Goal: Transaction & Acquisition: Book appointment/travel/reservation

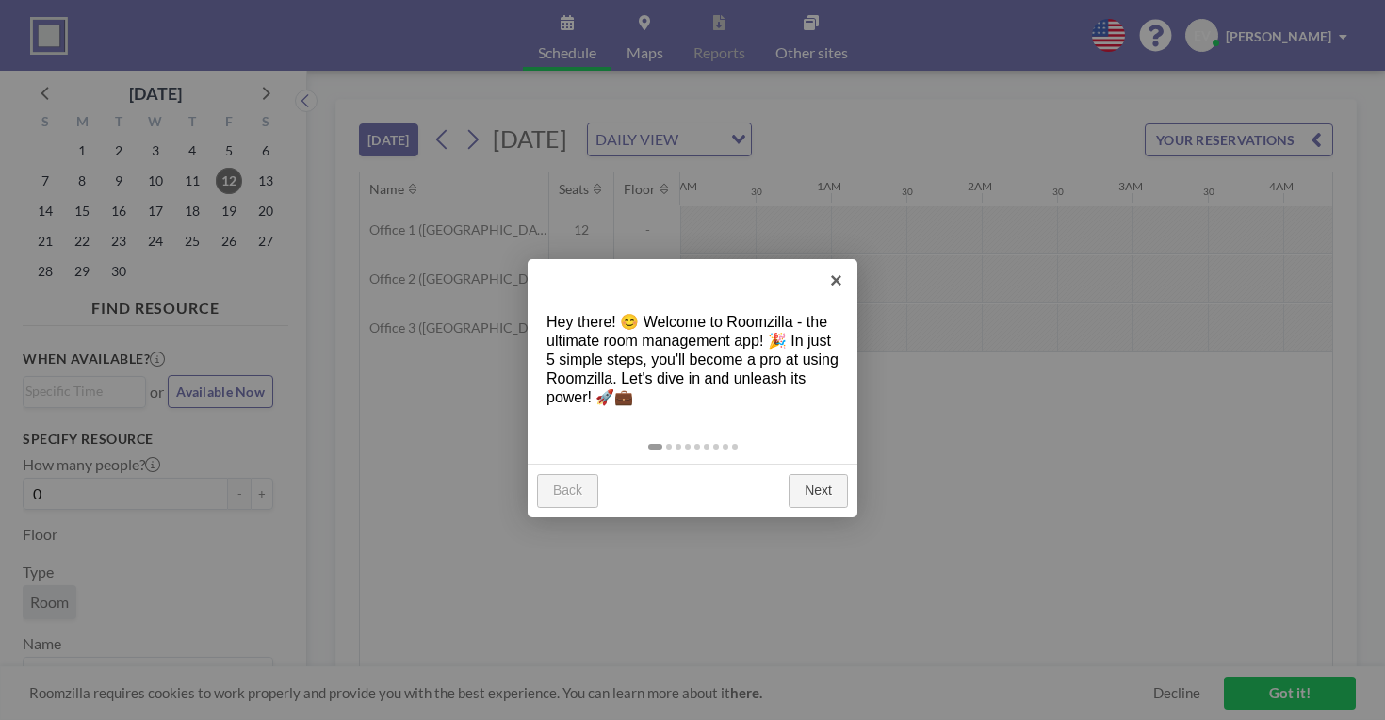
scroll to position [0, 1348]
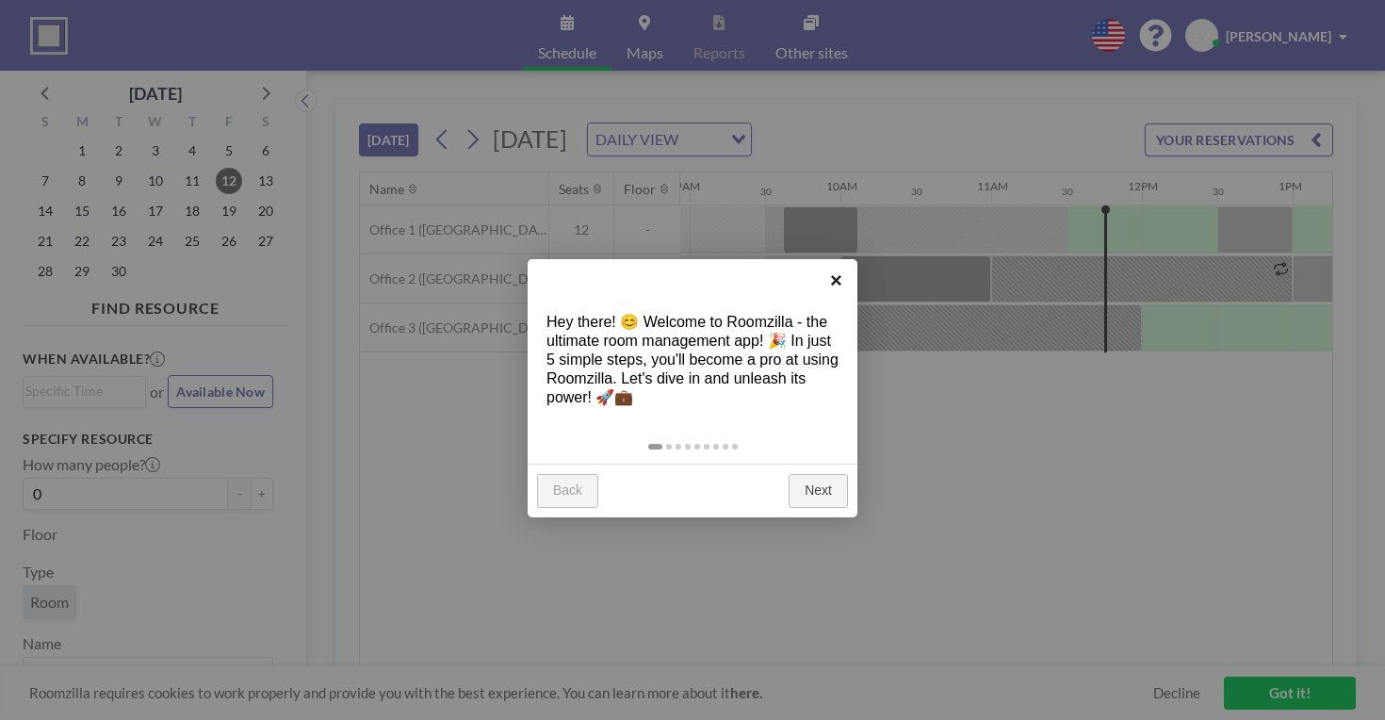
click at [837, 278] on link "×" at bounding box center [836, 280] width 42 height 42
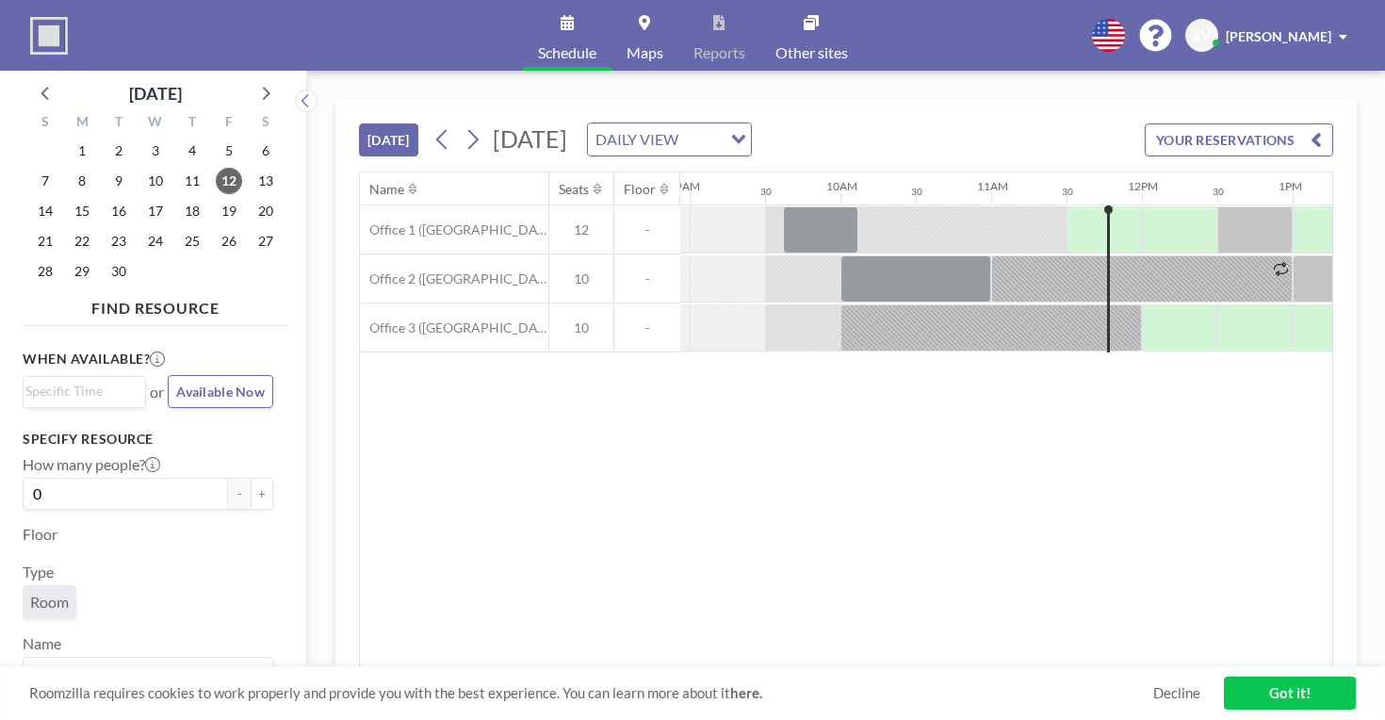
click at [1221, 123] on button "YOUR RESERVATIONS" at bounding box center [1239, 139] width 188 height 33
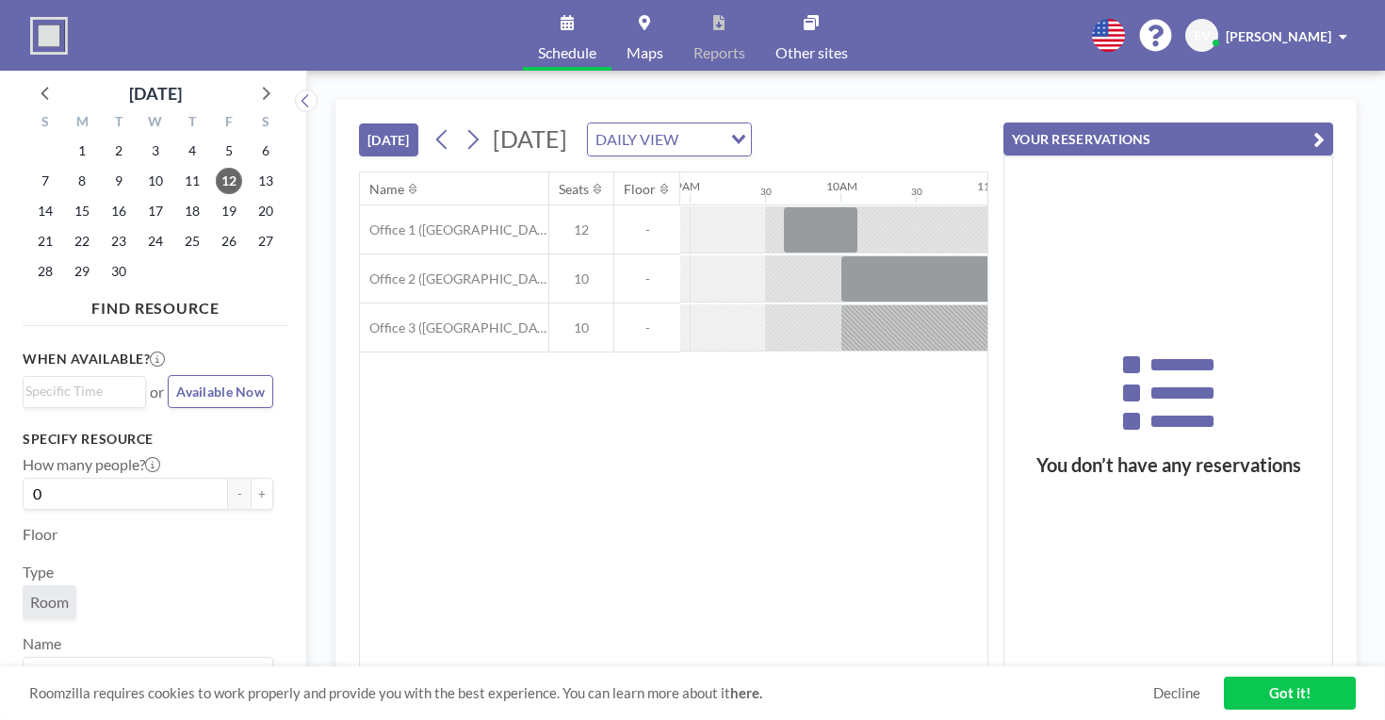
click at [1299, 692] on link "Got it!" at bounding box center [1290, 693] width 132 height 33
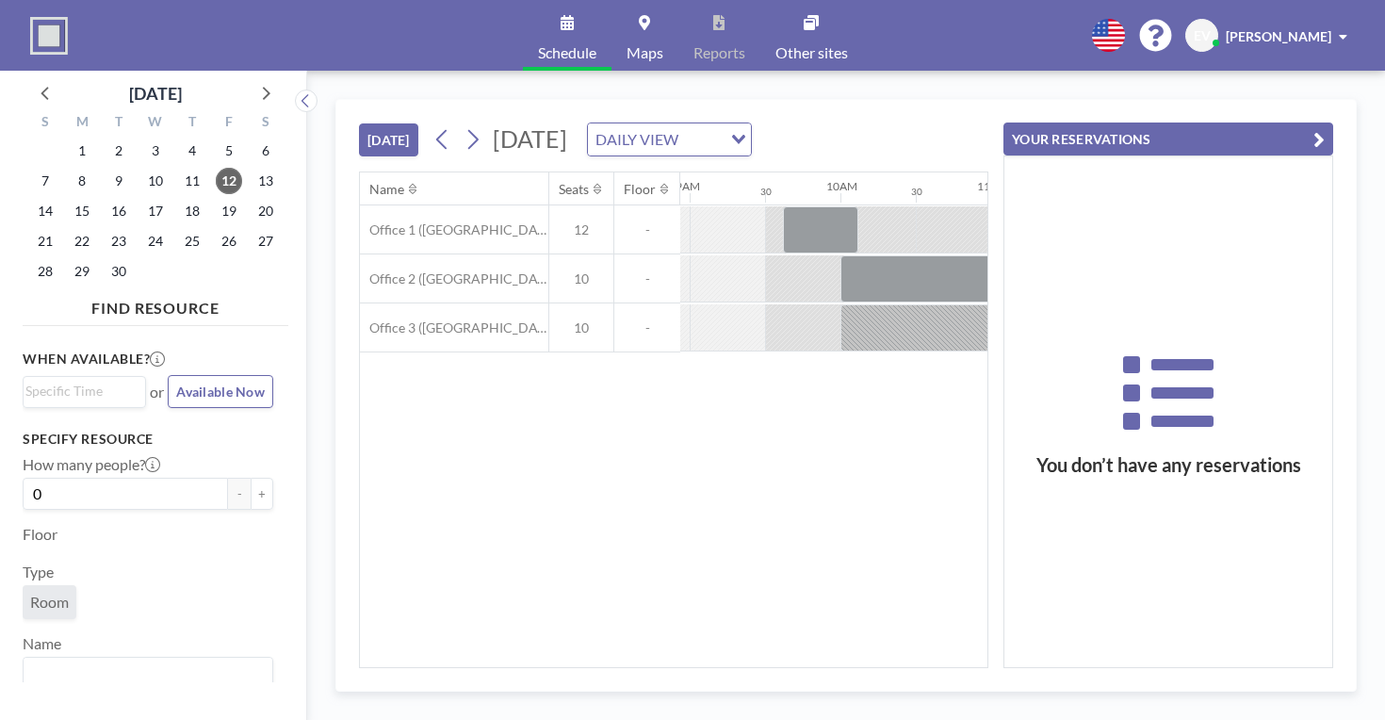
click at [1325, 128] on icon "button" at bounding box center [1319, 139] width 11 height 23
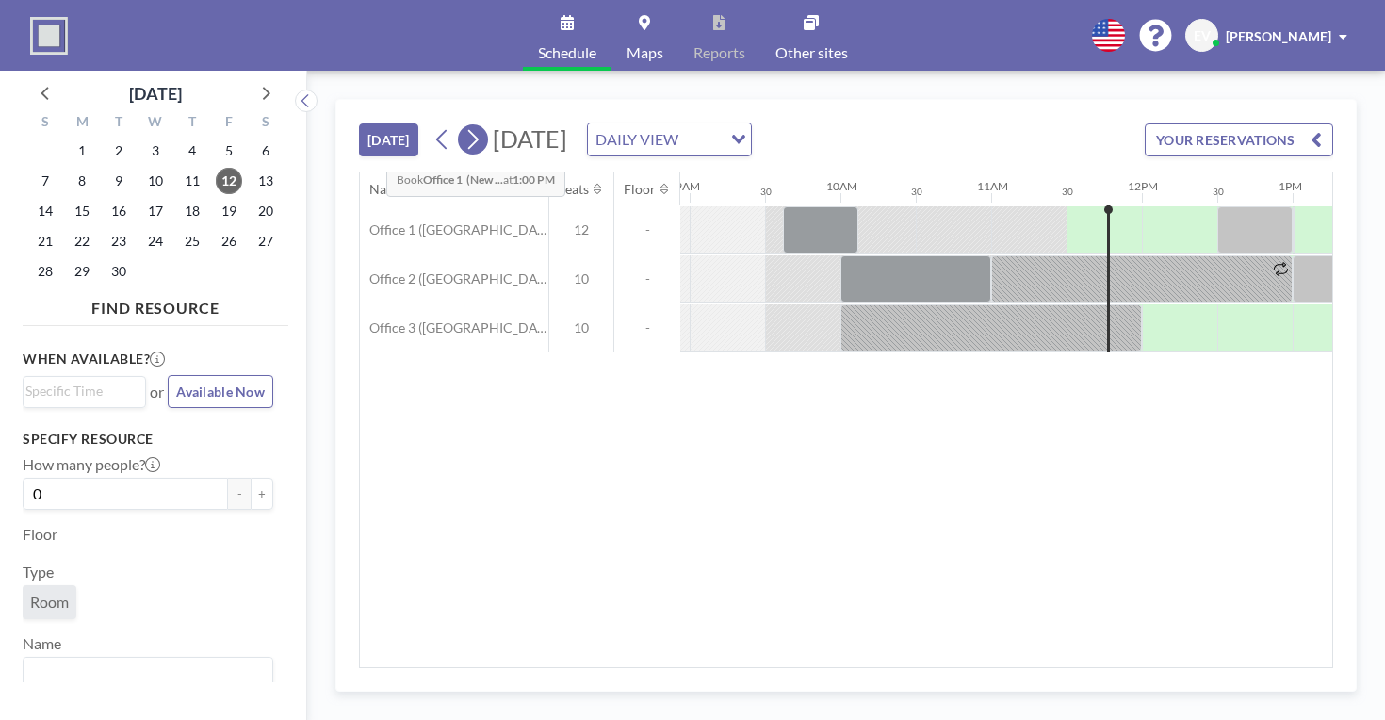
click at [464, 125] on icon at bounding box center [473, 139] width 18 height 28
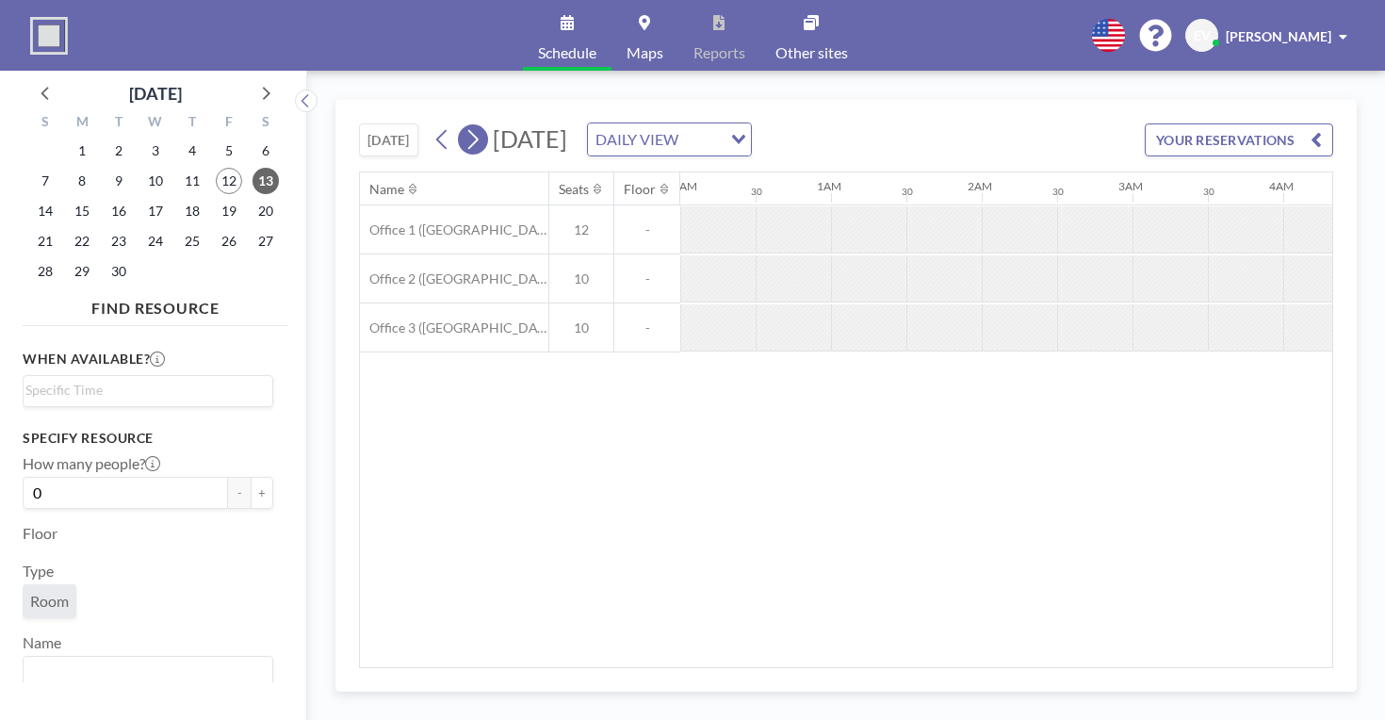
scroll to position [0, 980]
click at [433, 125] on icon at bounding box center [442, 139] width 18 height 28
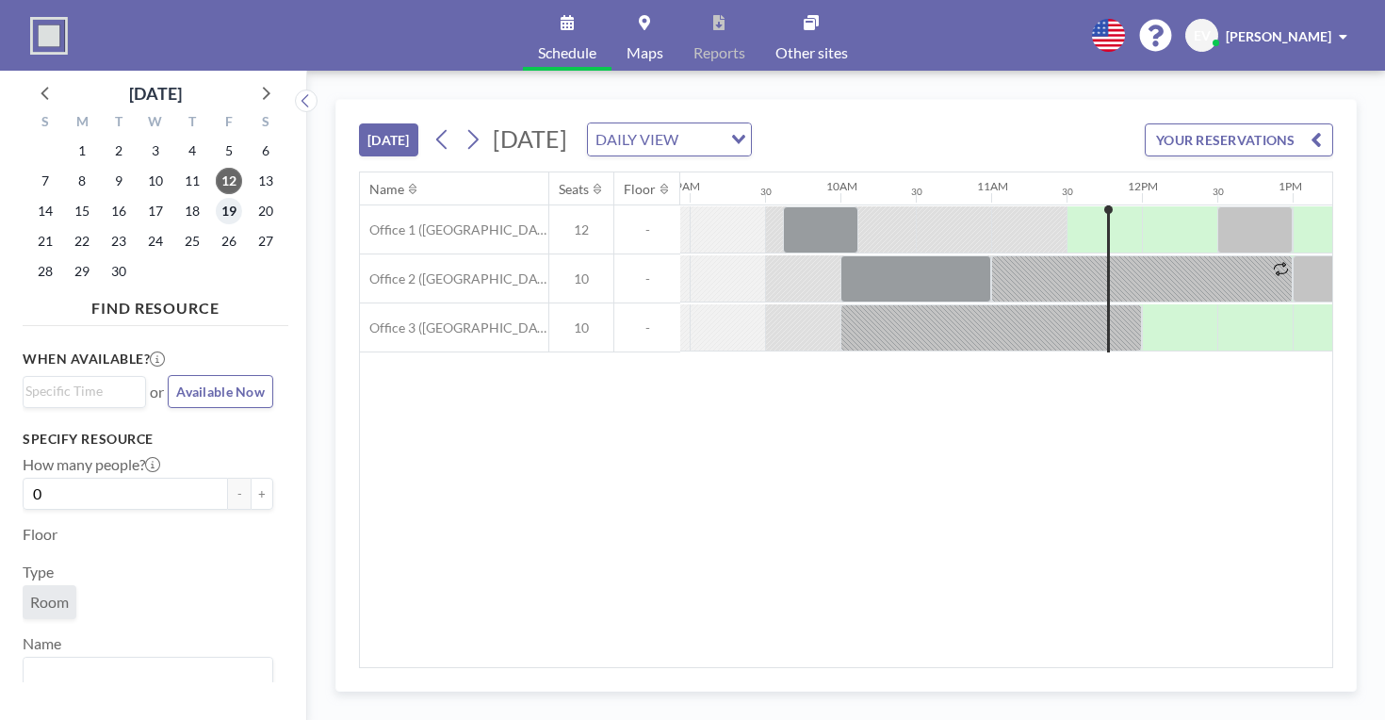
click at [216, 198] on span "19" at bounding box center [229, 211] width 26 height 26
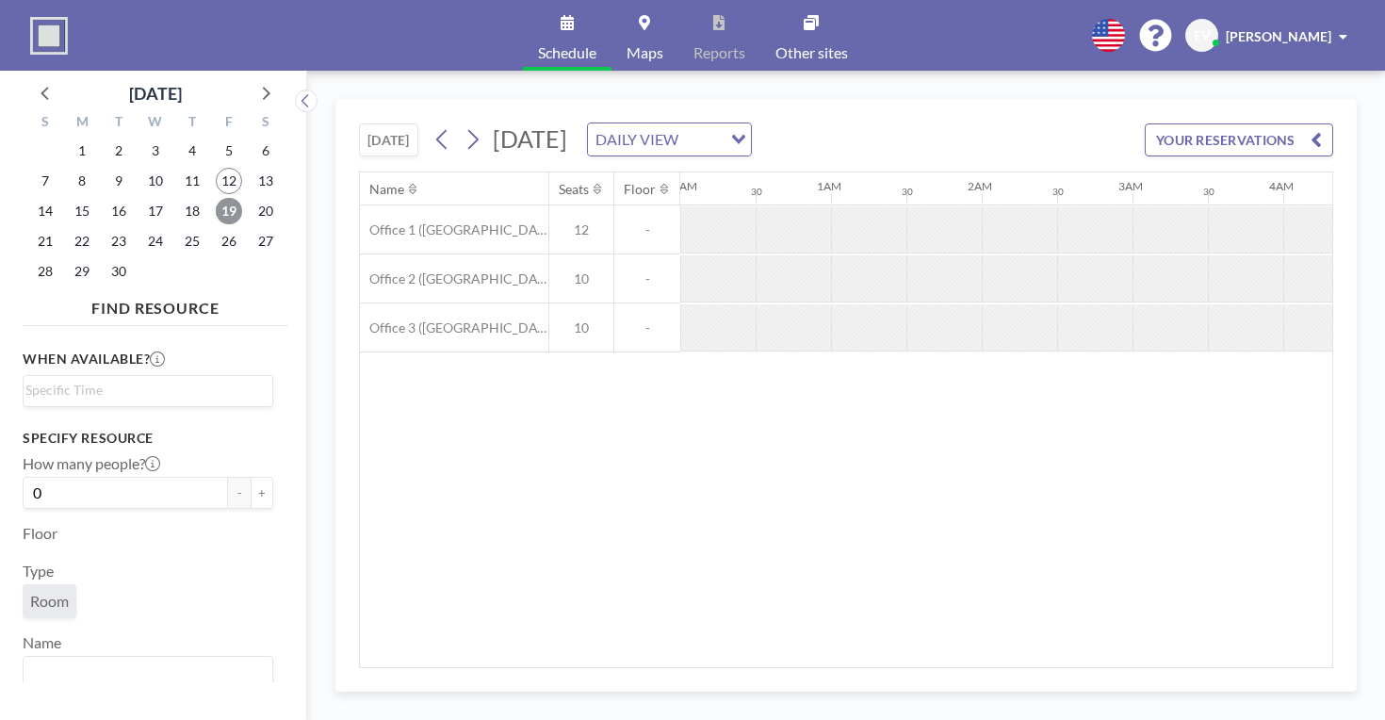
scroll to position [0, 919]
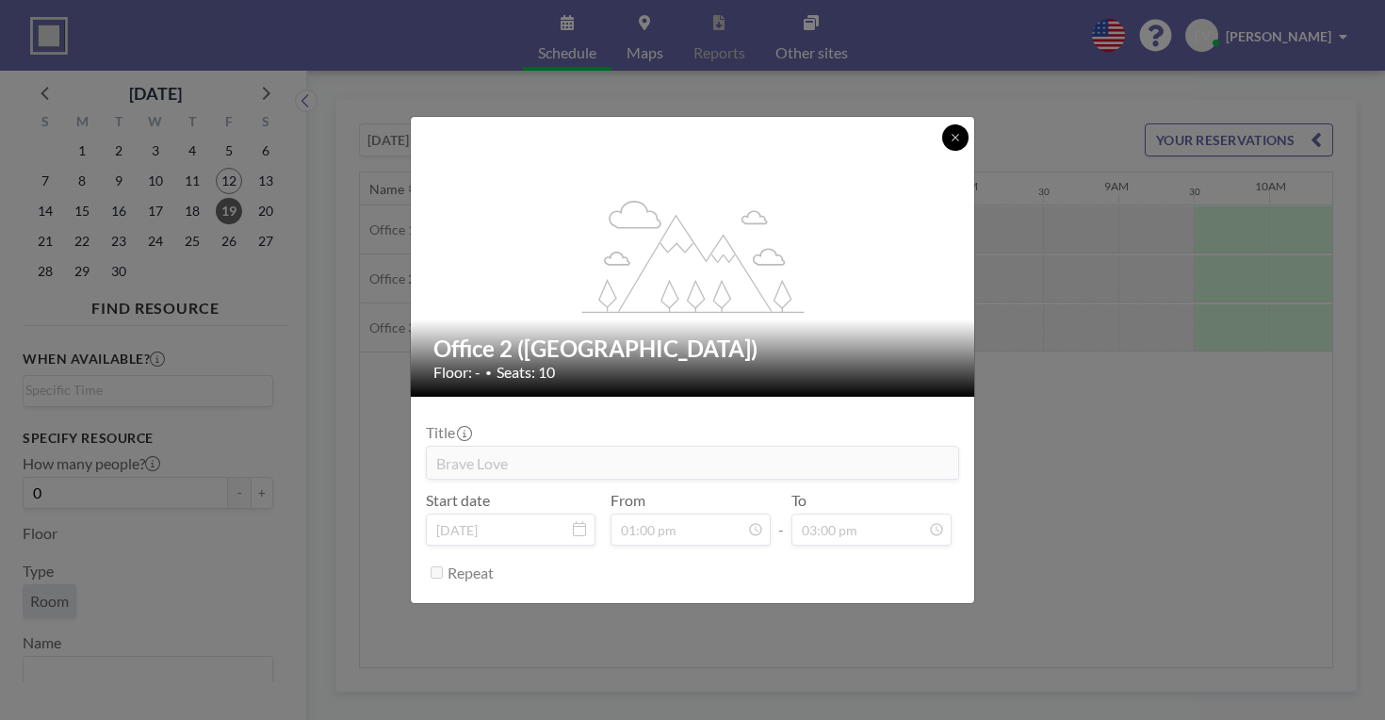
click at [950, 143] on icon at bounding box center [955, 137] width 11 height 11
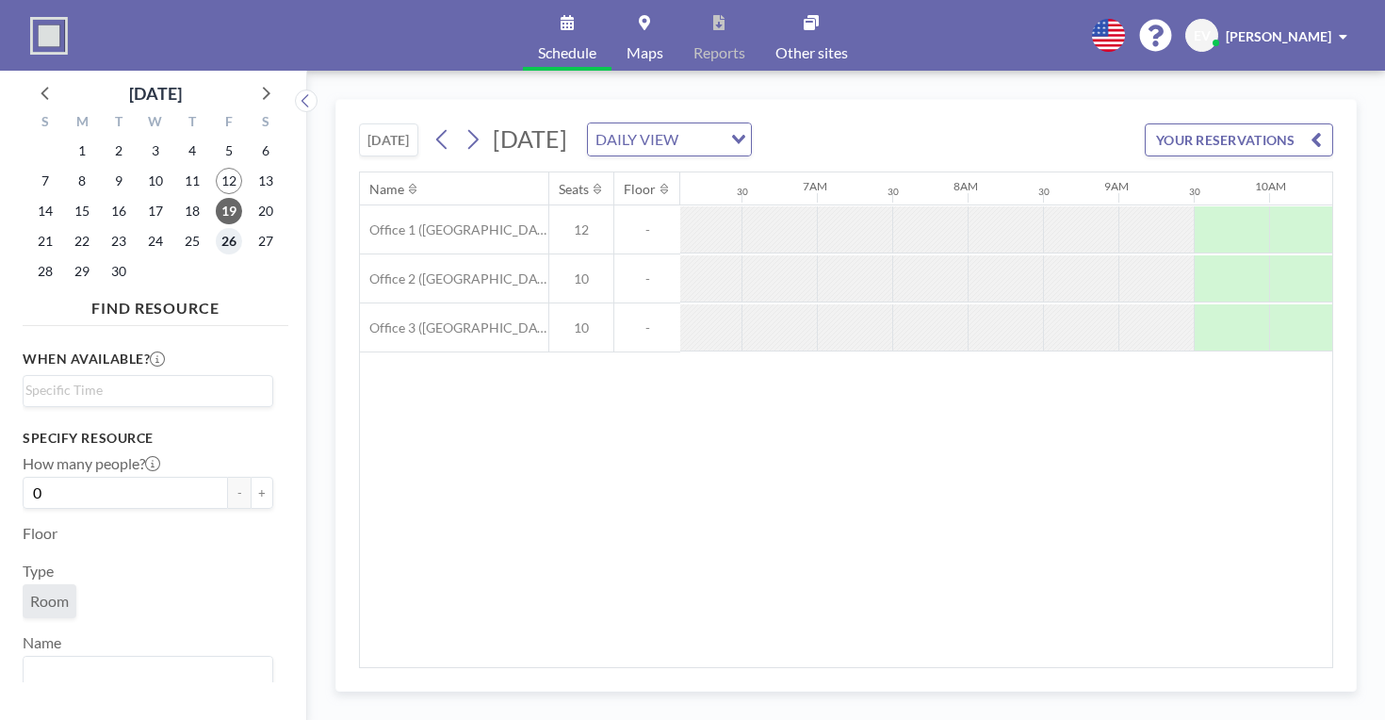
click at [216, 228] on span "26" at bounding box center [229, 241] width 26 height 26
click at [253, 83] on icon at bounding box center [265, 92] width 25 height 25
click at [216, 168] on span "10" at bounding box center [229, 181] width 26 height 26
click at [216, 138] on span "3" at bounding box center [229, 151] width 26 height 26
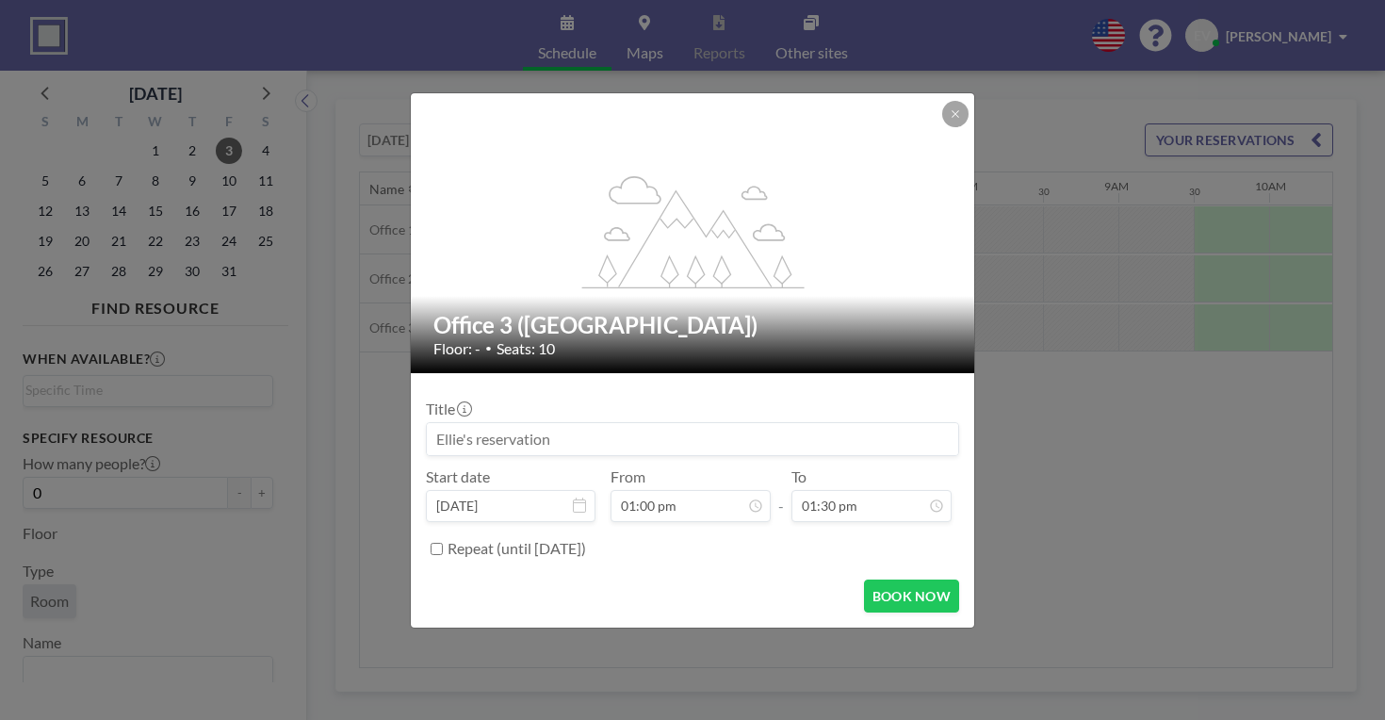
click at [652, 423] on input at bounding box center [692, 439] width 531 height 32
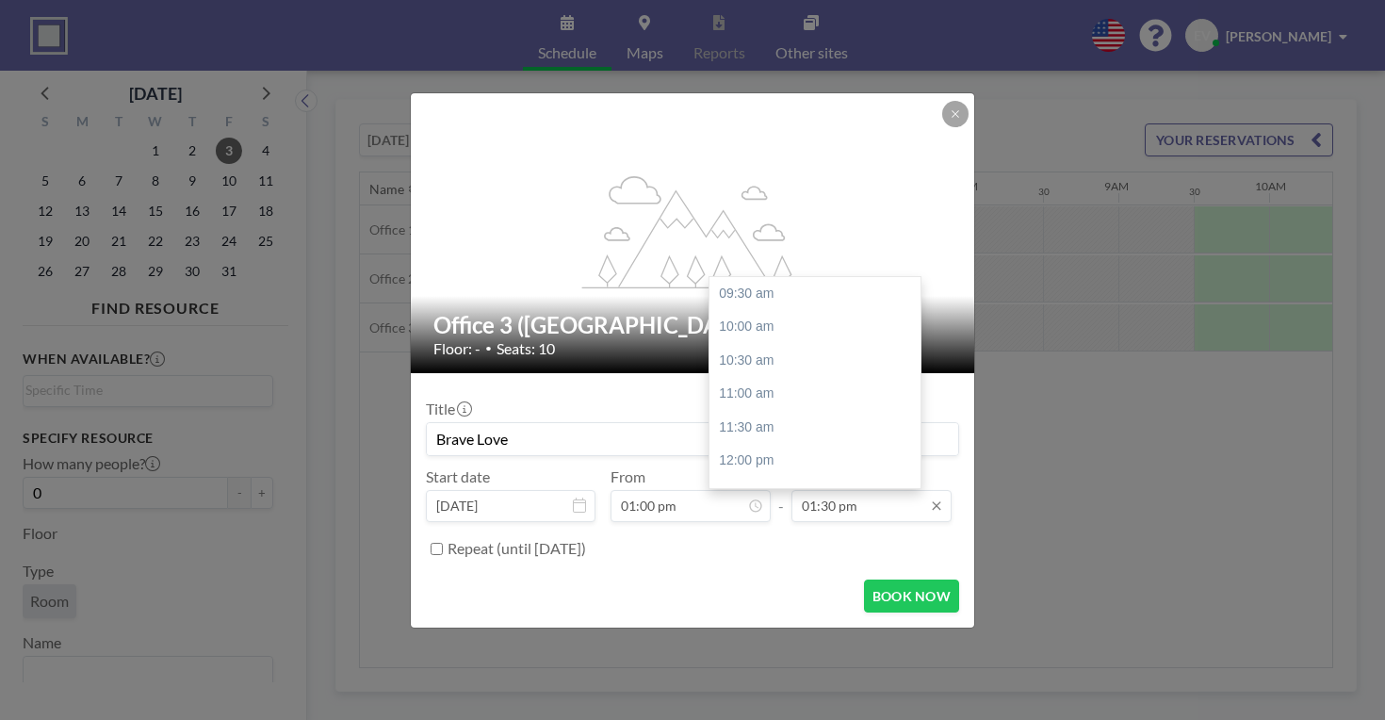
scroll to position [234, 0]
type input "Brave Love"
click at [844, 490] on input "01:30 pm" at bounding box center [872, 506] width 160 height 32
click at [769, 412] on div "03:00 pm" at bounding box center [818, 429] width 217 height 34
type input "03:00 pm"
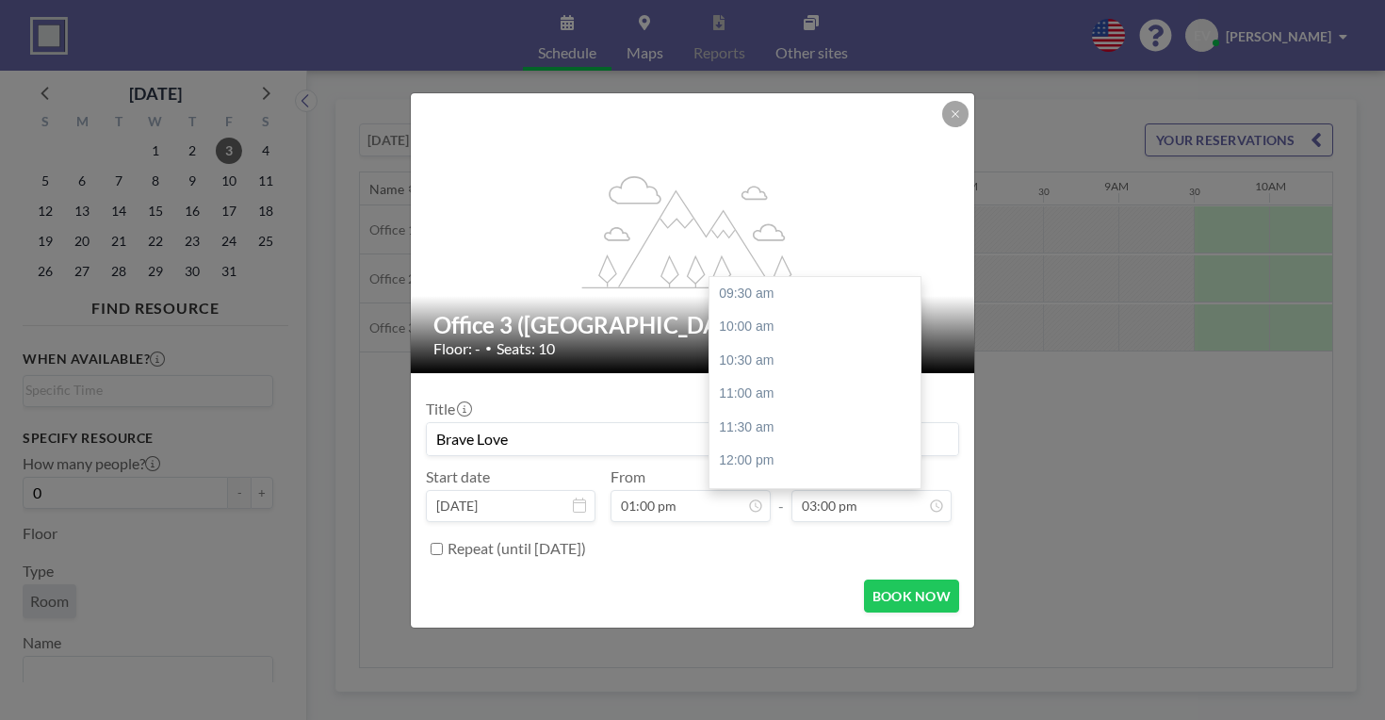
scroll to position [256, 0]
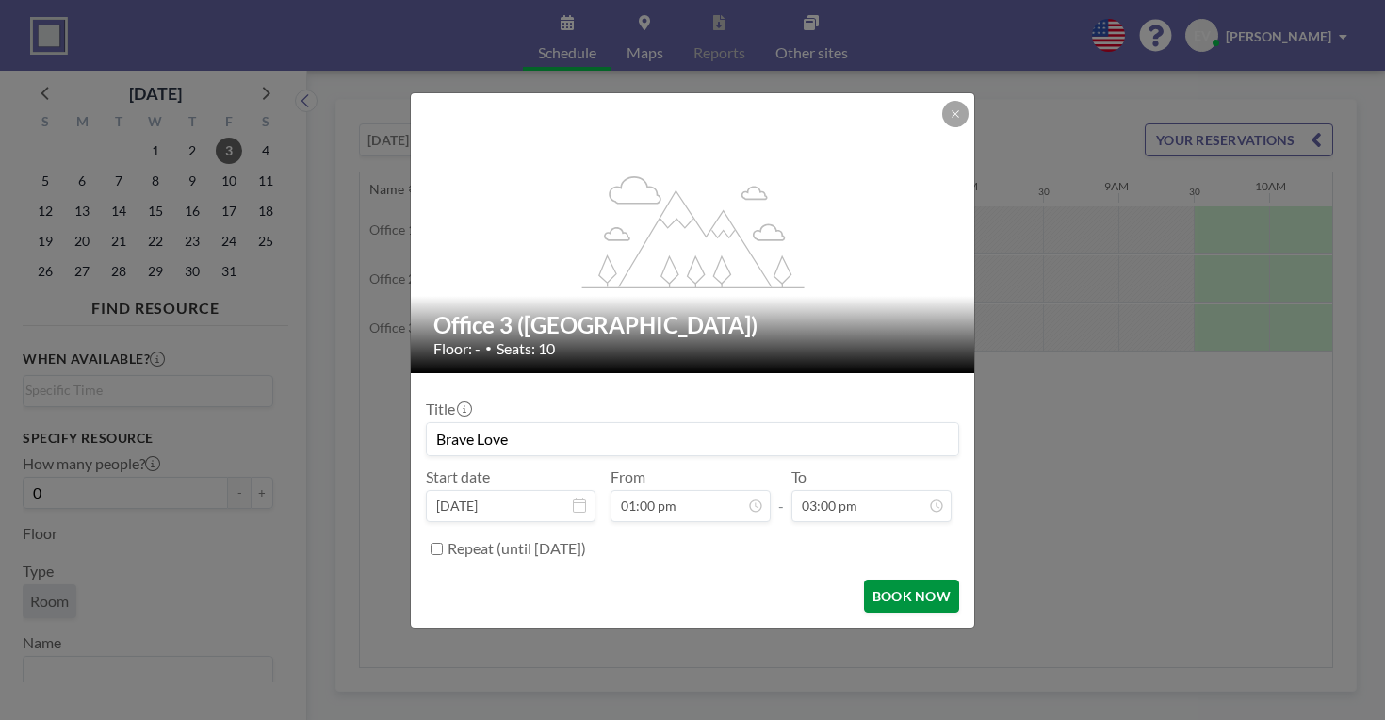
click at [864, 580] on button "BOOK NOW" at bounding box center [911, 596] width 95 height 33
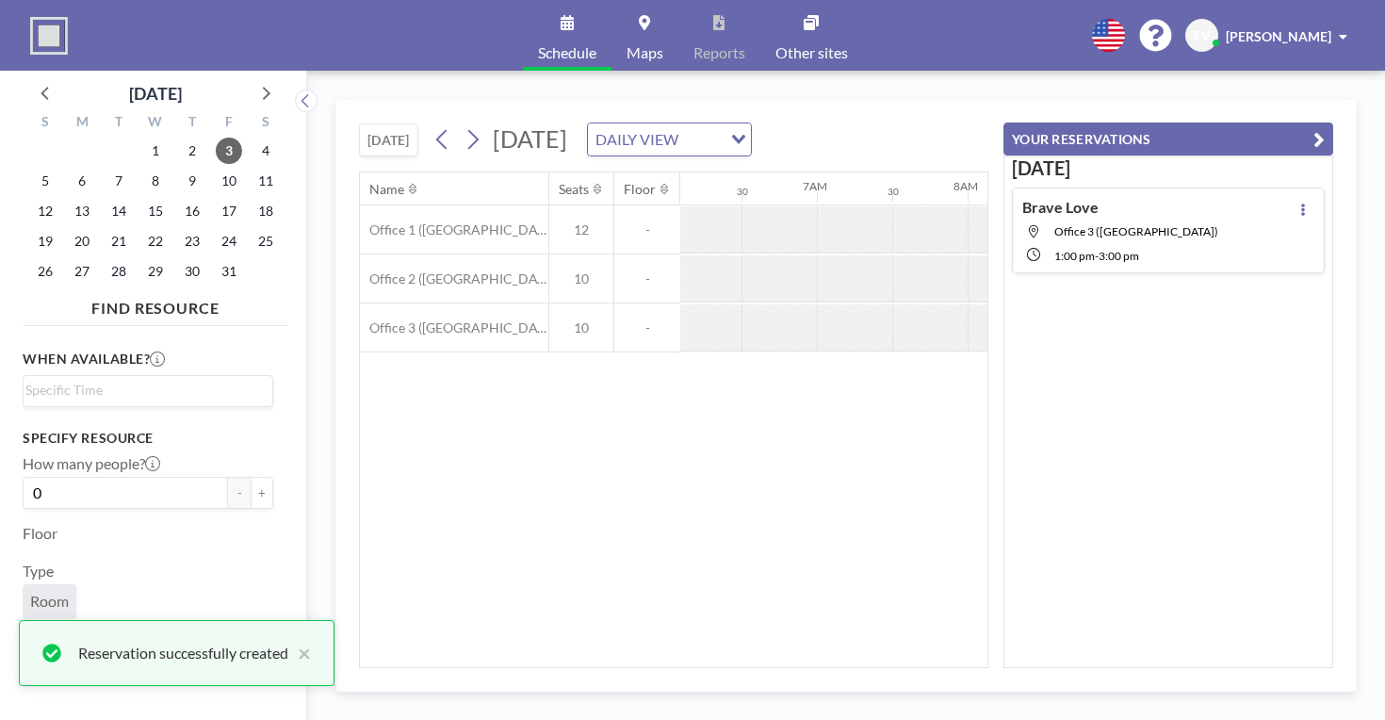
click at [1325, 128] on icon "button" at bounding box center [1319, 139] width 11 height 23
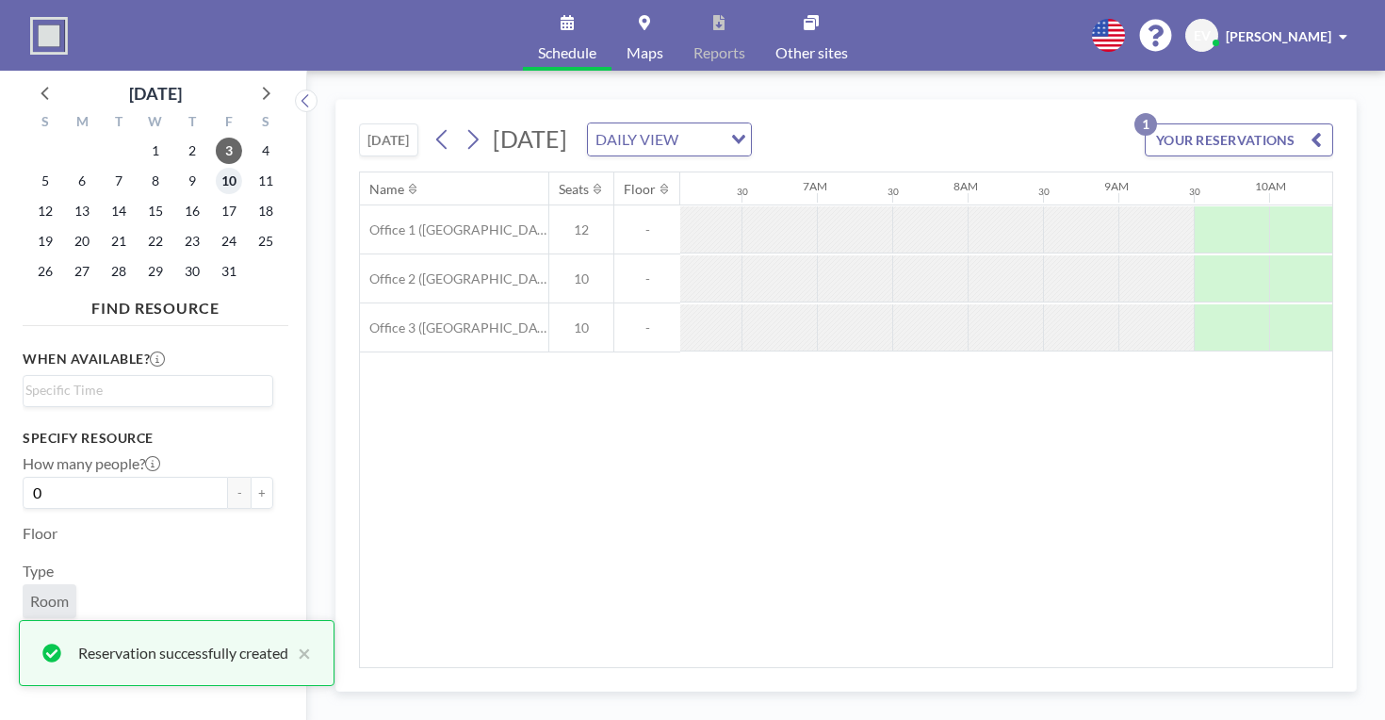
click at [216, 168] on span "10" at bounding box center [229, 181] width 26 height 26
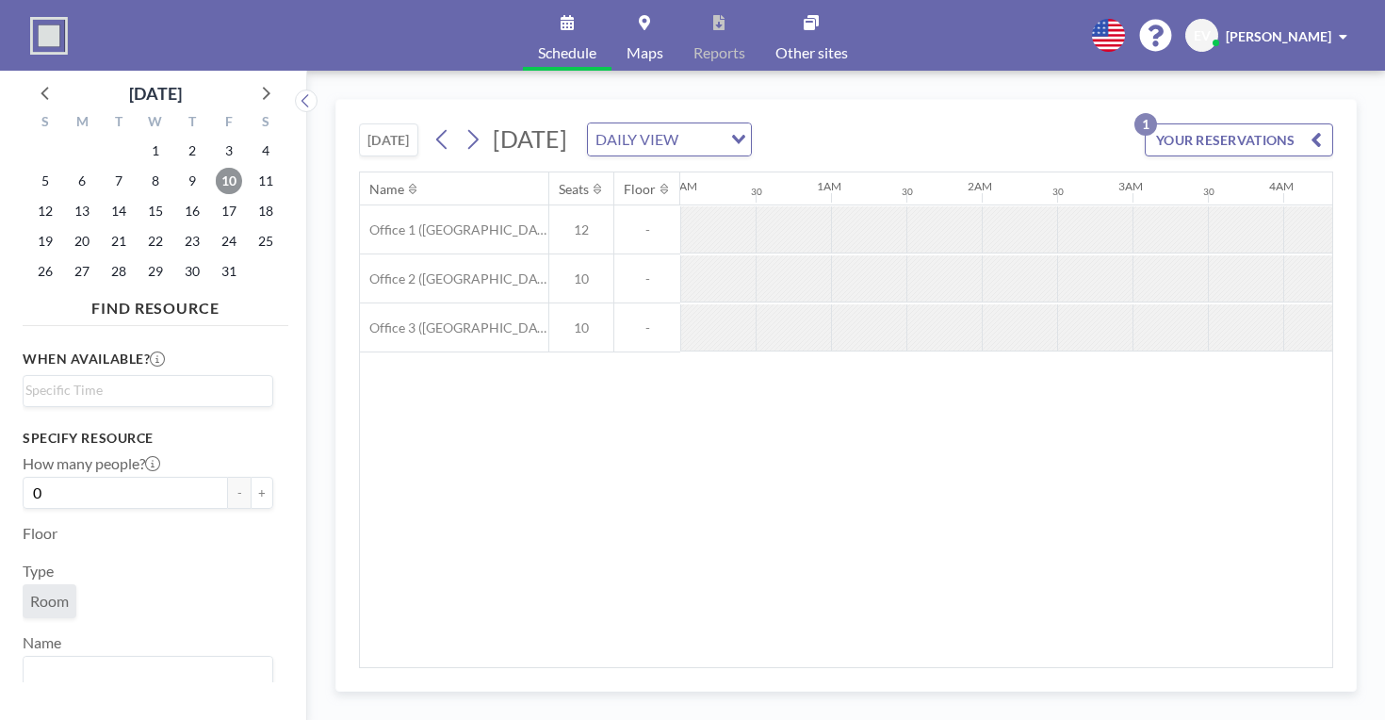
scroll to position [0, 919]
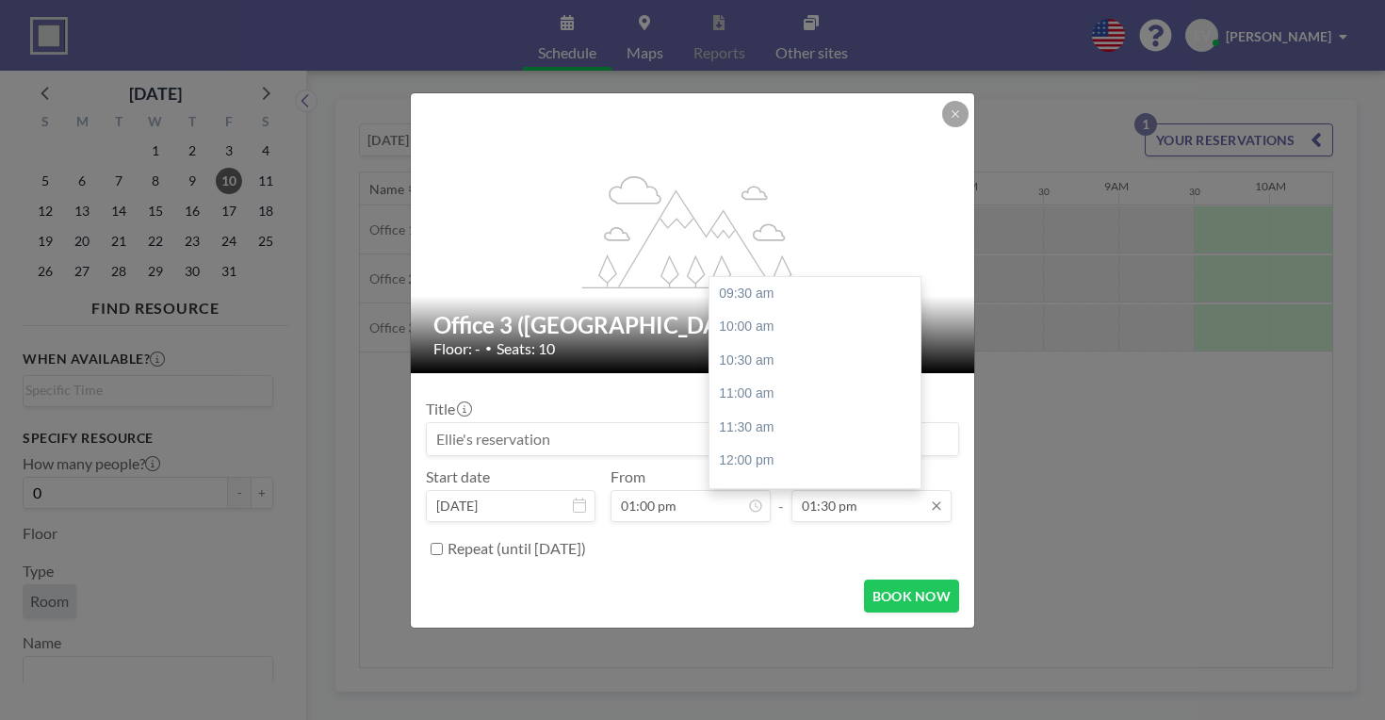
scroll to position [234, 0]
click at [761, 412] on div "03:00 pm" at bounding box center [818, 429] width 217 height 34
type input "03:00 pm"
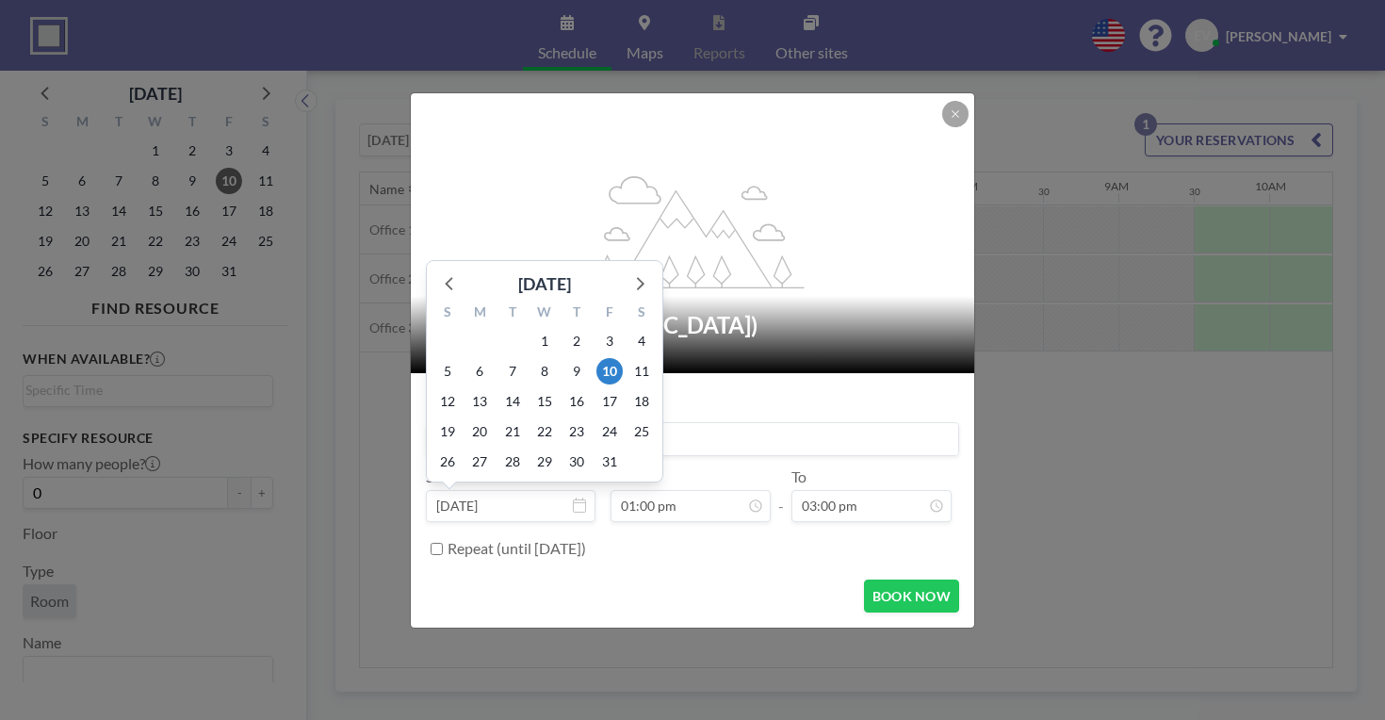
scroll to position [204, 0]
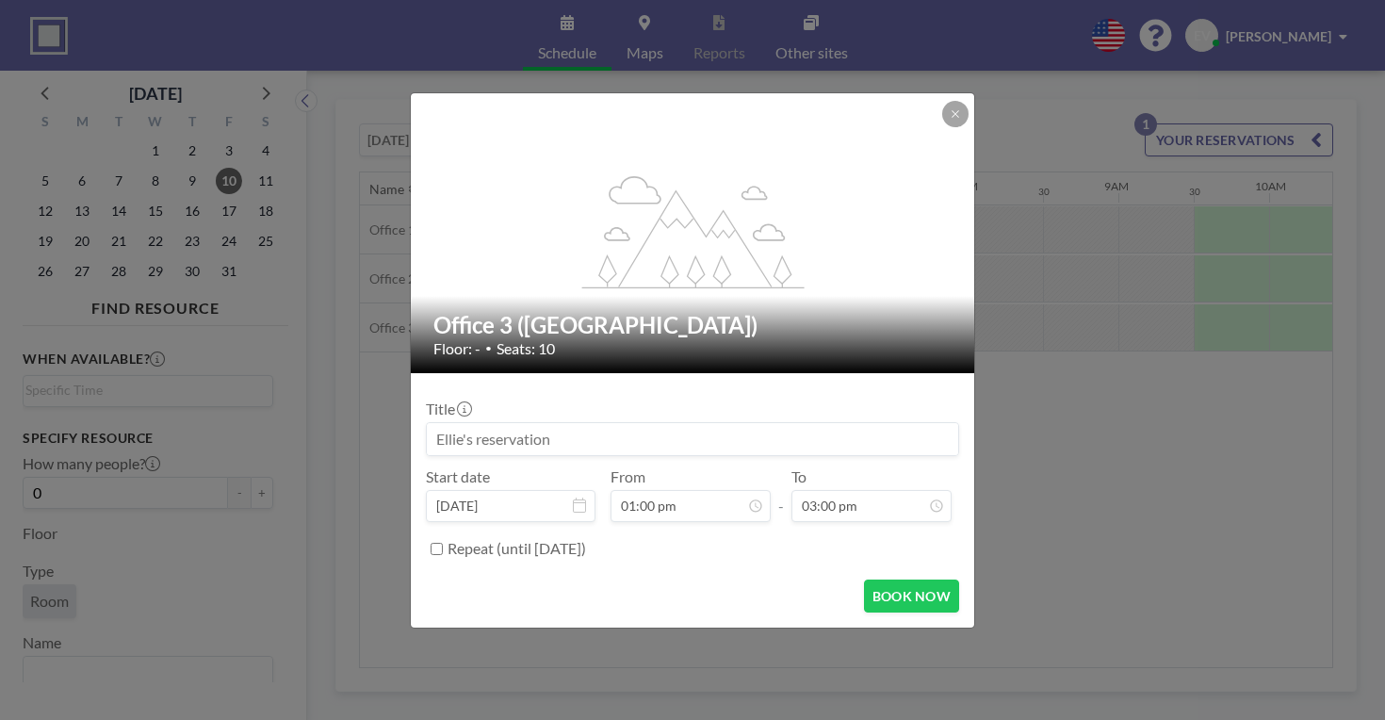
click at [744, 423] on input at bounding box center [692, 439] width 531 height 32
type input "Brave Love"
click at [870, 580] on button "BOOK NOW" at bounding box center [911, 596] width 95 height 33
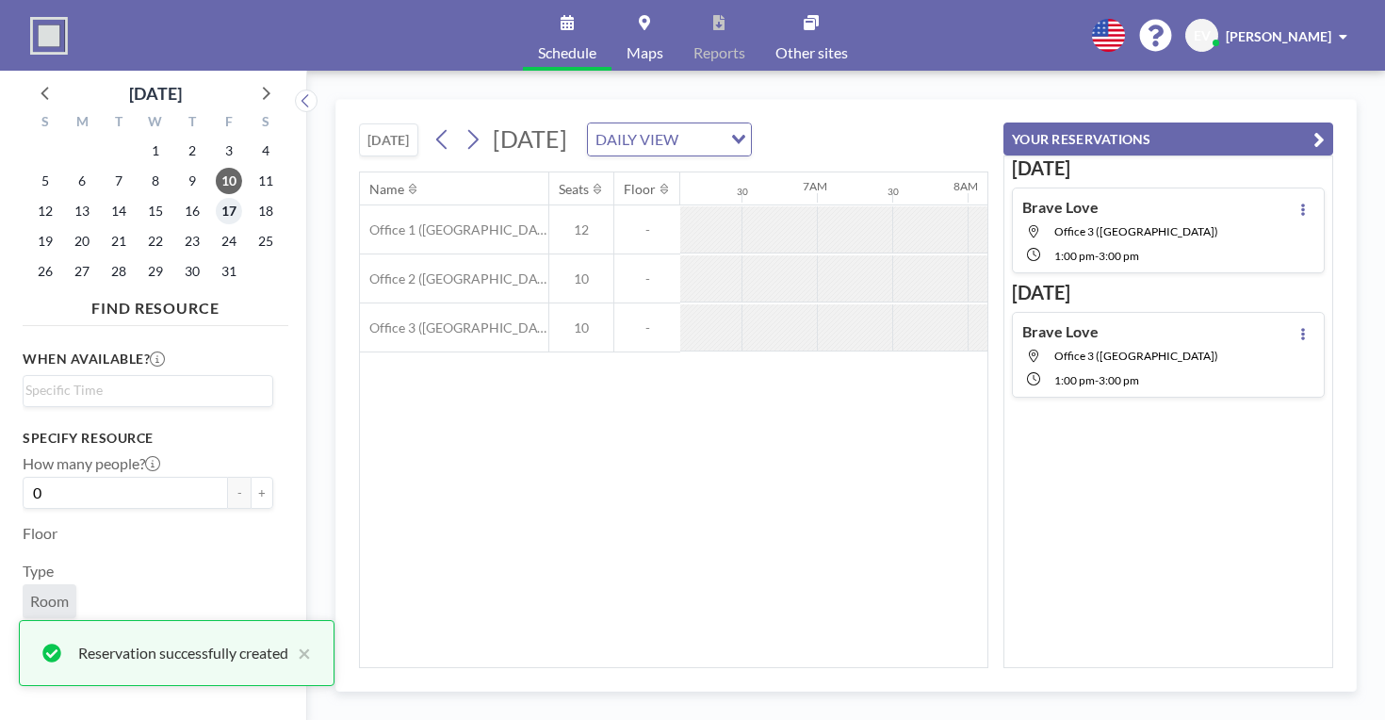
click at [216, 198] on span "17" at bounding box center [229, 211] width 26 height 26
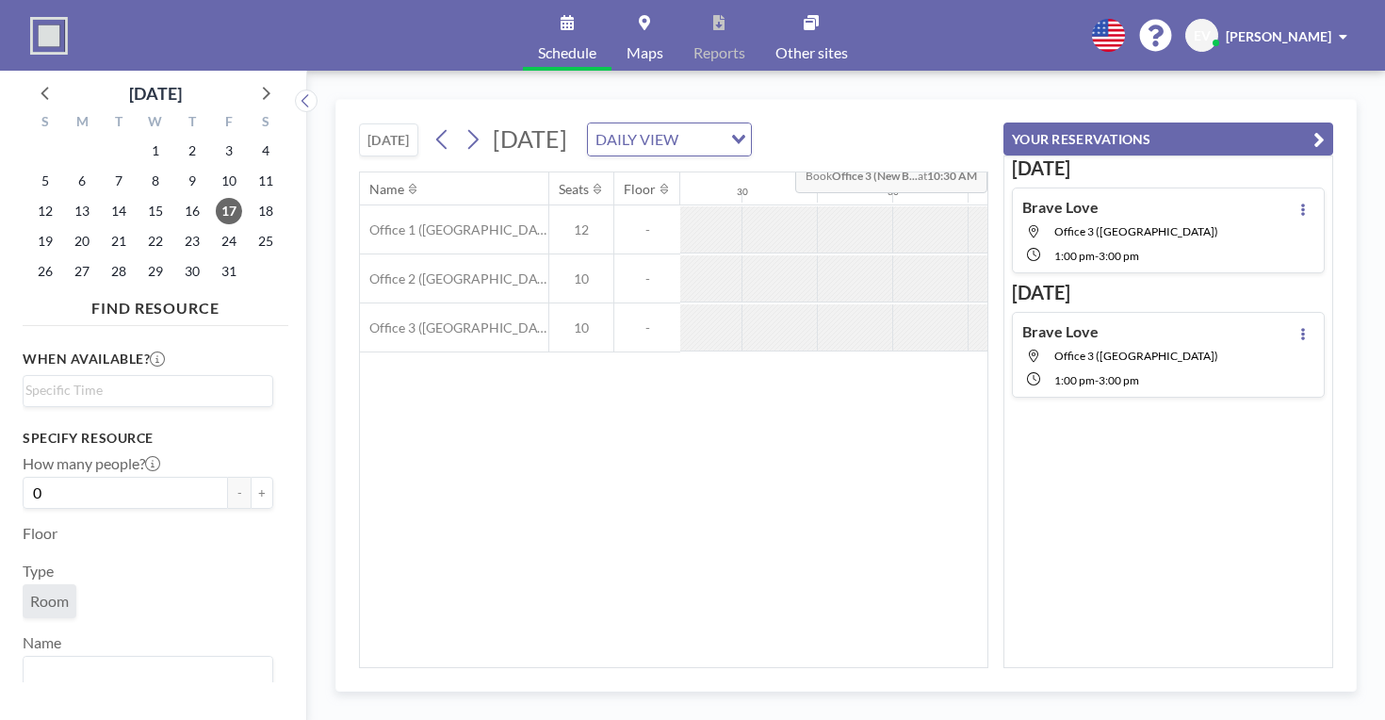
click at [1325, 128] on icon "button" at bounding box center [1319, 139] width 11 height 23
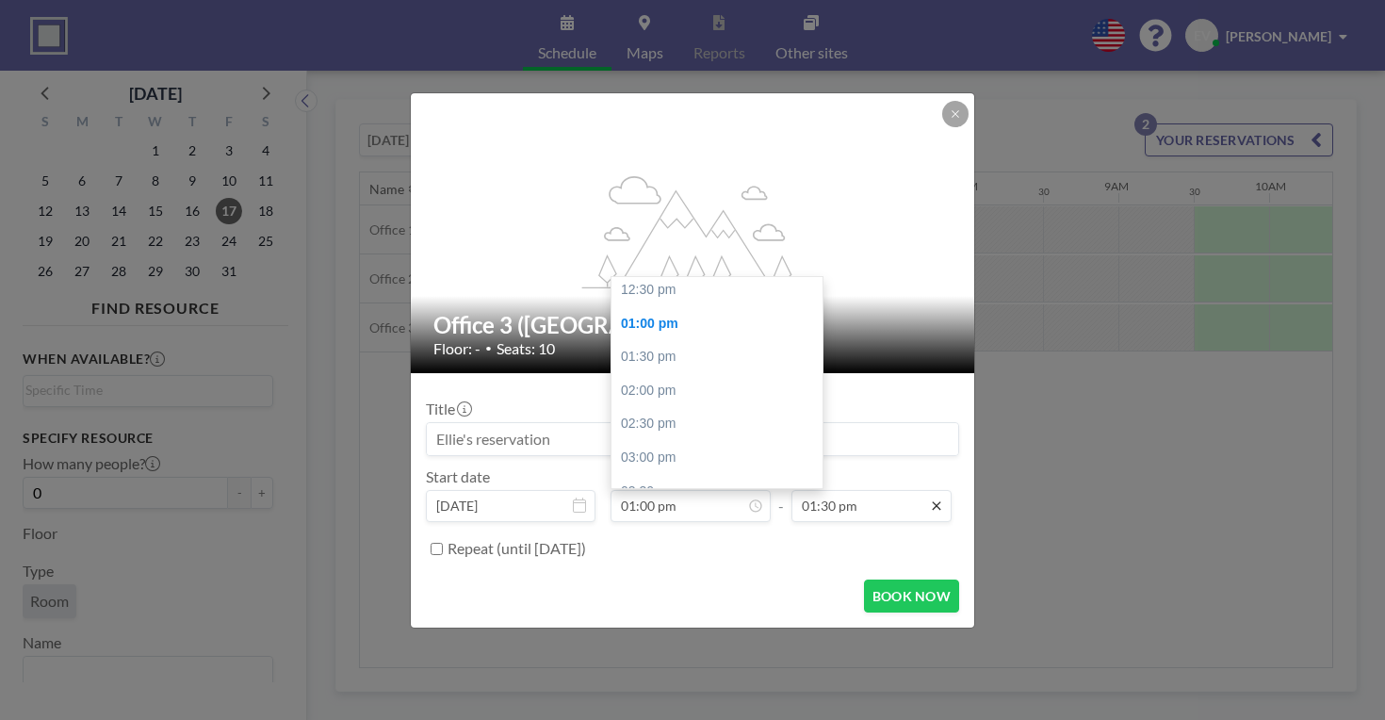
scroll to position [234, 0]
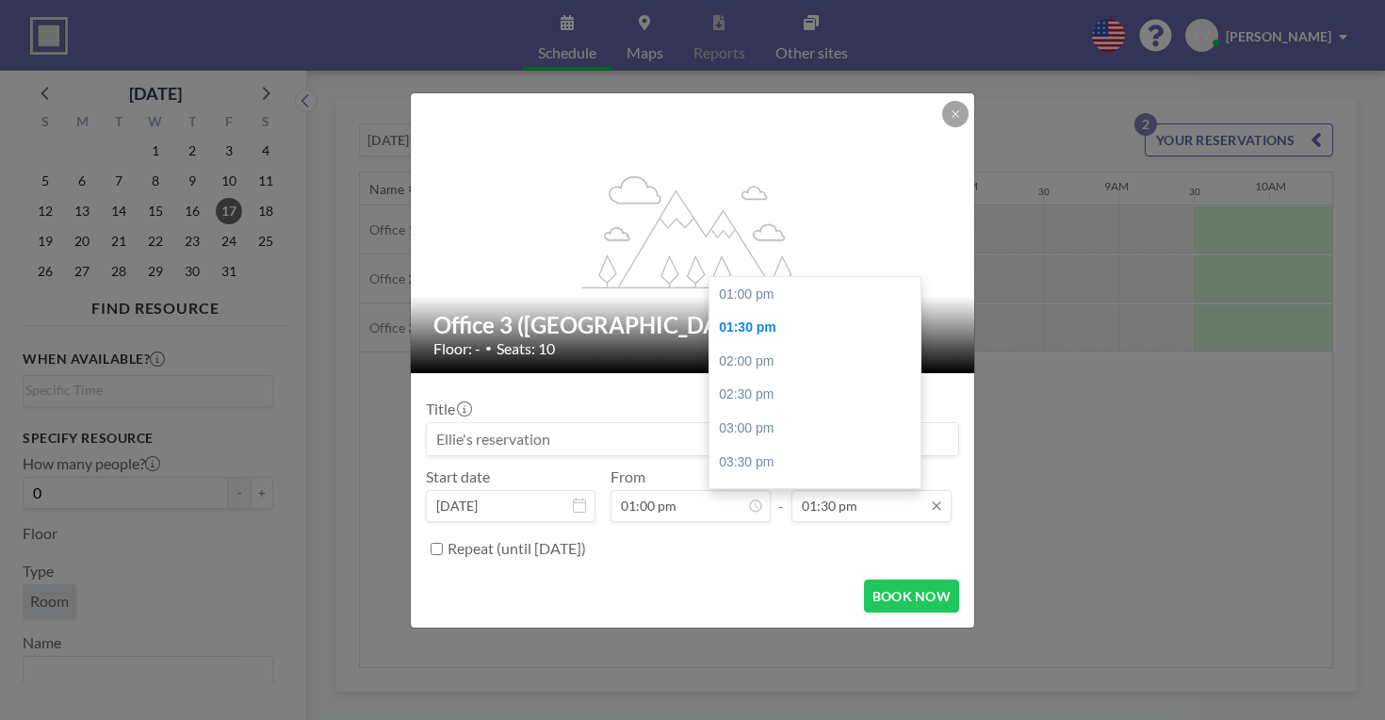
click at [865, 490] on input "01:30 pm" at bounding box center [872, 506] width 160 height 32
click at [929, 499] on icon at bounding box center [936, 506] width 15 height 15
click at [756, 412] on div "03:00 pm" at bounding box center [818, 429] width 217 height 34
type input "03:00 pm"
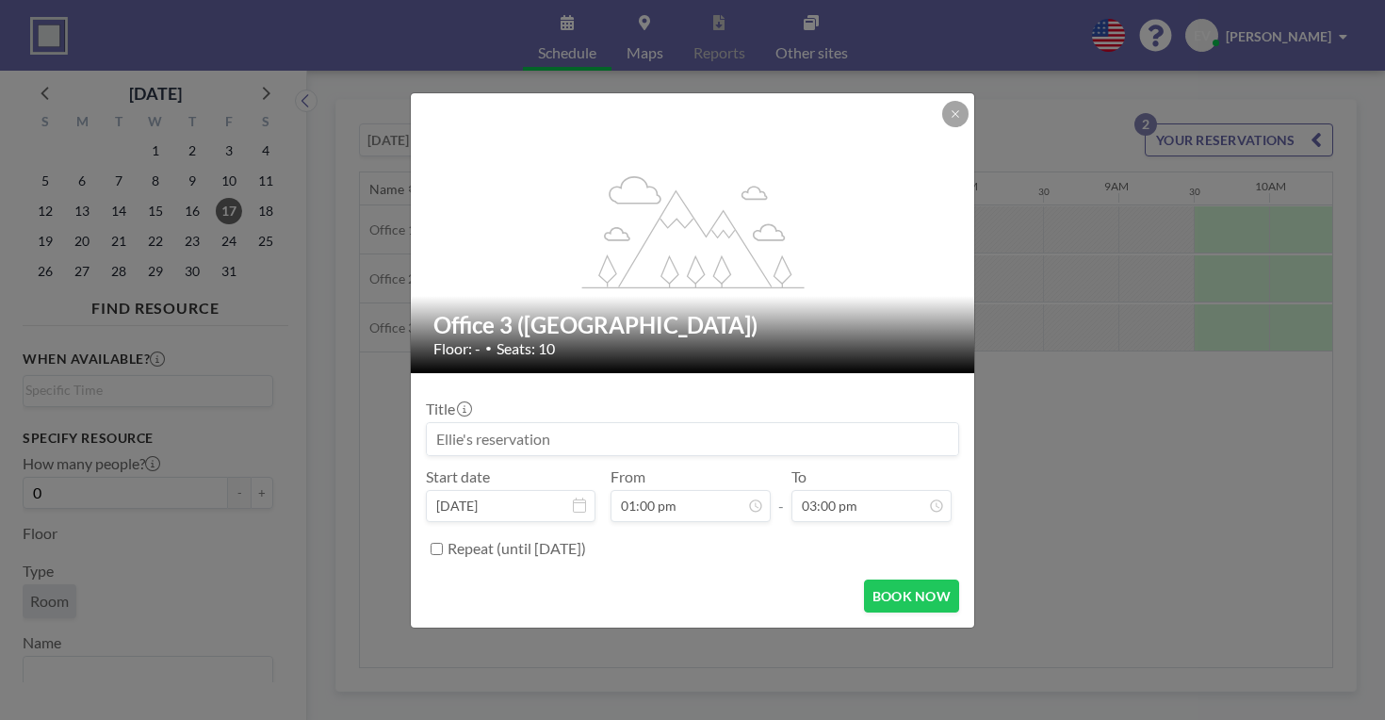
click at [584, 423] on input at bounding box center [692, 439] width 531 height 32
type input "Brave Love"
click at [871, 580] on button "BOOK NOW" at bounding box center [911, 596] width 95 height 33
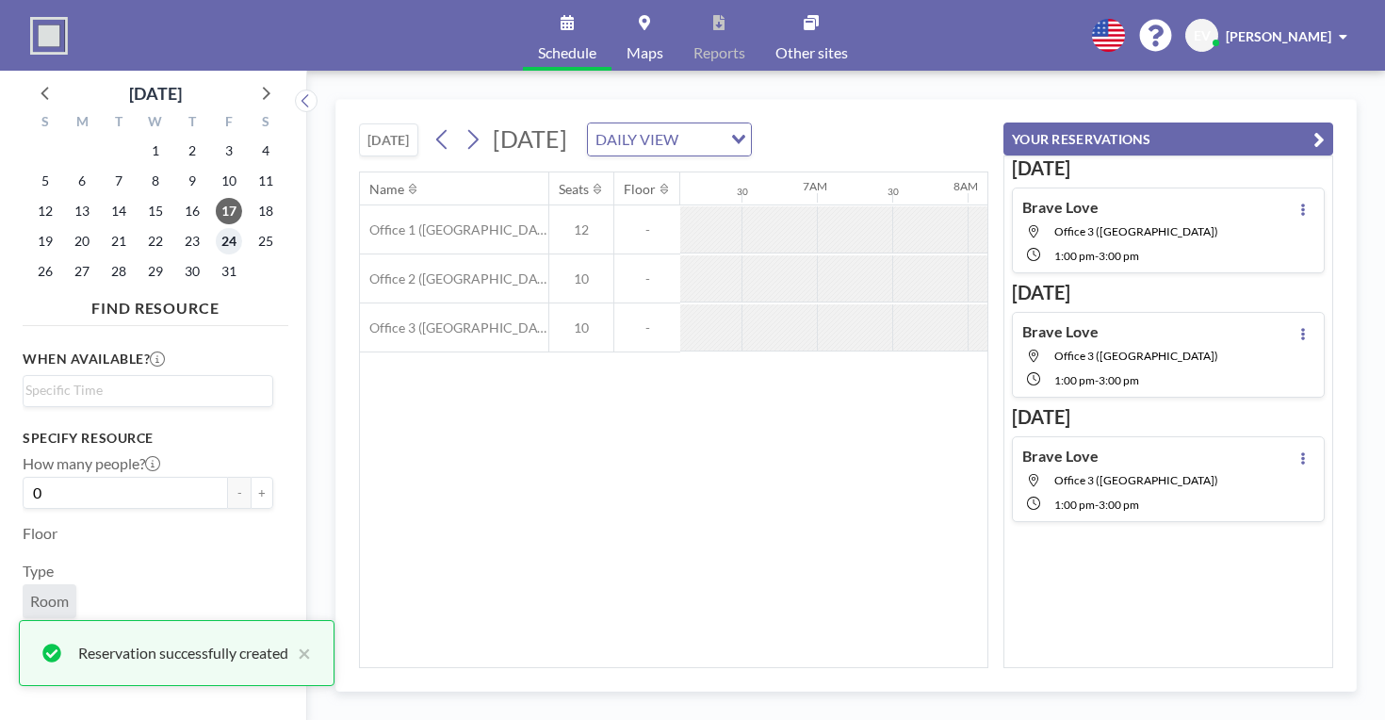
click at [216, 228] on span "24" at bounding box center [229, 241] width 26 height 26
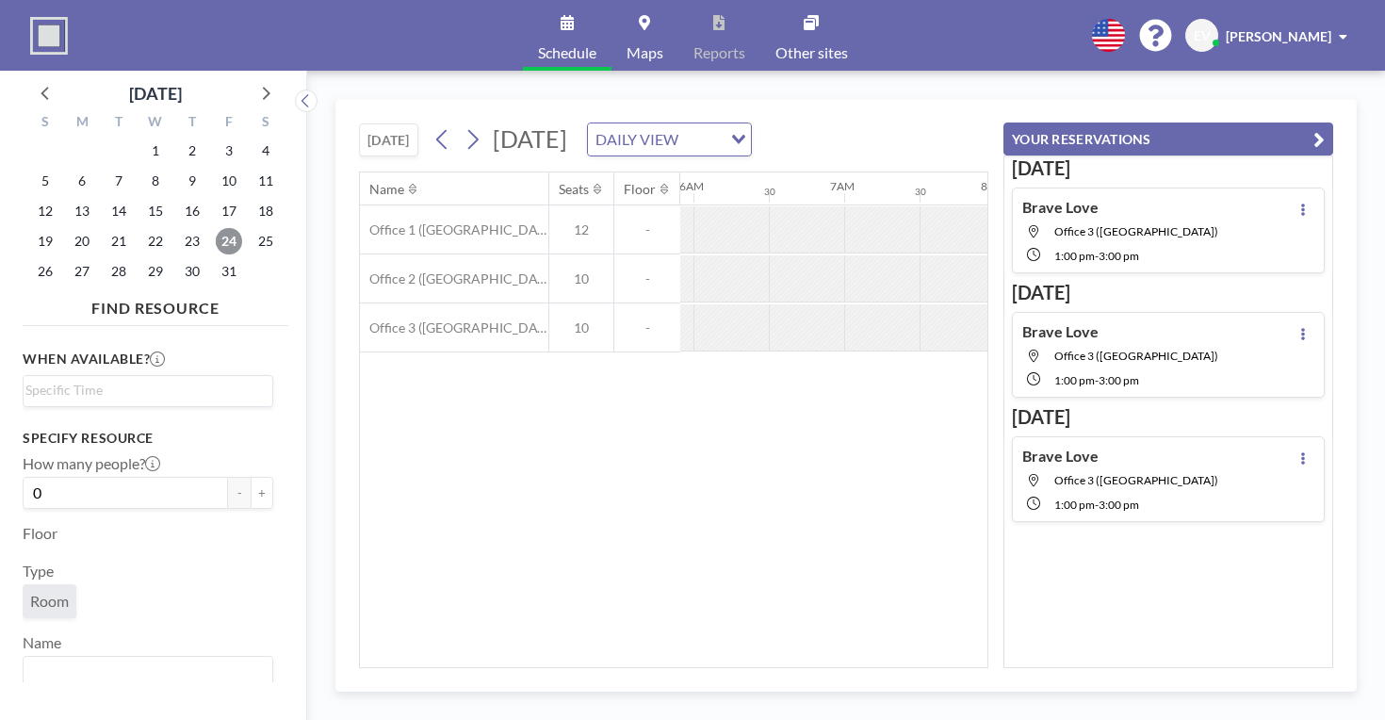
scroll to position [0, 919]
click at [1325, 128] on icon "button" at bounding box center [1319, 139] width 11 height 23
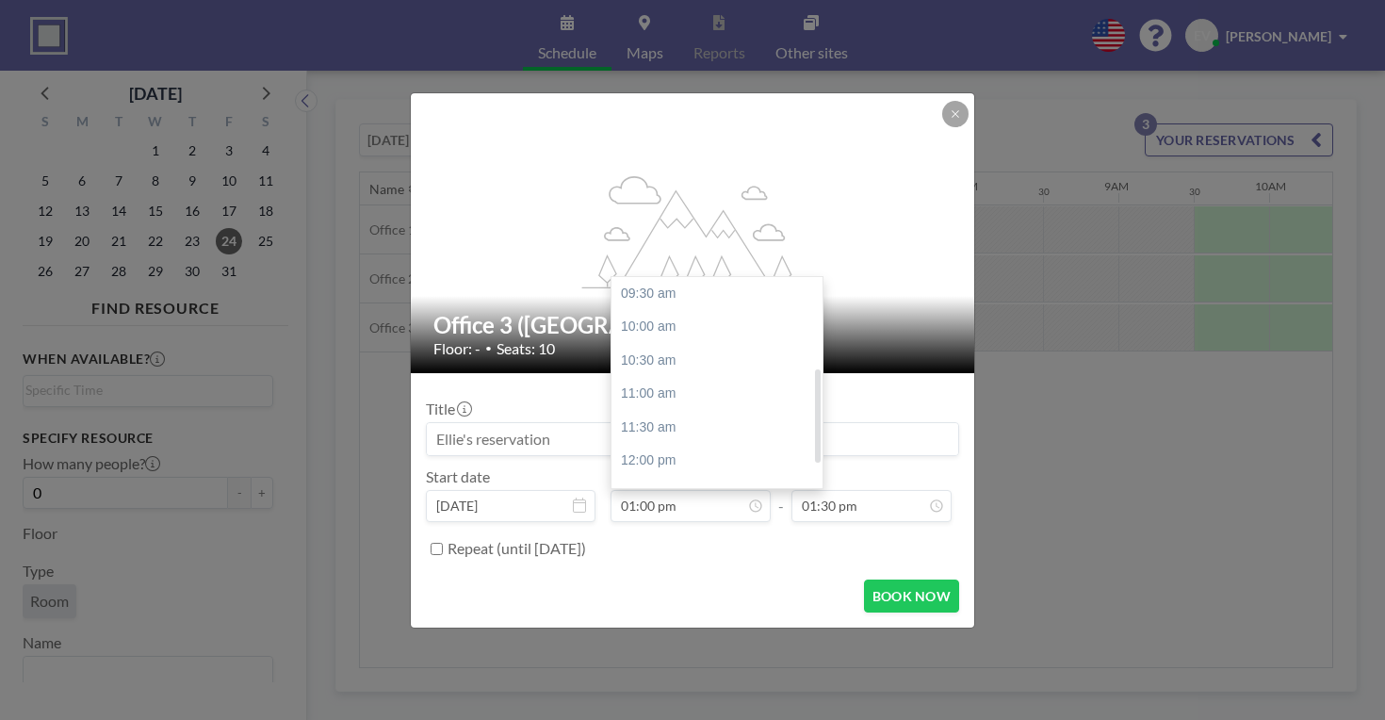
scroll to position [204, 0]
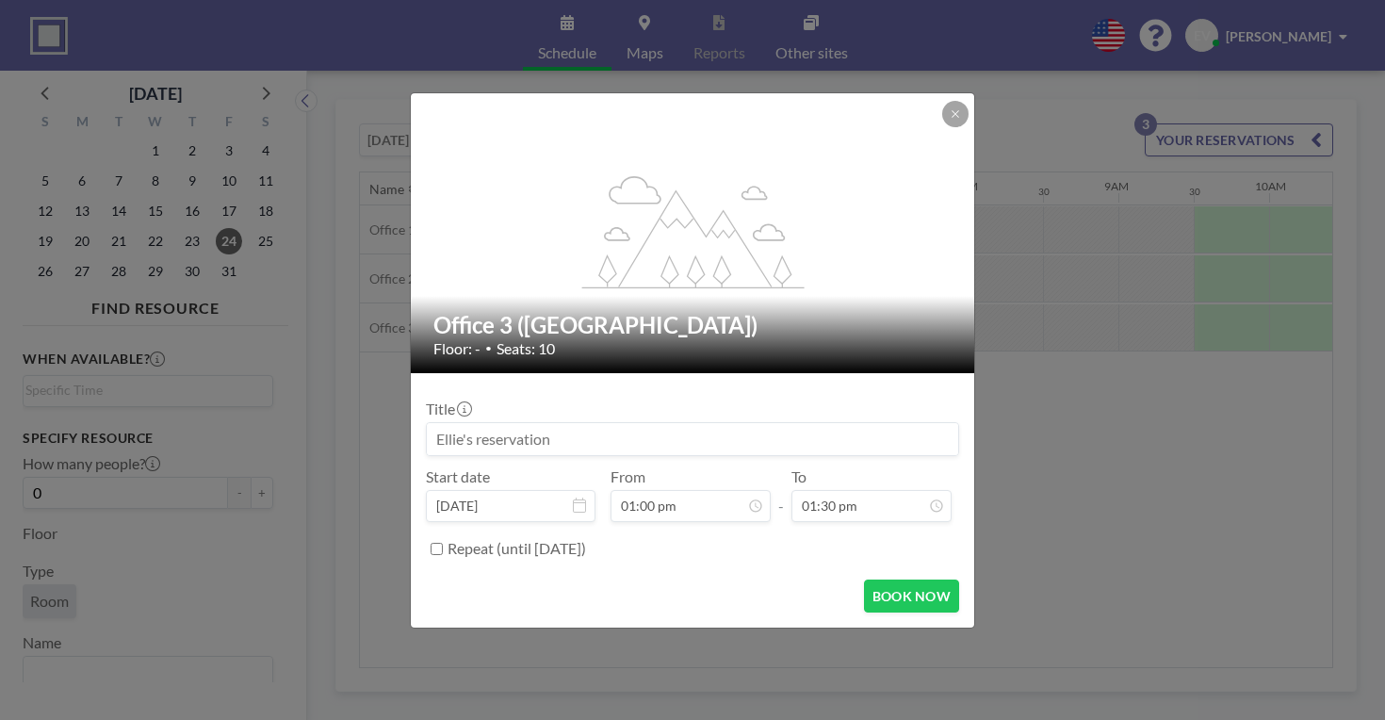
click at [564, 427] on input at bounding box center [692, 439] width 531 height 32
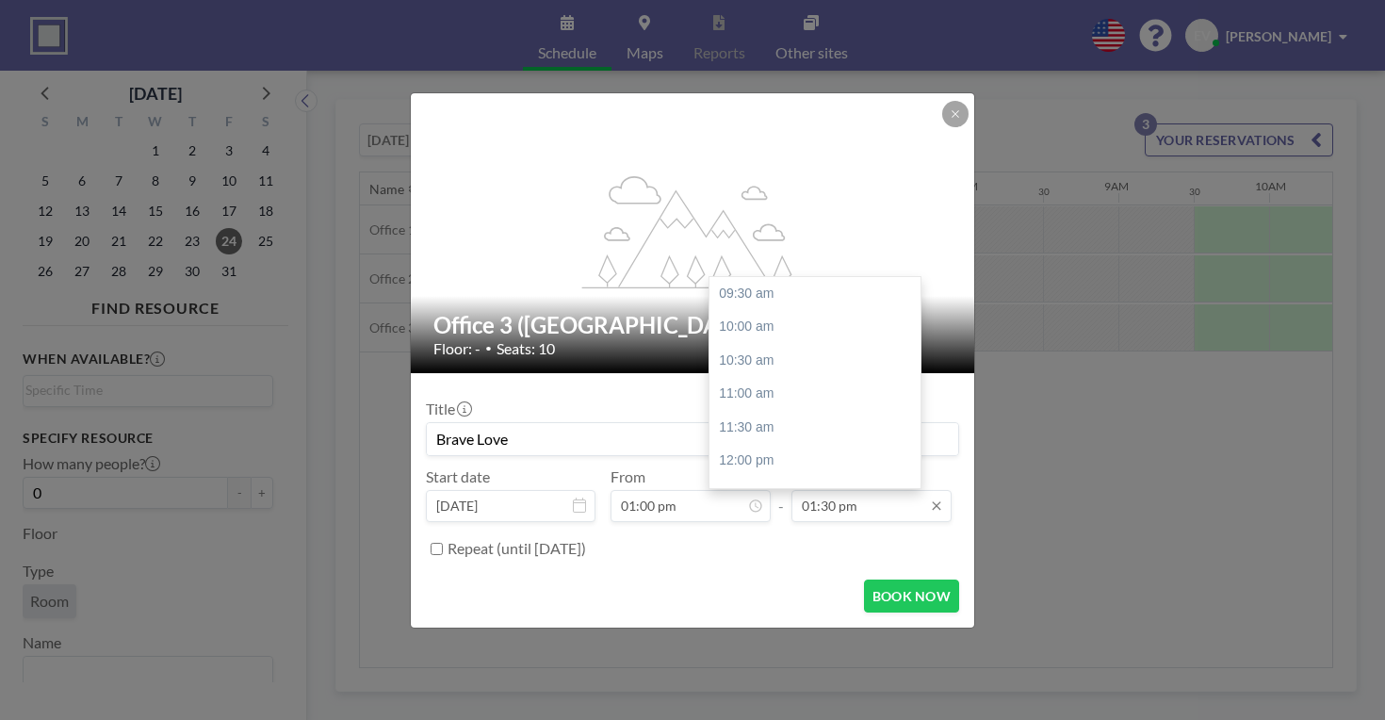
scroll to position [234, 0]
type input "Brave Love"
click at [873, 490] on input "01:30 pm" at bounding box center [872, 506] width 160 height 32
click at [747, 412] on div "03:00 pm" at bounding box center [818, 429] width 217 height 34
type input "03:00 pm"
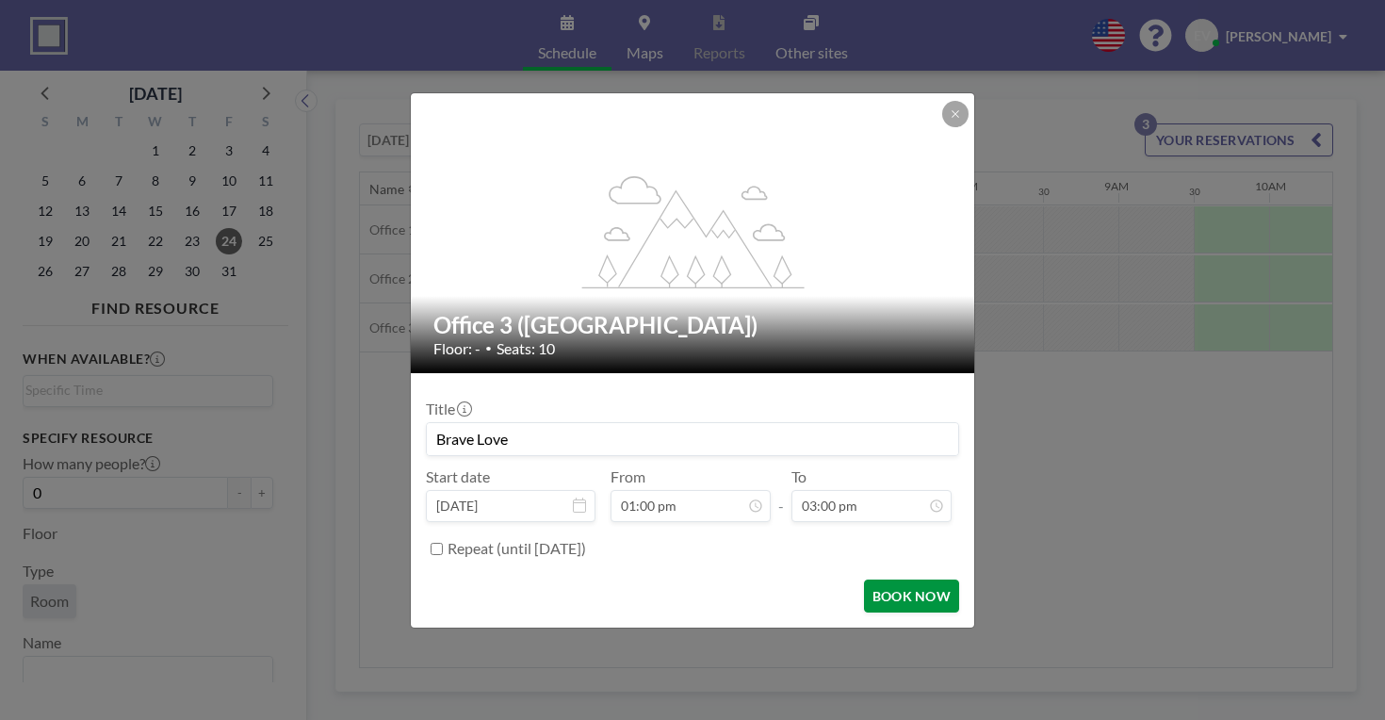
click at [870, 580] on button "BOOK NOW" at bounding box center [911, 596] width 95 height 33
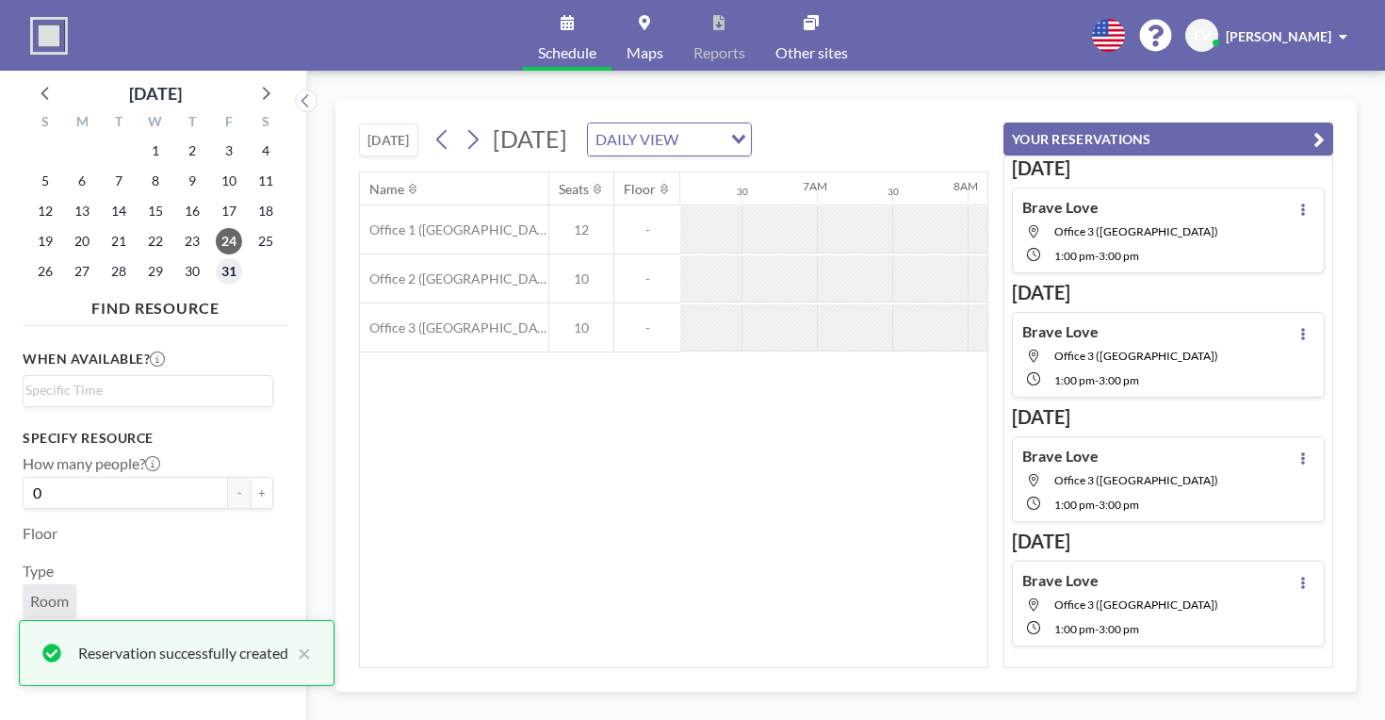
click at [216, 258] on span "31" at bounding box center [229, 271] width 26 height 26
click at [1325, 128] on icon "button" at bounding box center [1319, 139] width 11 height 23
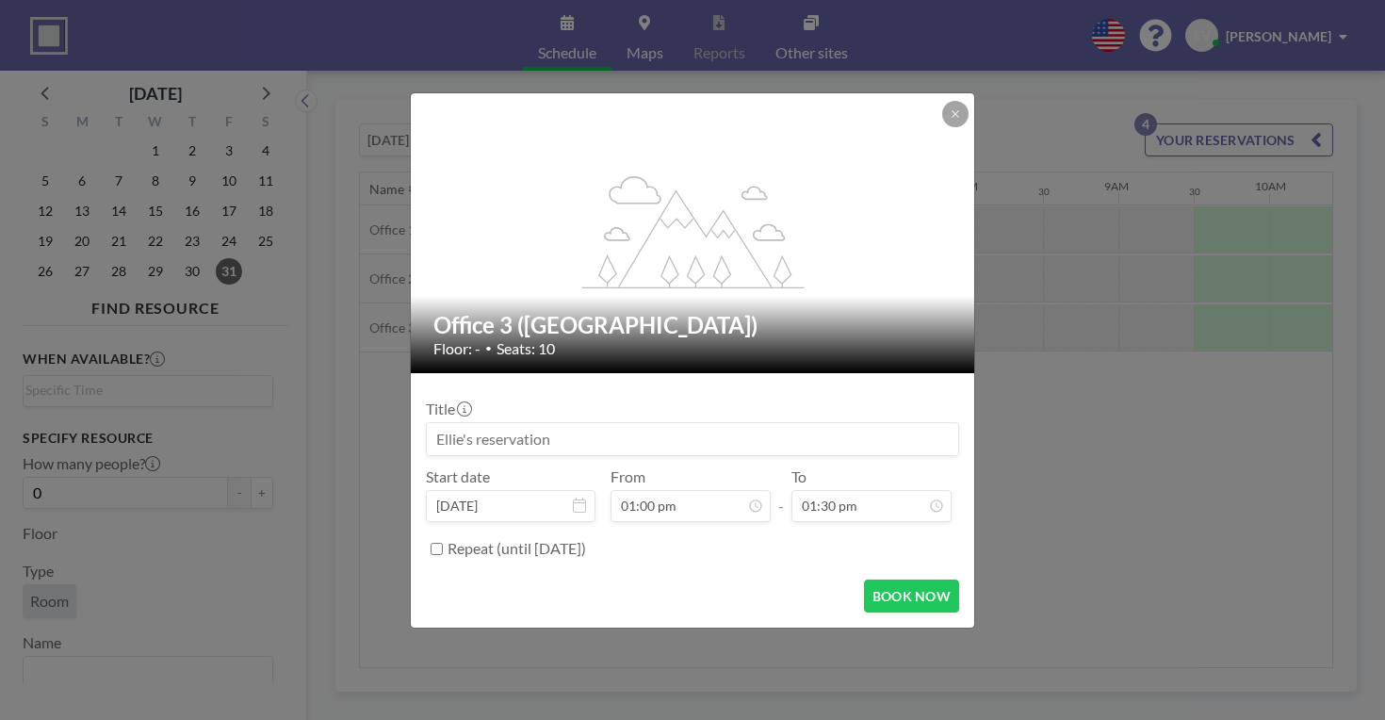
click at [716, 423] on input at bounding box center [692, 439] width 531 height 32
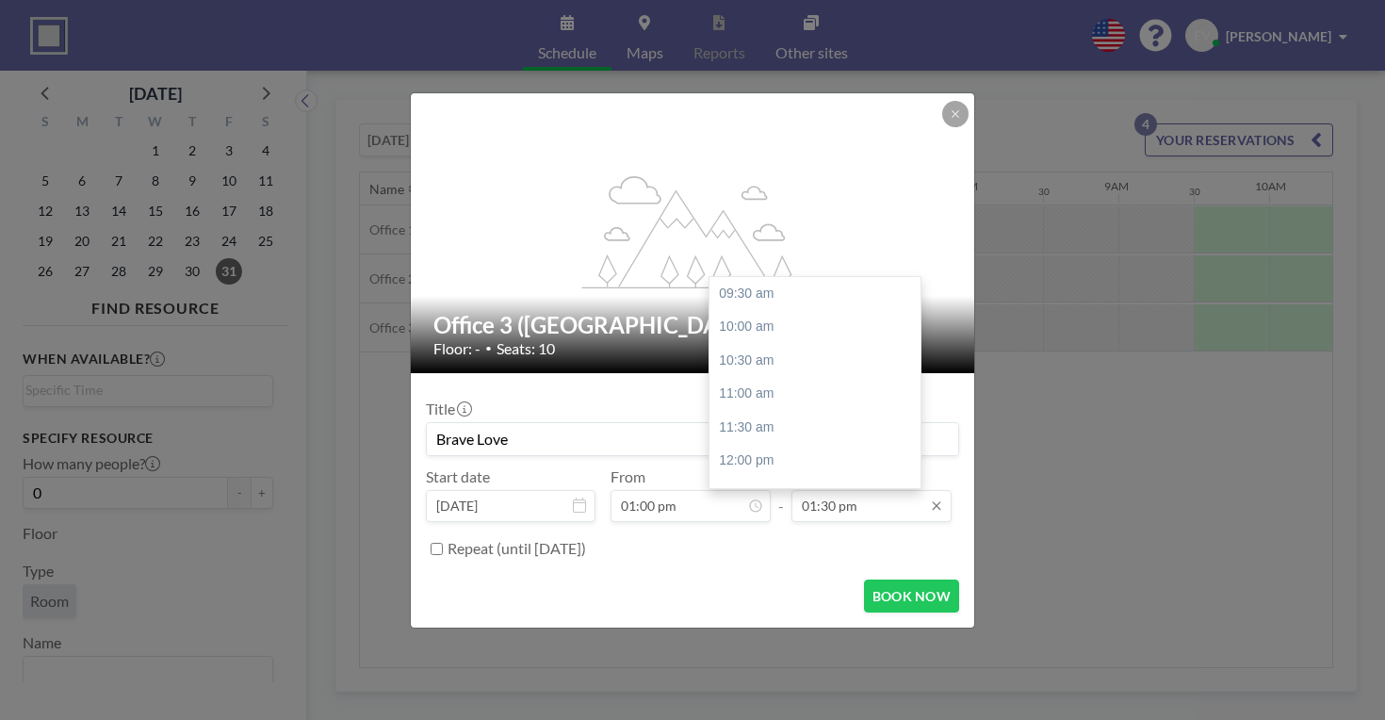
scroll to position [234, 0]
type input "Brave Love"
click at [838, 490] on input "01:30 pm" at bounding box center [872, 506] width 160 height 32
click at [760, 412] on div "03:00 pm" at bounding box center [818, 429] width 217 height 34
type input "03:00 pm"
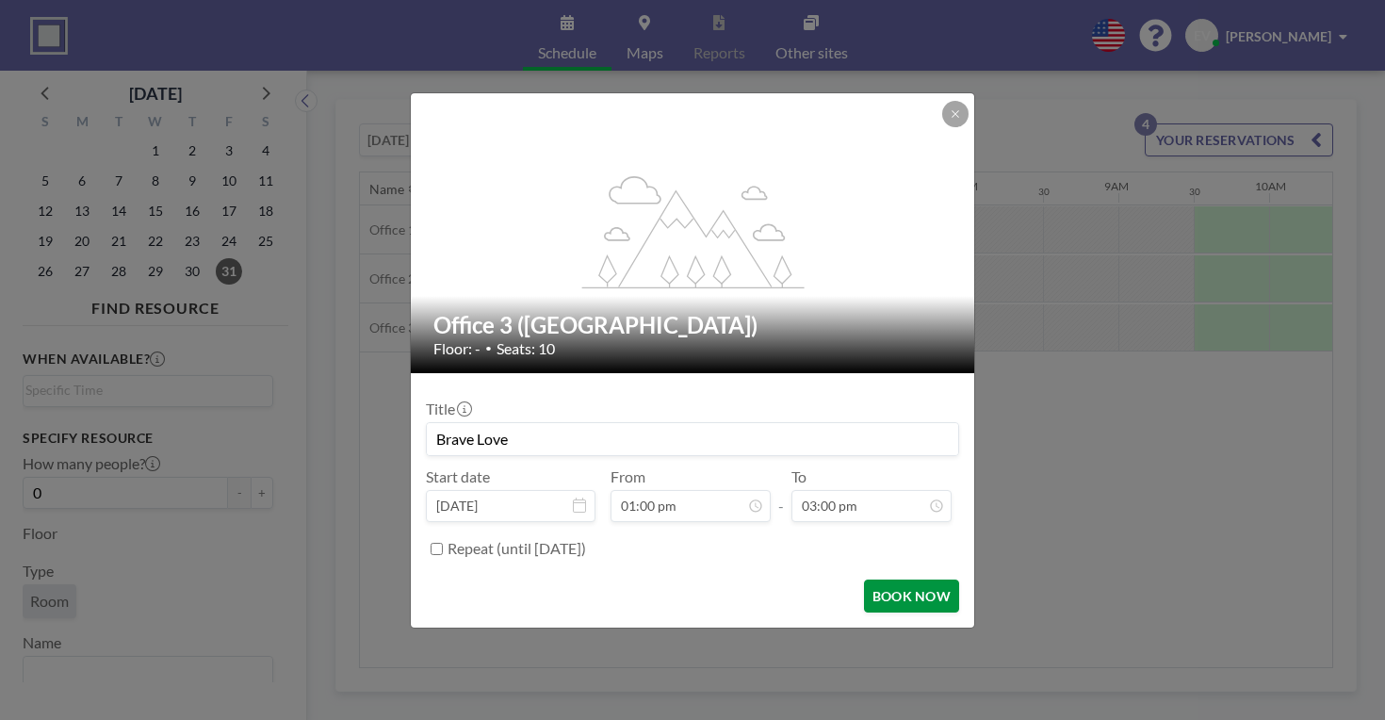
scroll to position [256, 0]
click at [864, 580] on button "BOOK NOW" at bounding box center [911, 596] width 95 height 33
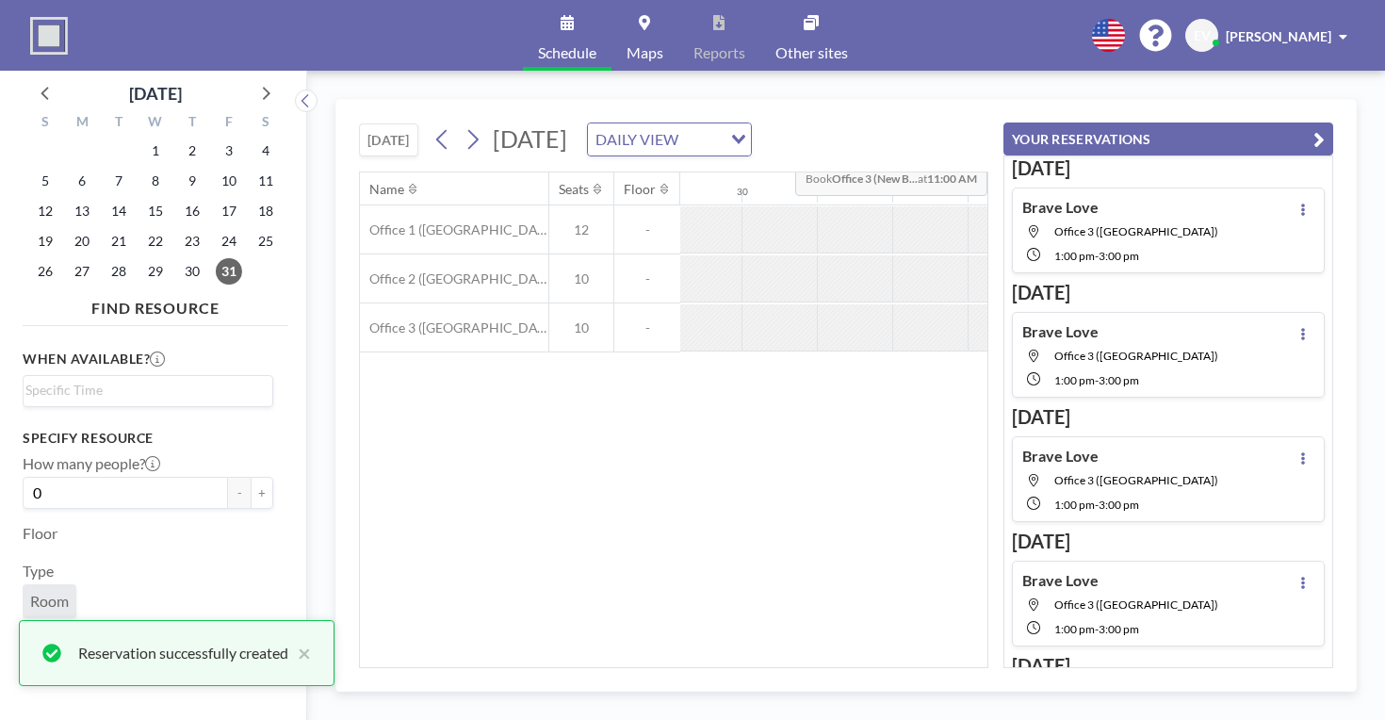
click at [1325, 128] on icon "button" at bounding box center [1319, 139] width 11 height 23
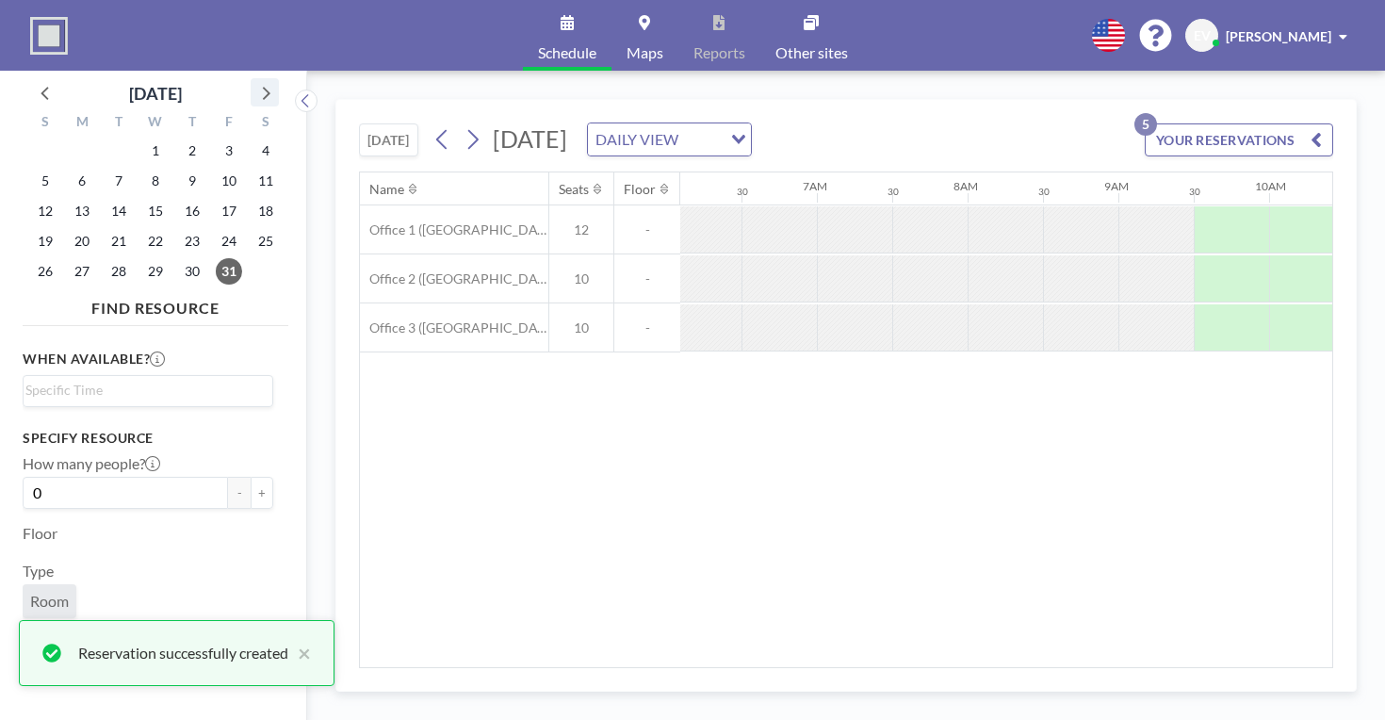
click at [253, 81] on icon at bounding box center [265, 92] width 25 height 25
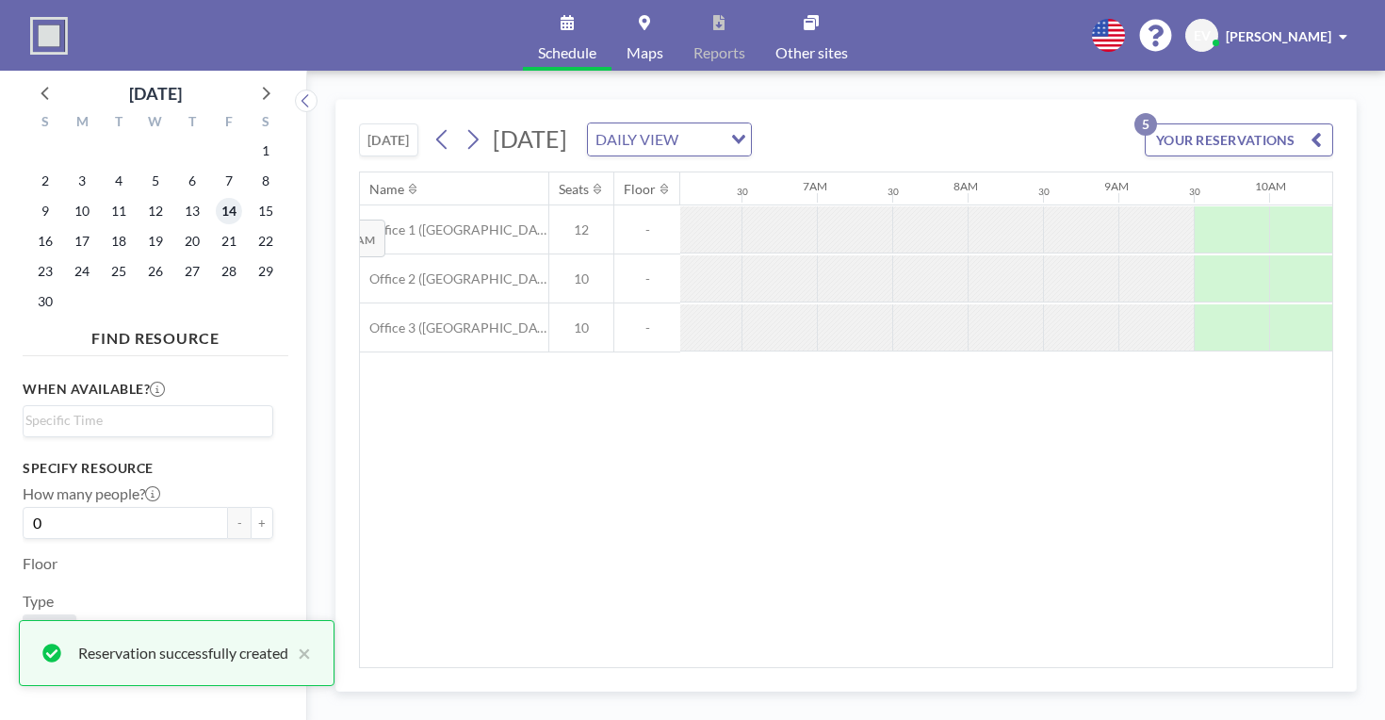
click at [216, 198] on span "14" at bounding box center [229, 211] width 26 height 26
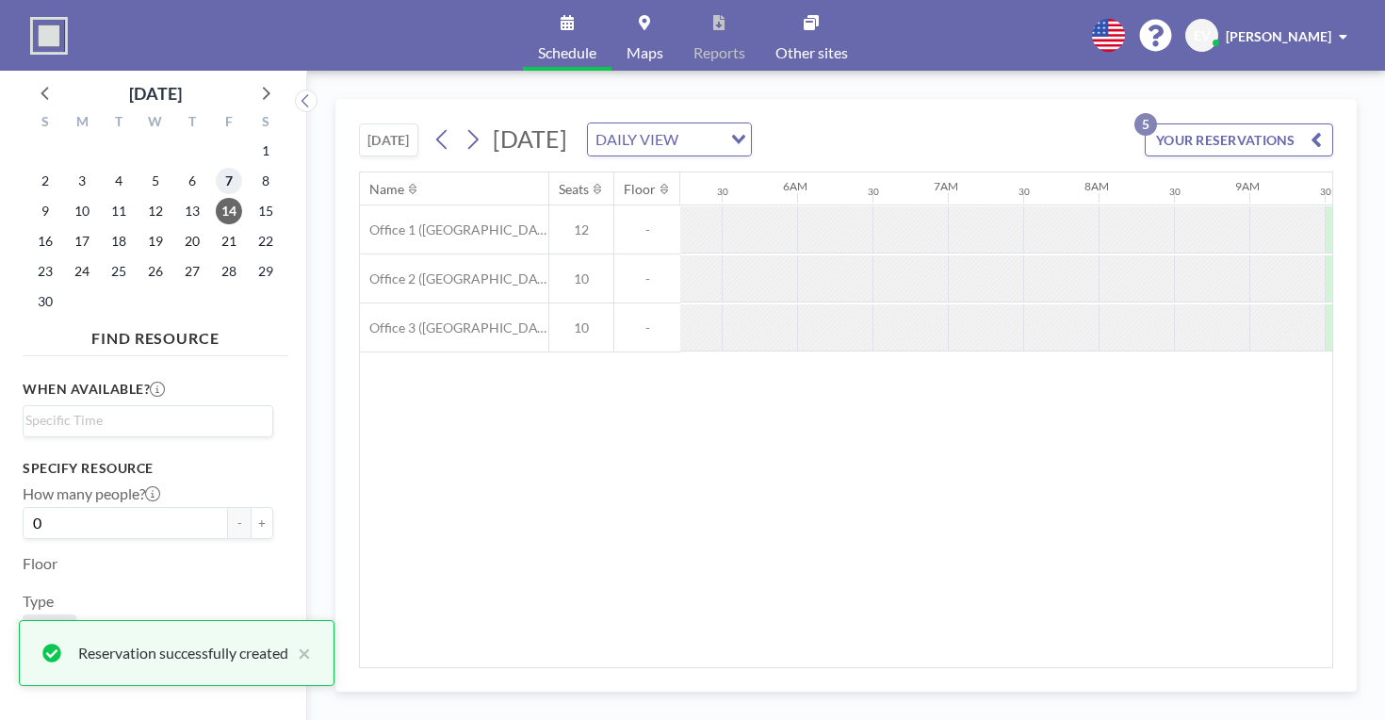
scroll to position [0, 919]
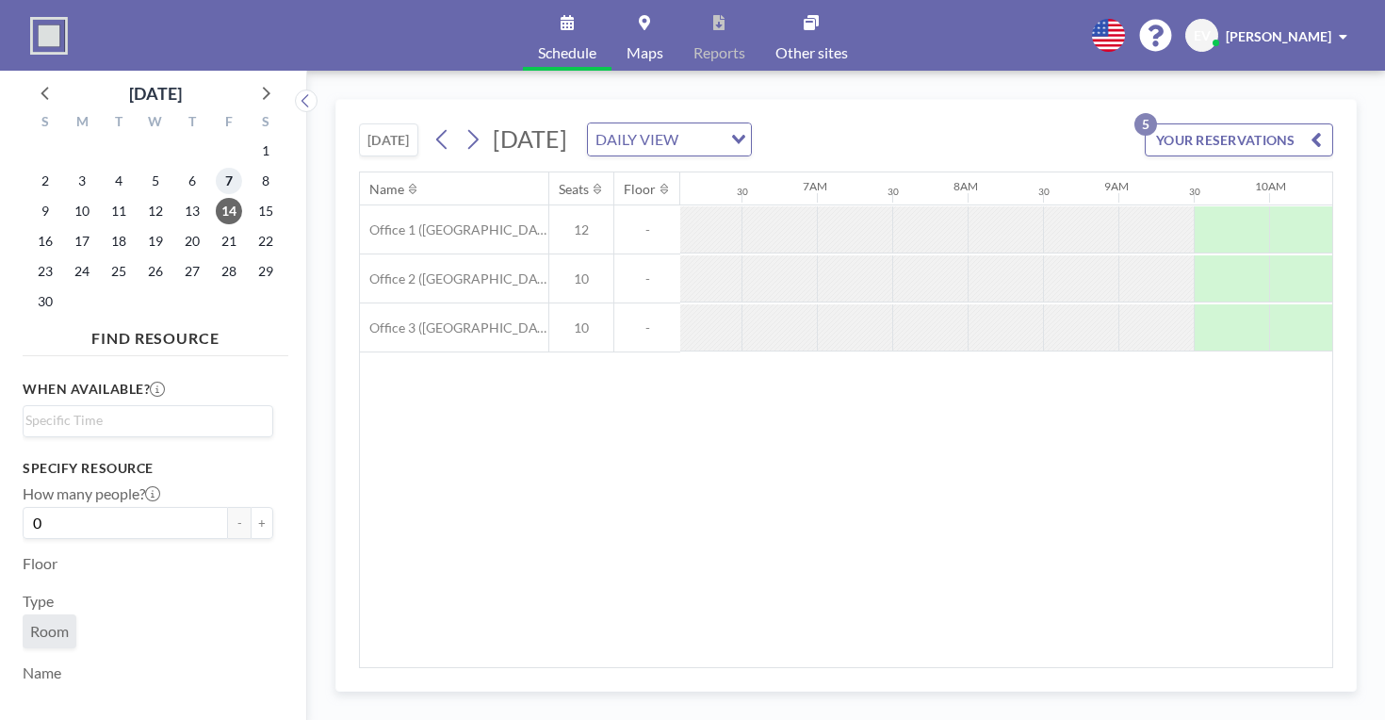
click at [216, 168] on span "7" at bounding box center [229, 181] width 26 height 26
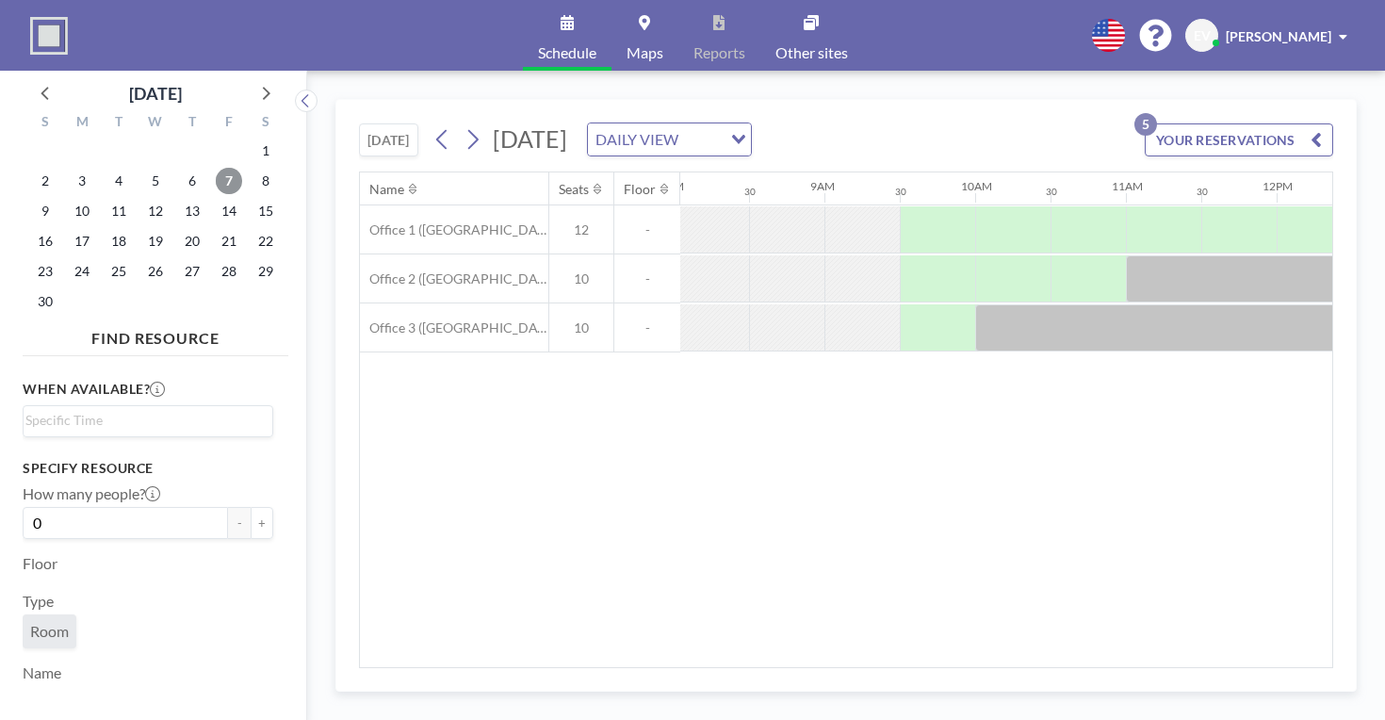
scroll to position [0, 1259]
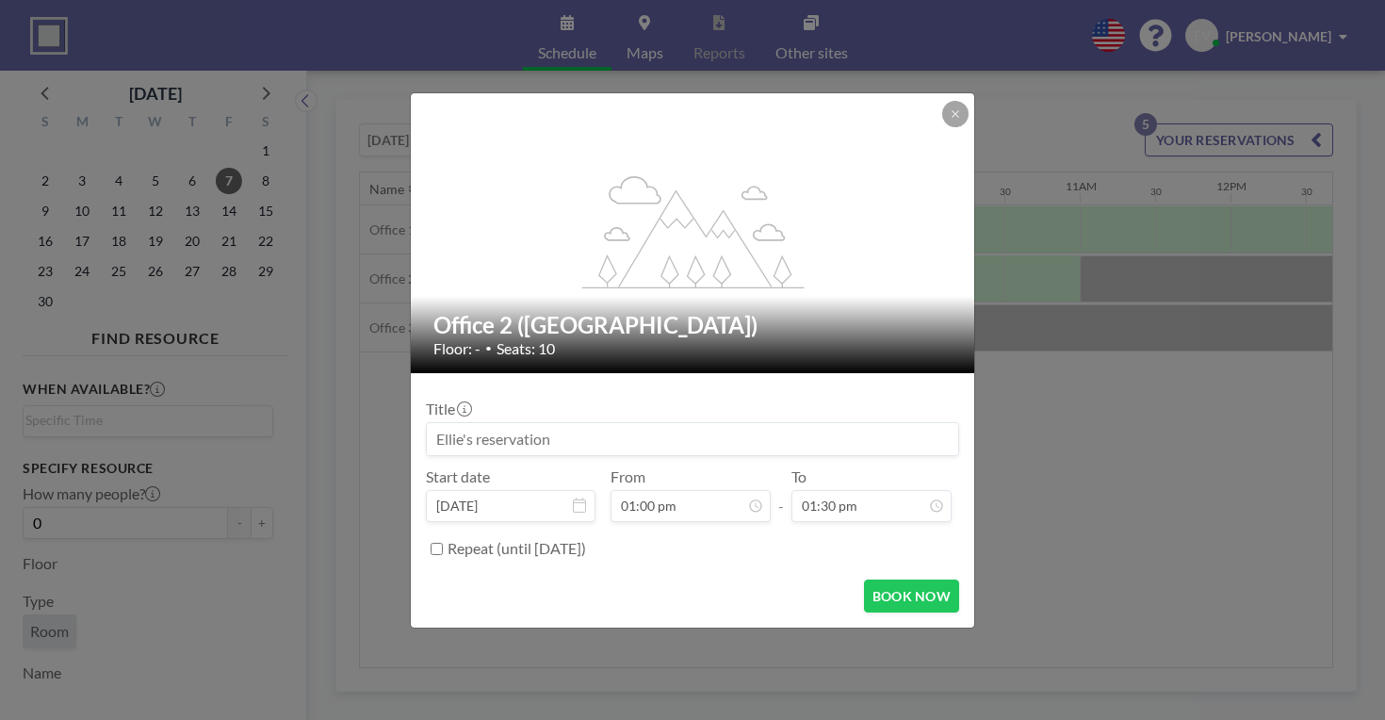
click at [612, 423] on input at bounding box center [692, 439] width 531 height 32
type input "Brave Love"
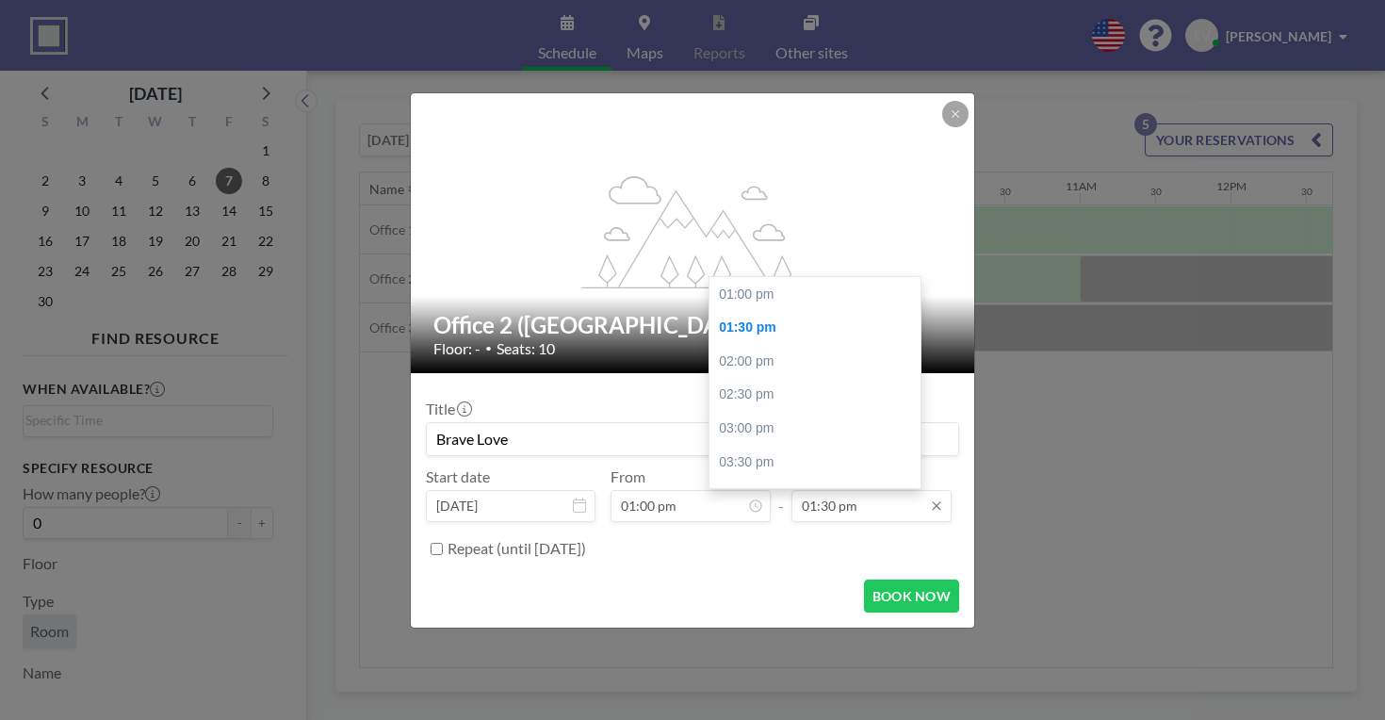
click at [842, 490] on input "01:30 pm" at bounding box center [872, 506] width 160 height 32
click at [760, 412] on div "03:00 pm" at bounding box center [818, 429] width 217 height 34
type input "03:00 pm"
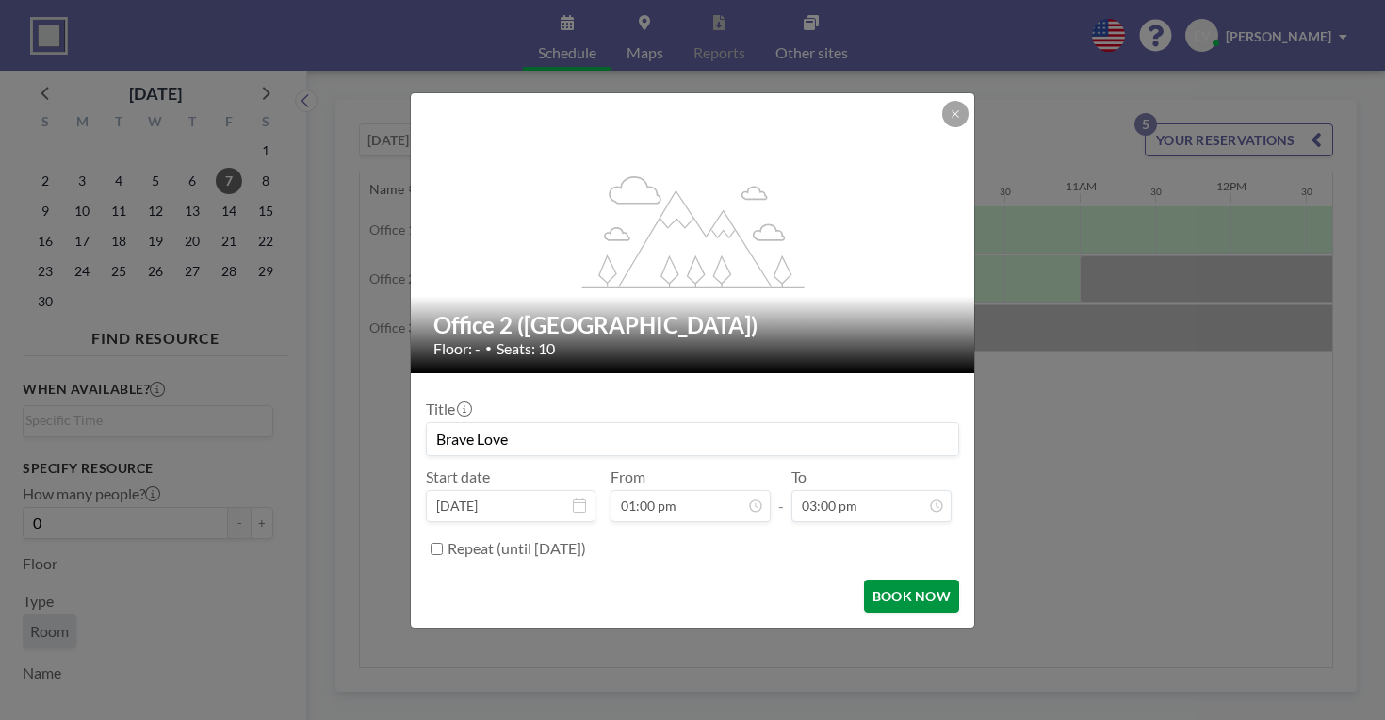
click at [864, 580] on button "BOOK NOW" at bounding box center [911, 596] width 95 height 33
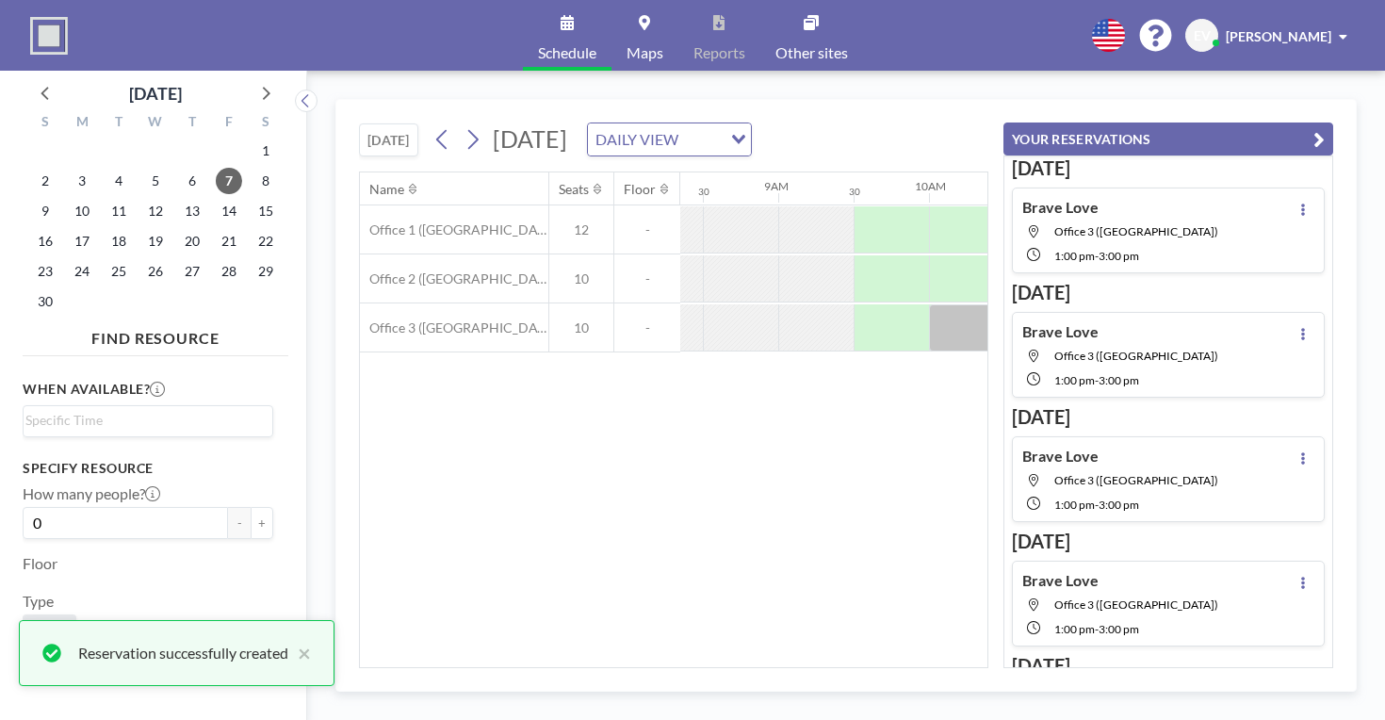
scroll to position [53, 0]
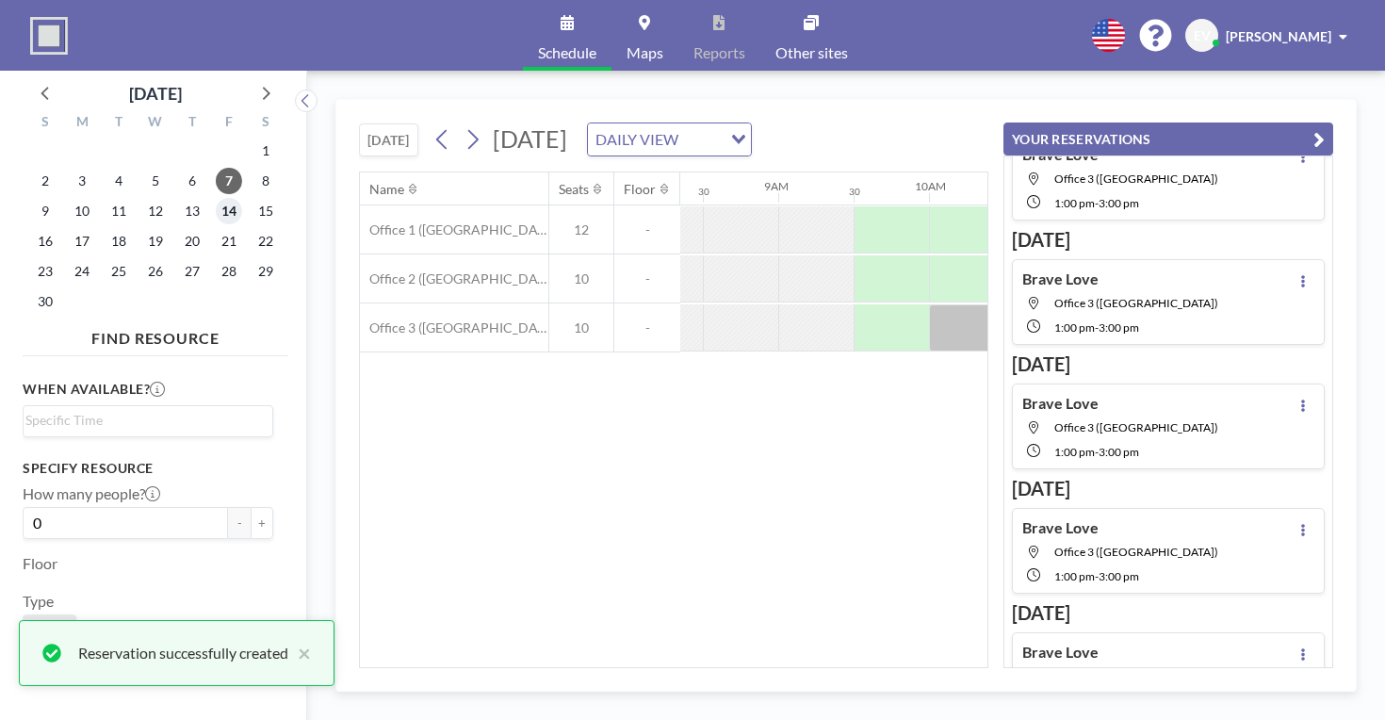
click at [216, 198] on span "14" at bounding box center [229, 211] width 26 height 26
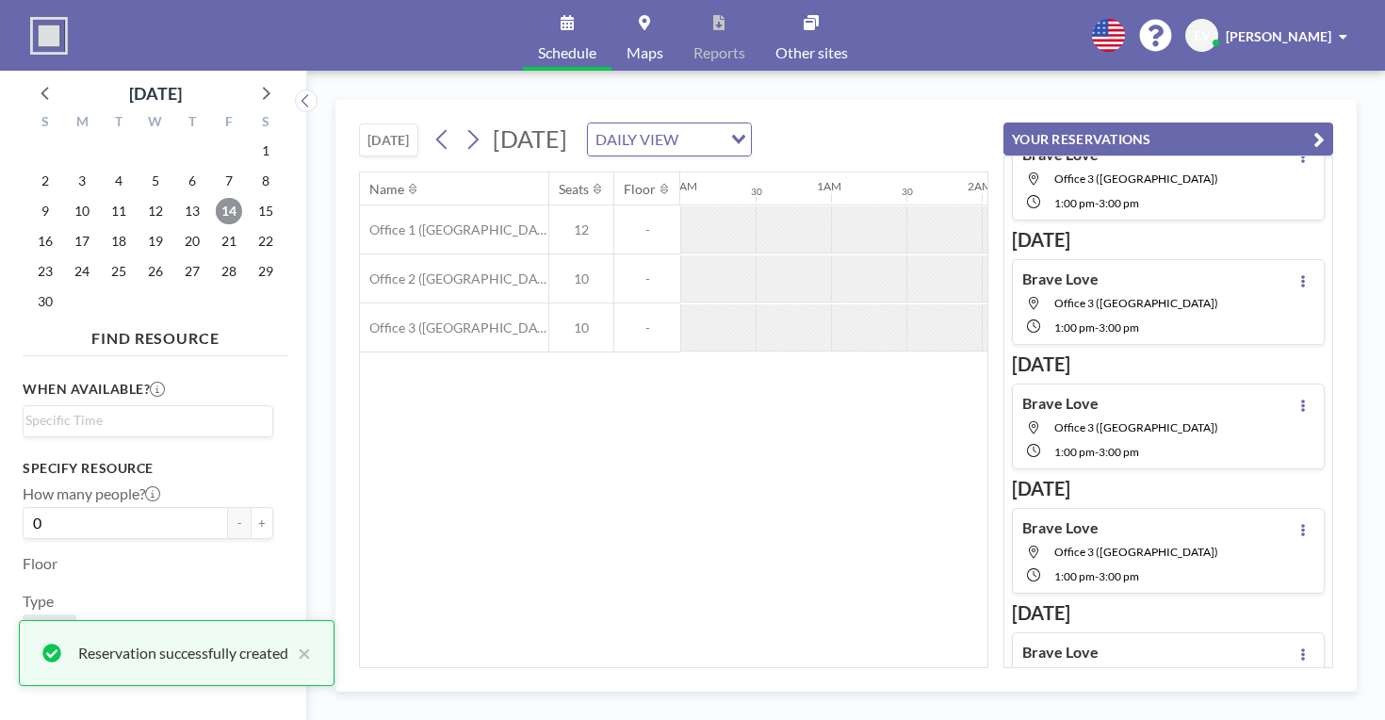
scroll to position [0, 919]
click at [1325, 128] on icon "button" at bounding box center [1319, 139] width 11 height 23
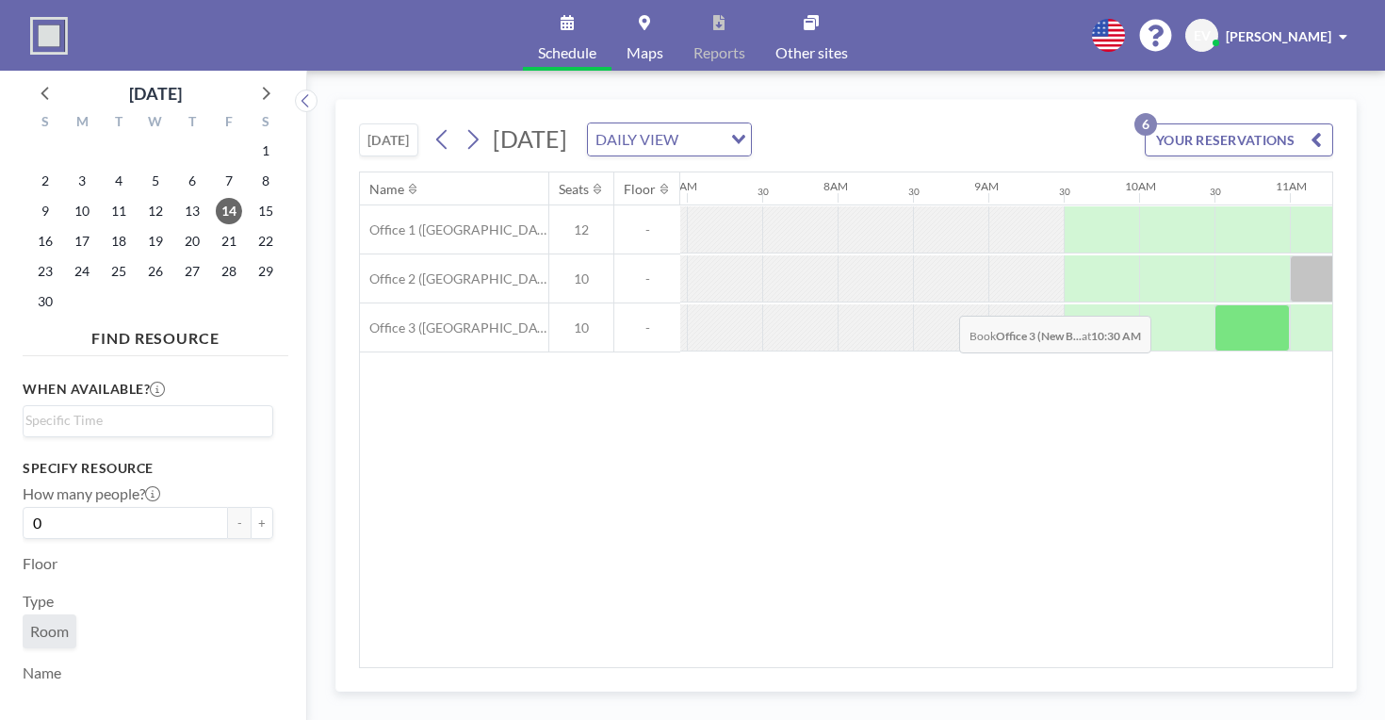
scroll to position [0, 1078]
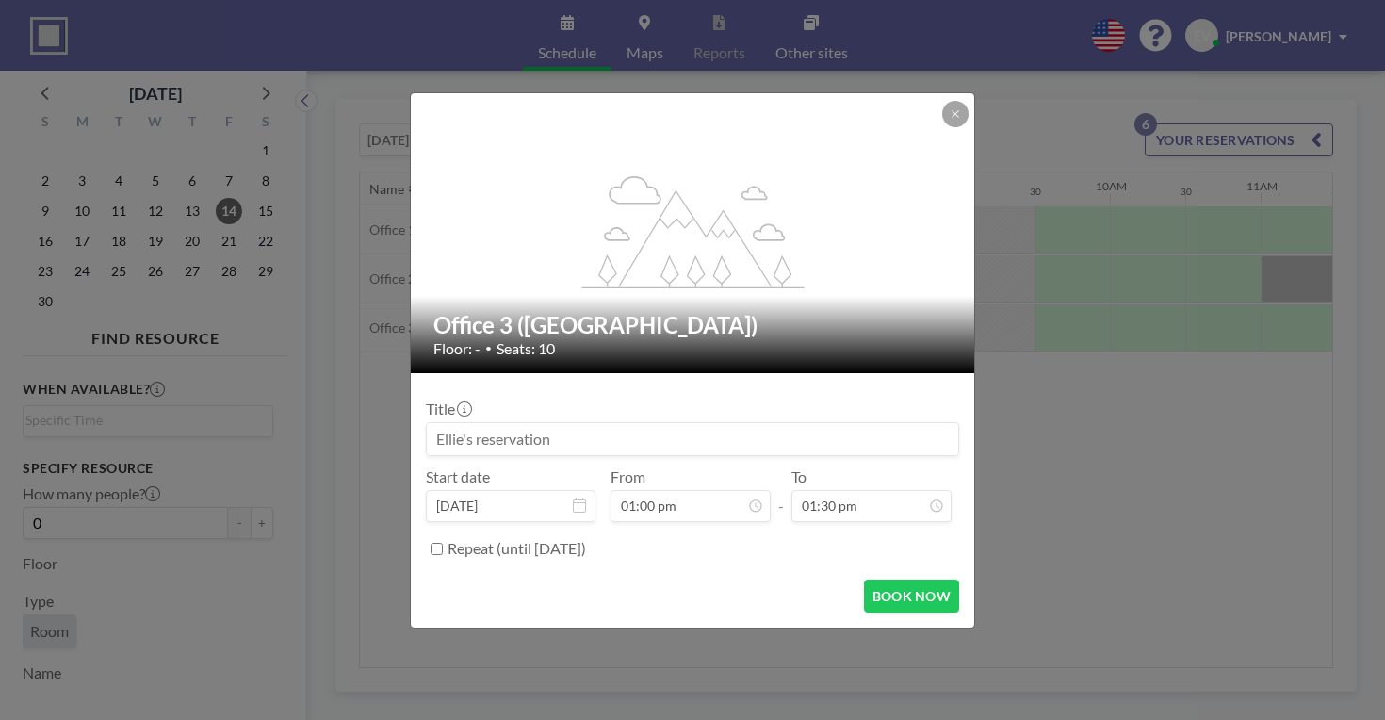
click at [630, 425] on input at bounding box center [692, 439] width 531 height 32
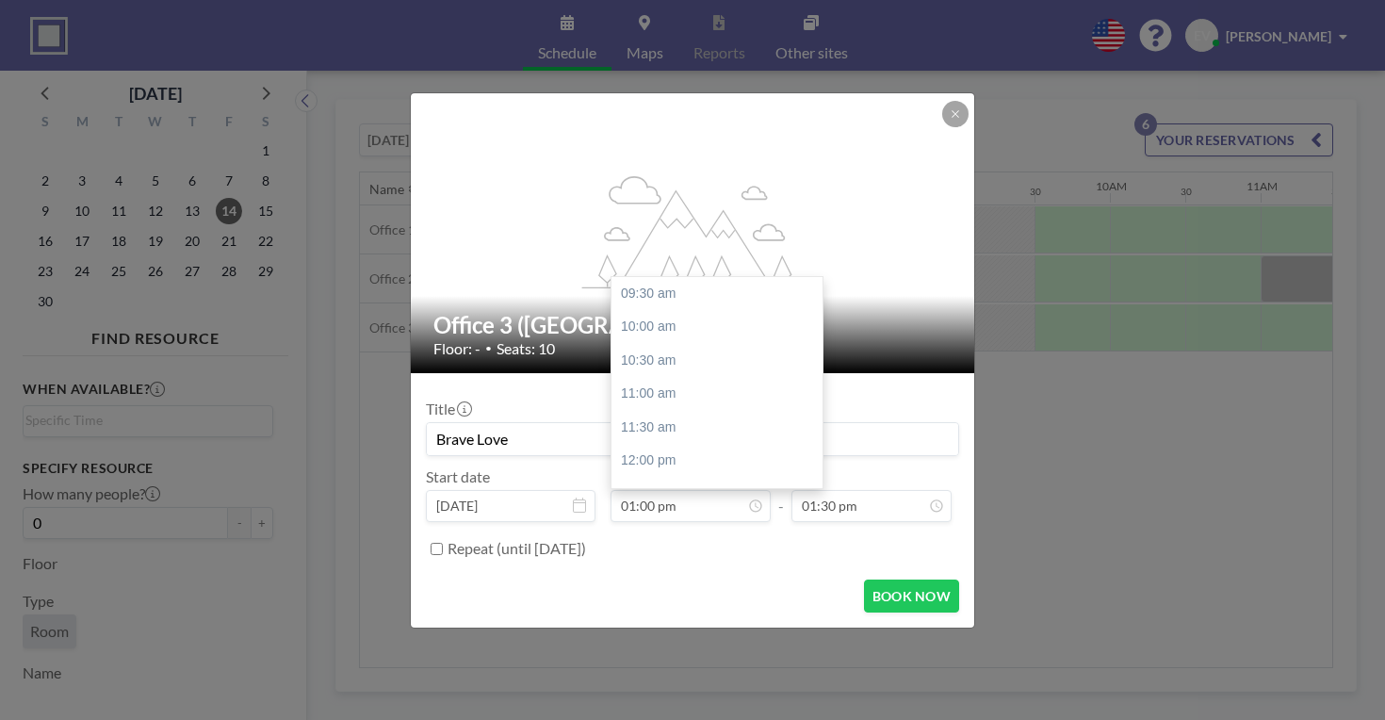
scroll to position [204, 0]
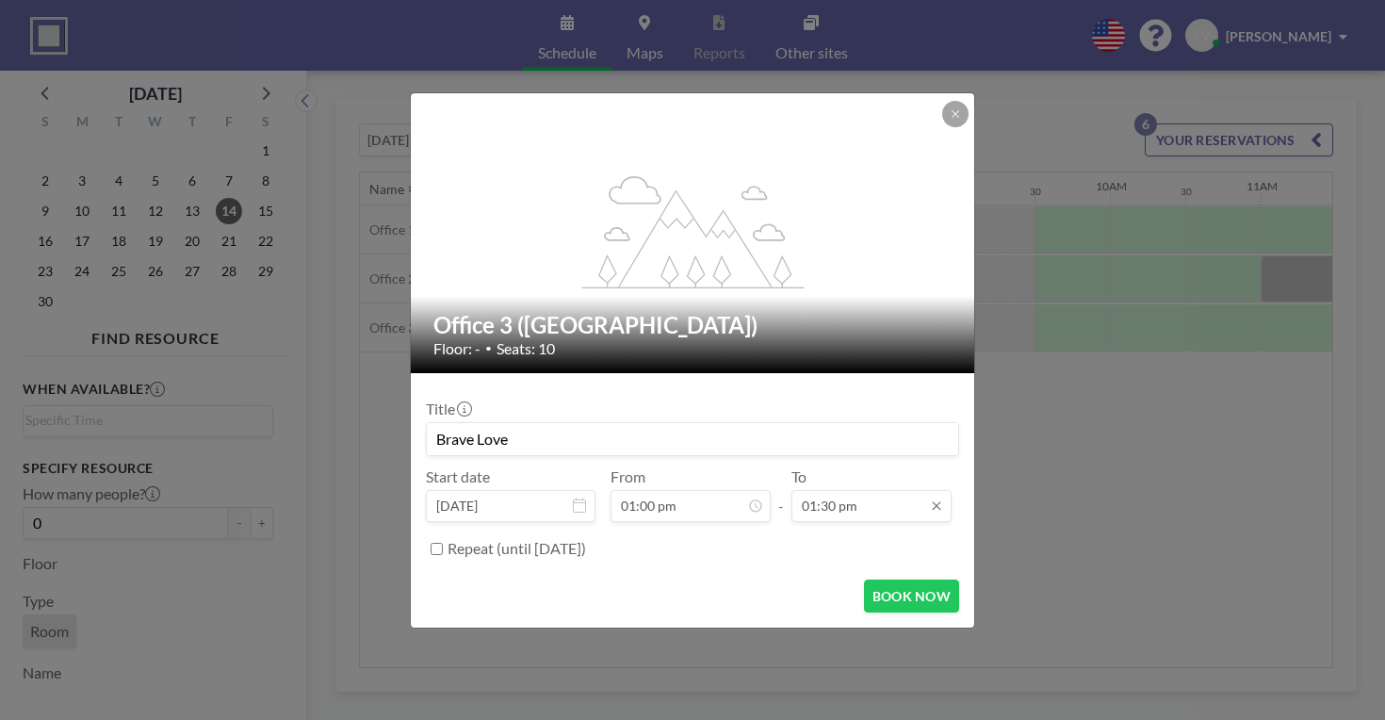
type input "Brave Love"
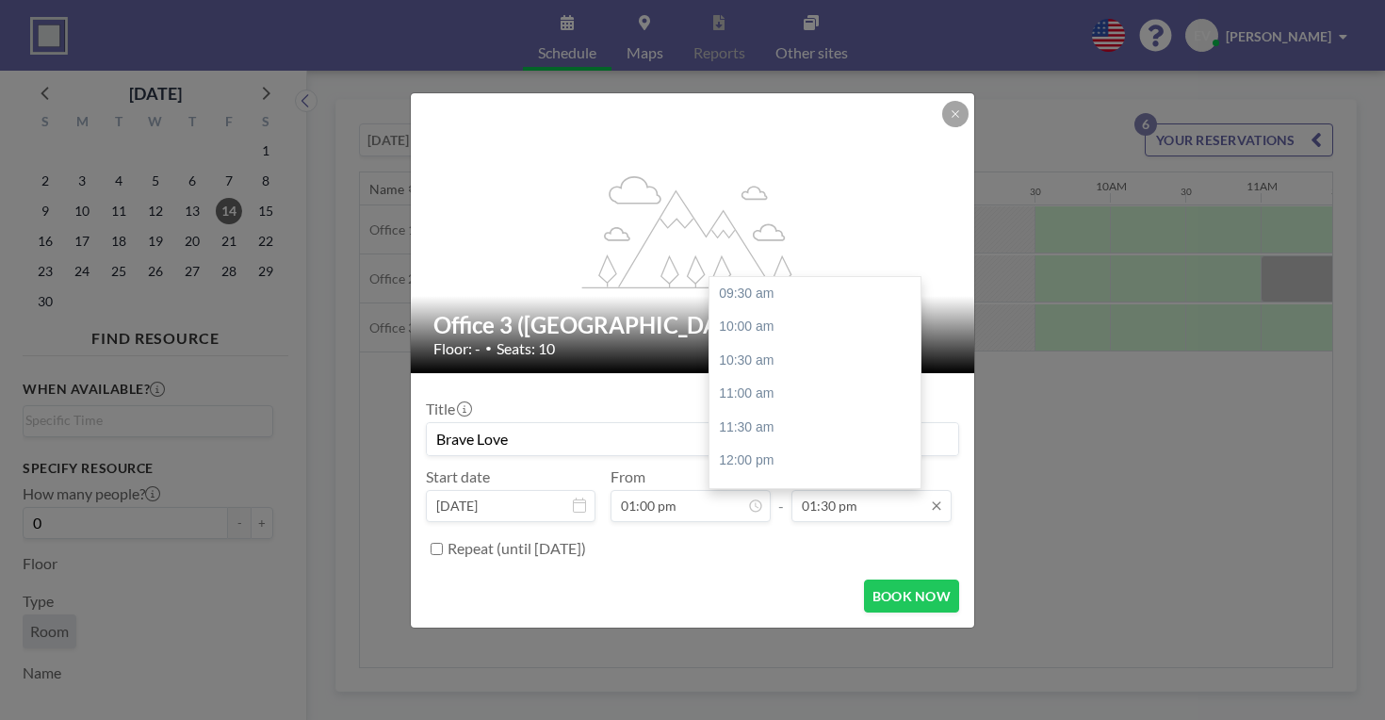
click at [850, 490] on input "01:30 pm" at bounding box center [872, 506] width 160 height 32
click at [753, 412] on div "03:00 pm" at bounding box center [818, 429] width 217 height 34
type input "03:00 pm"
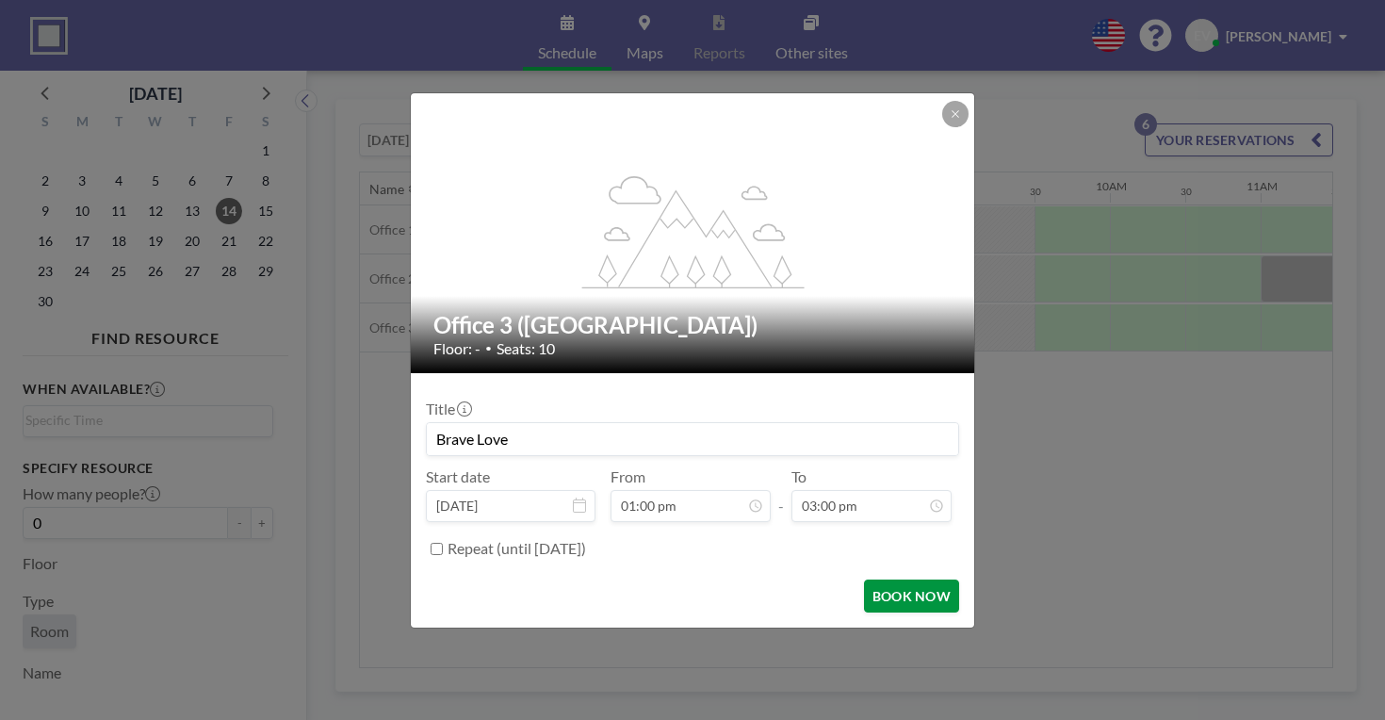
scroll to position [0, 0]
click at [874, 580] on button "BOOK NOW" at bounding box center [911, 596] width 95 height 33
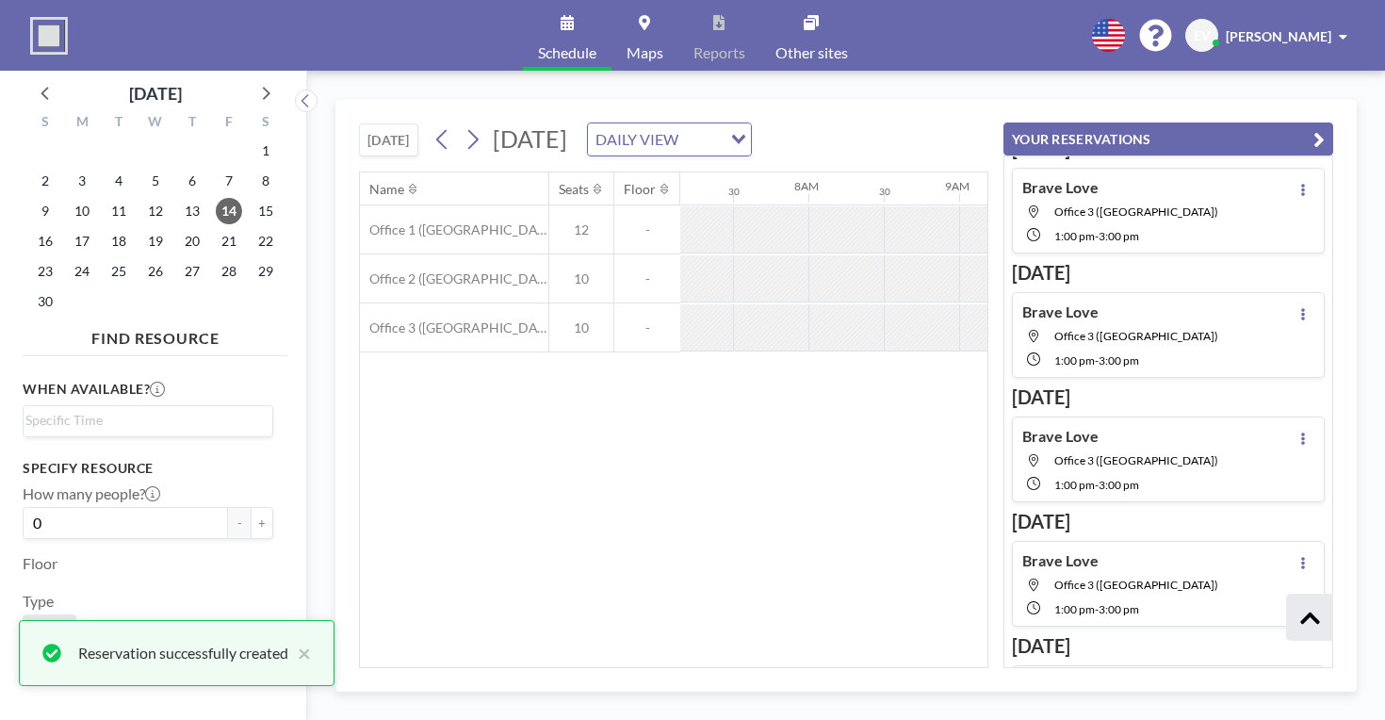
scroll to position [154, 0]
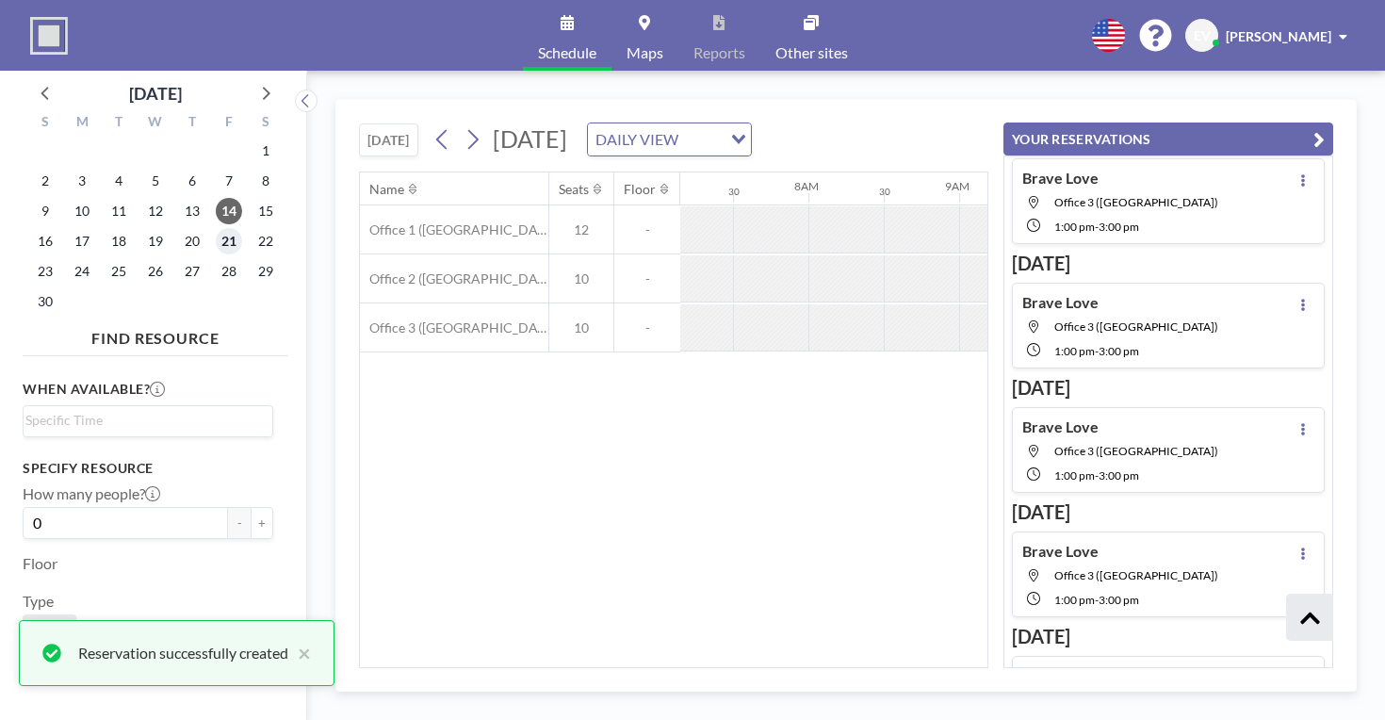
click at [216, 228] on span "21" at bounding box center [229, 241] width 26 height 26
click at [1325, 128] on icon "button" at bounding box center [1319, 139] width 11 height 23
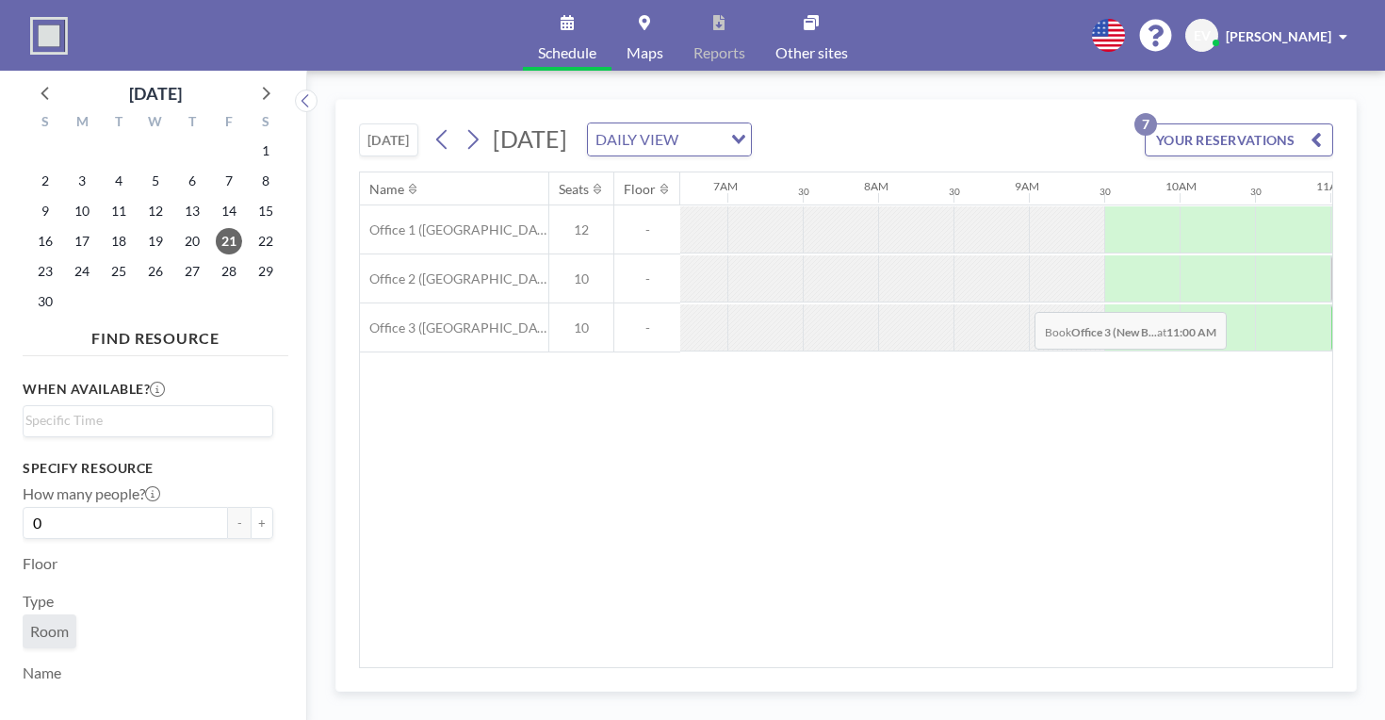
scroll to position [0, 1021]
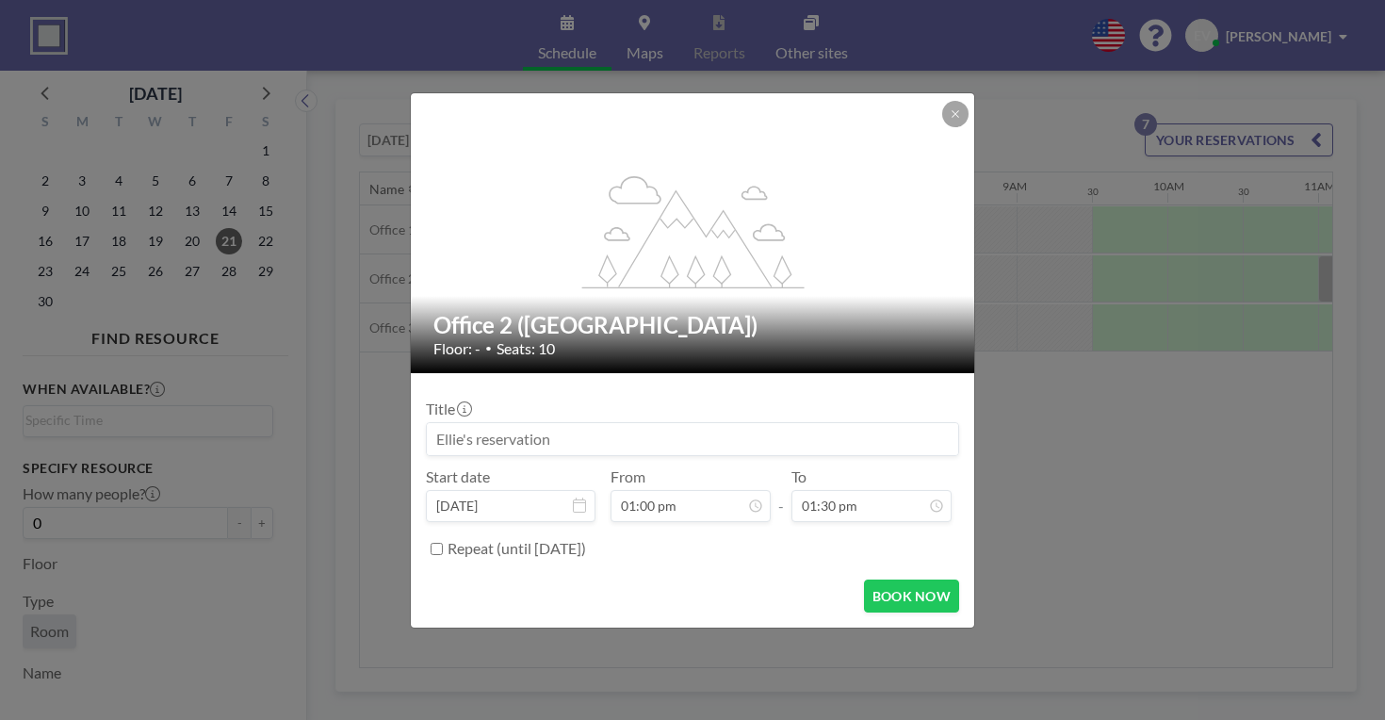
click at [645, 423] on input at bounding box center [692, 439] width 531 height 32
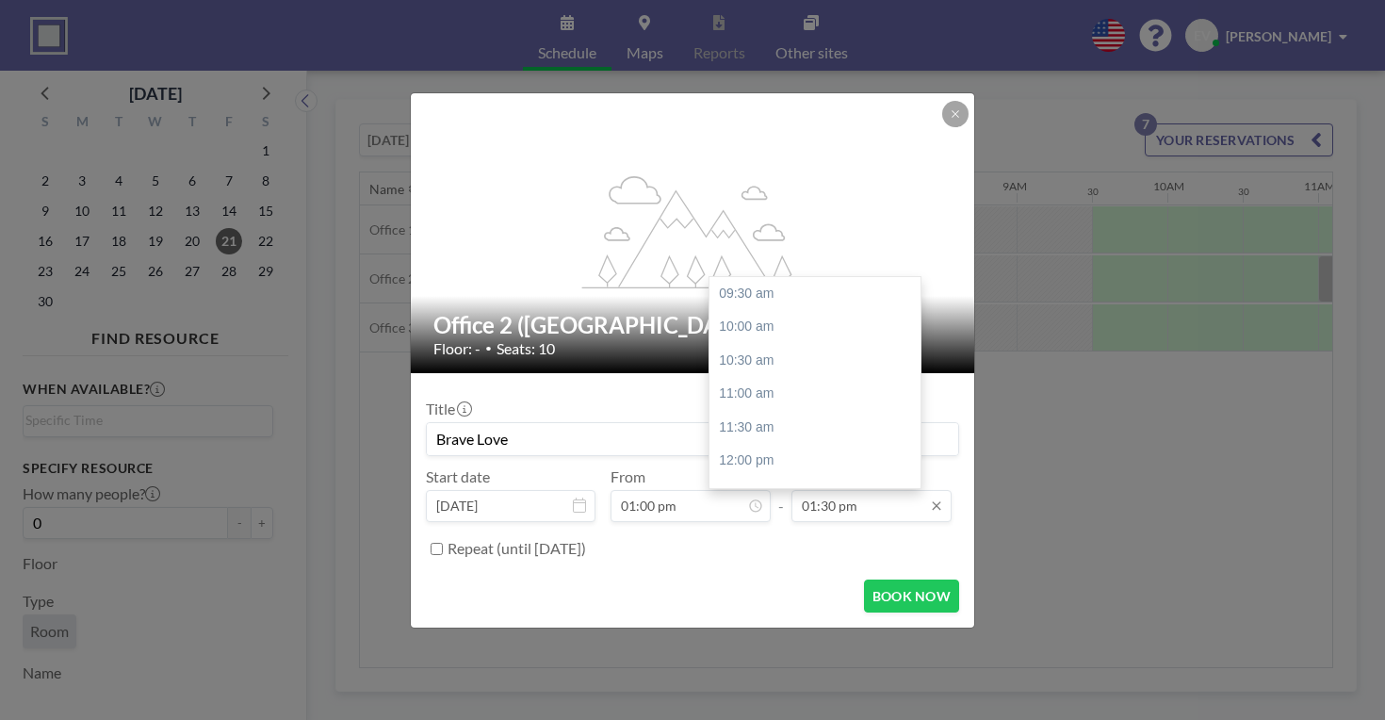
scroll to position [234, 0]
type input "Brave Love"
click at [861, 490] on input "01:30 pm" at bounding box center [872, 506] width 160 height 32
click at [750, 412] on div "03:00 pm" at bounding box center [818, 429] width 217 height 34
type input "03:00 pm"
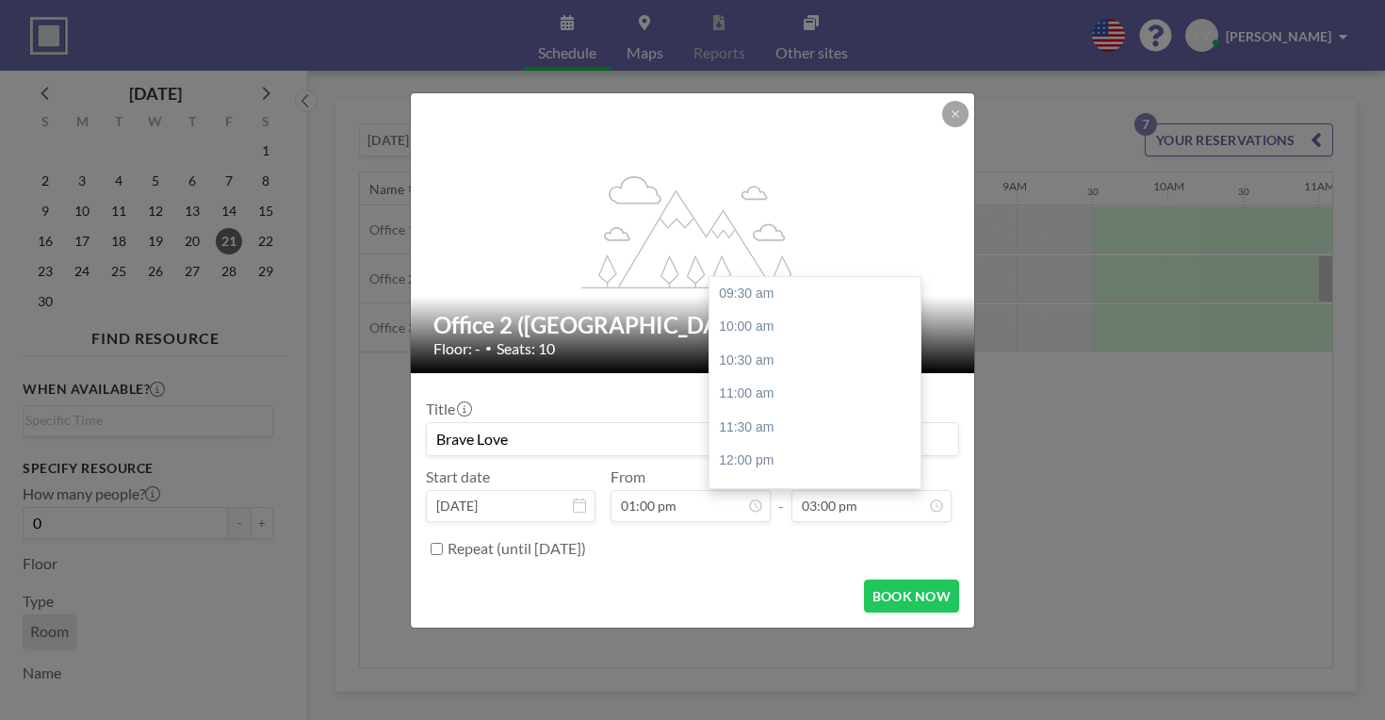
scroll to position [256, 0]
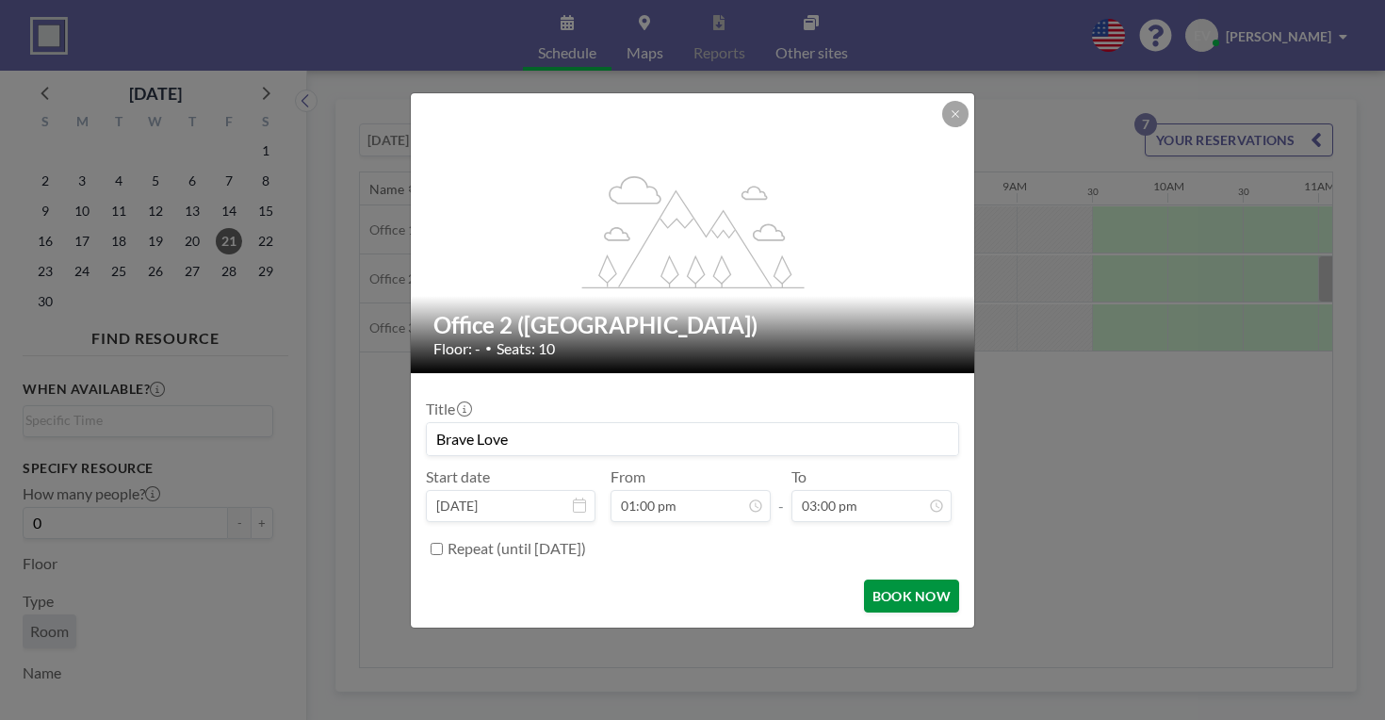
click at [864, 580] on button "BOOK NOW" at bounding box center [911, 596] width 95 height 33
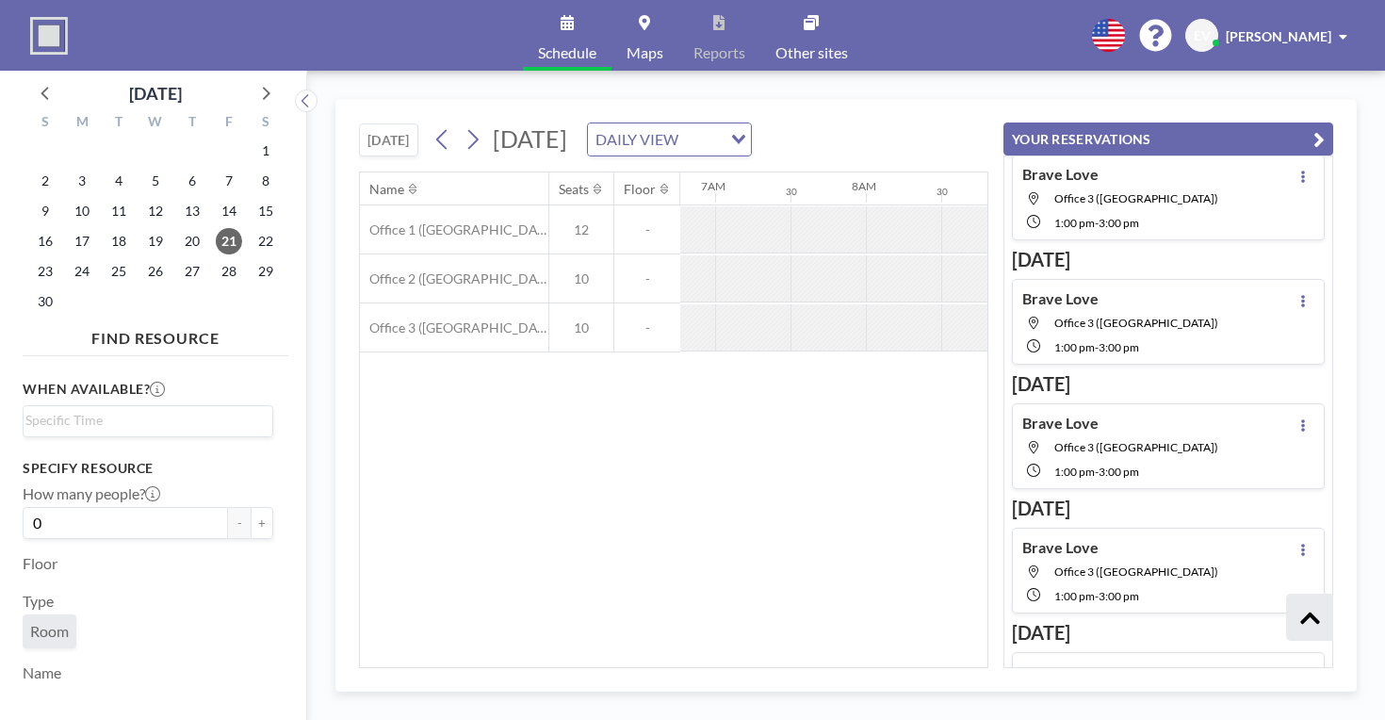
scroll to position [161, 0]
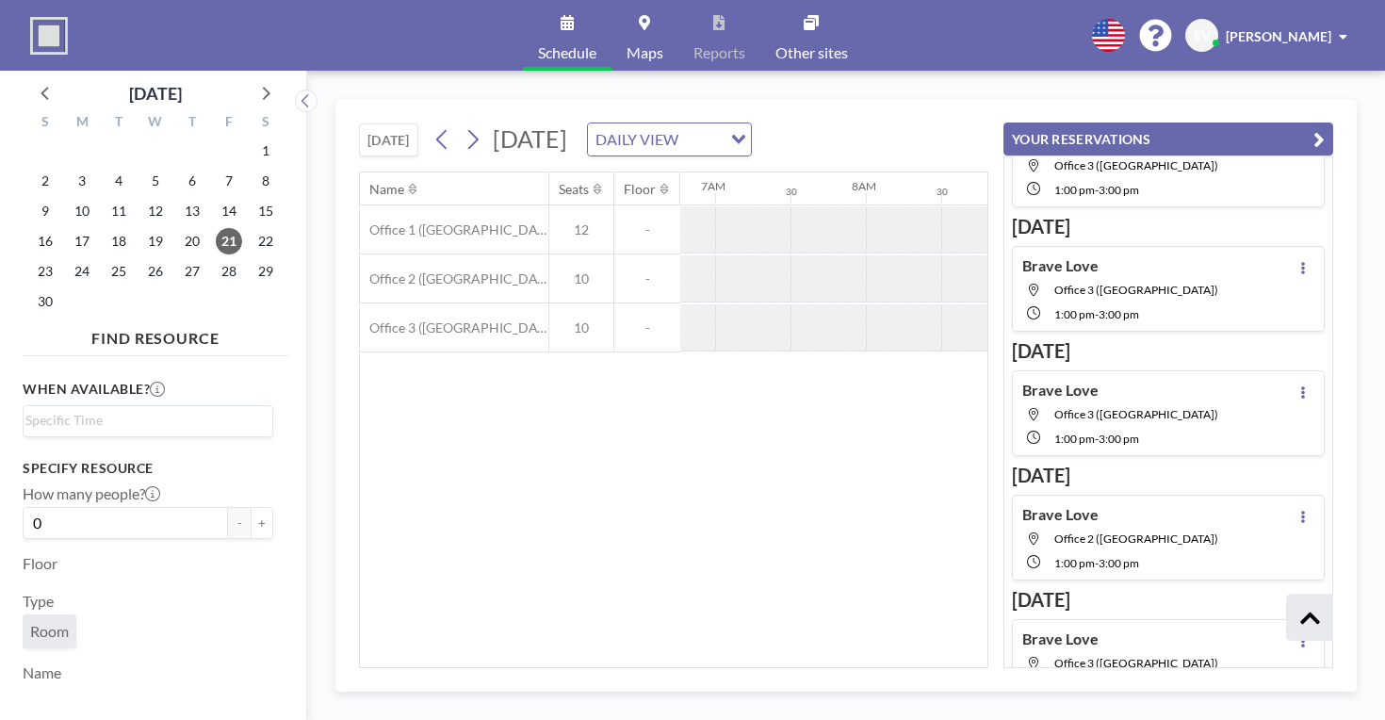
click at [890, 531] on div "Name Seats Floor 12AM 30 1AM 30 2AM 30 3AM 30 4AM 30 5AM 30 6AM 30 7AM 30 8AM 3…" at bounding box center [674, 419] width 628 height 495
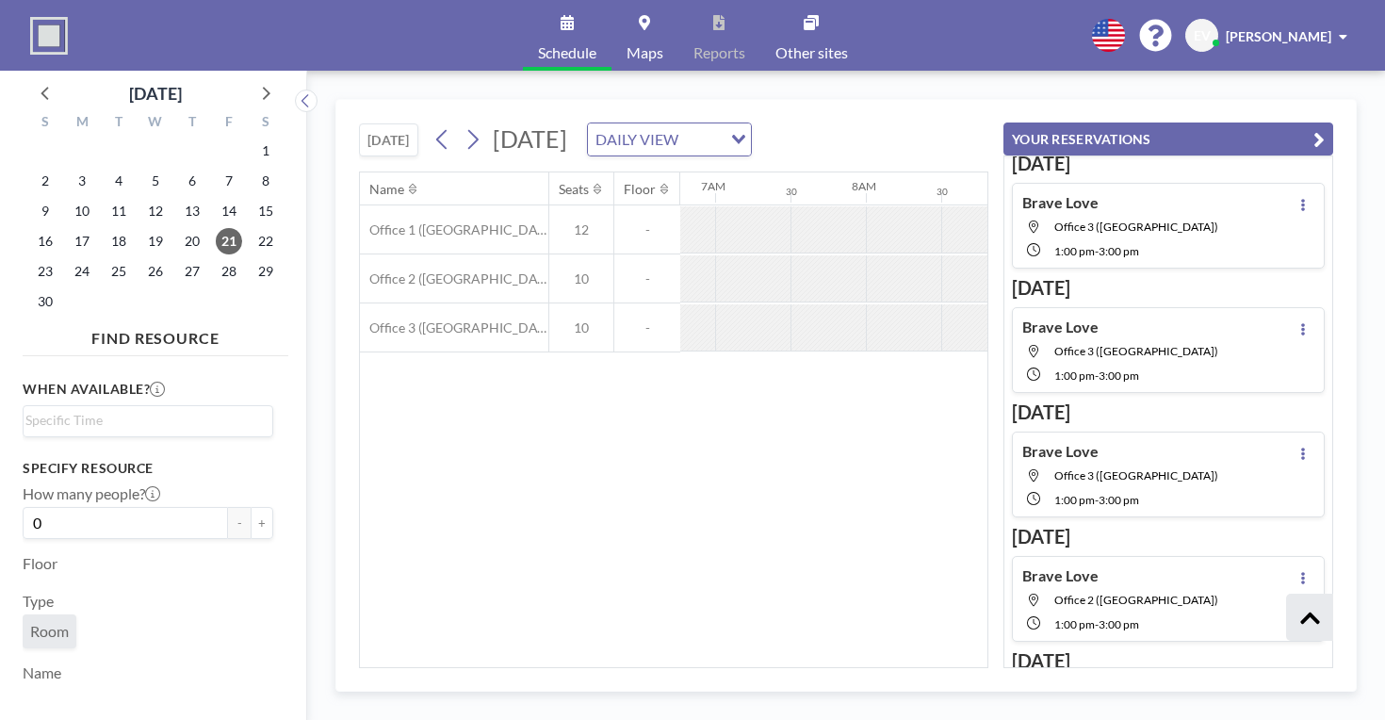
click at [1333, 123] on button "YOUR RESERVATIONS" at bounding box center [1169, 139] width 330 height 33
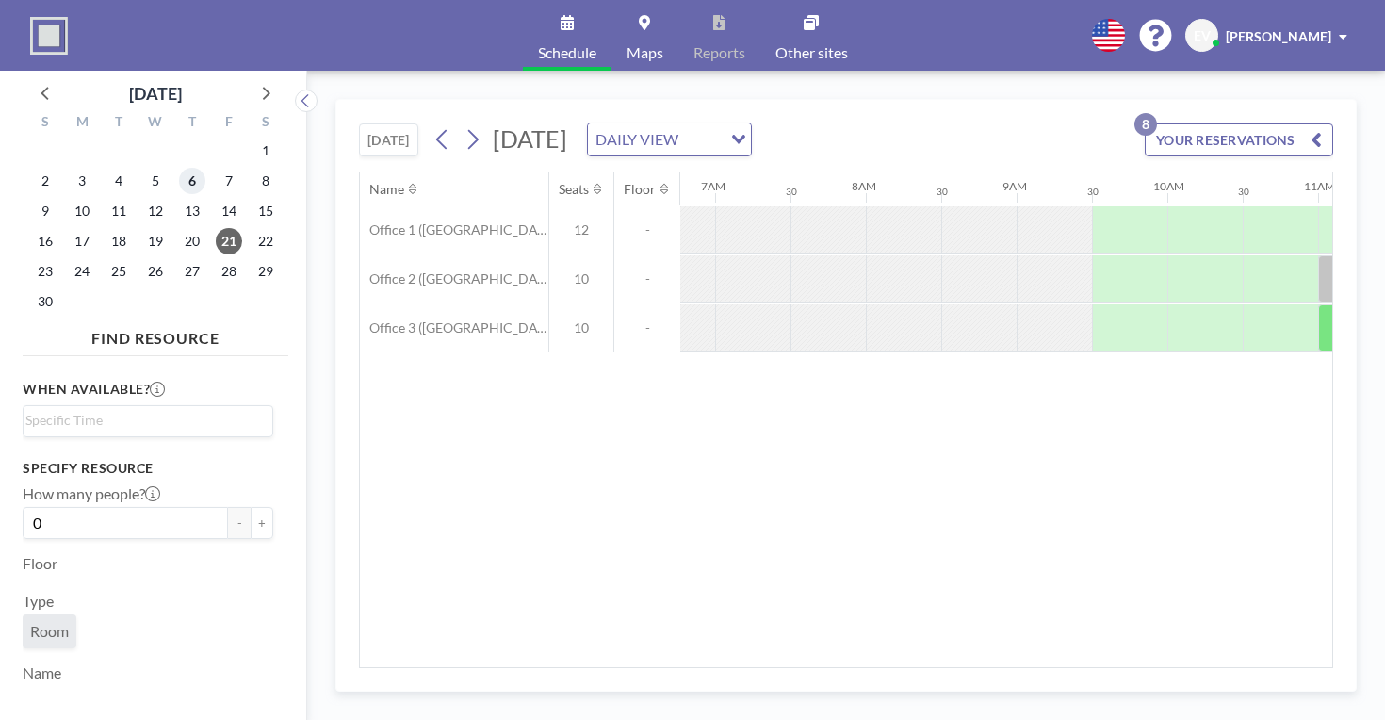
click at [179, 169] on span "6" at bounding box center [192, 181] width 26 height 26
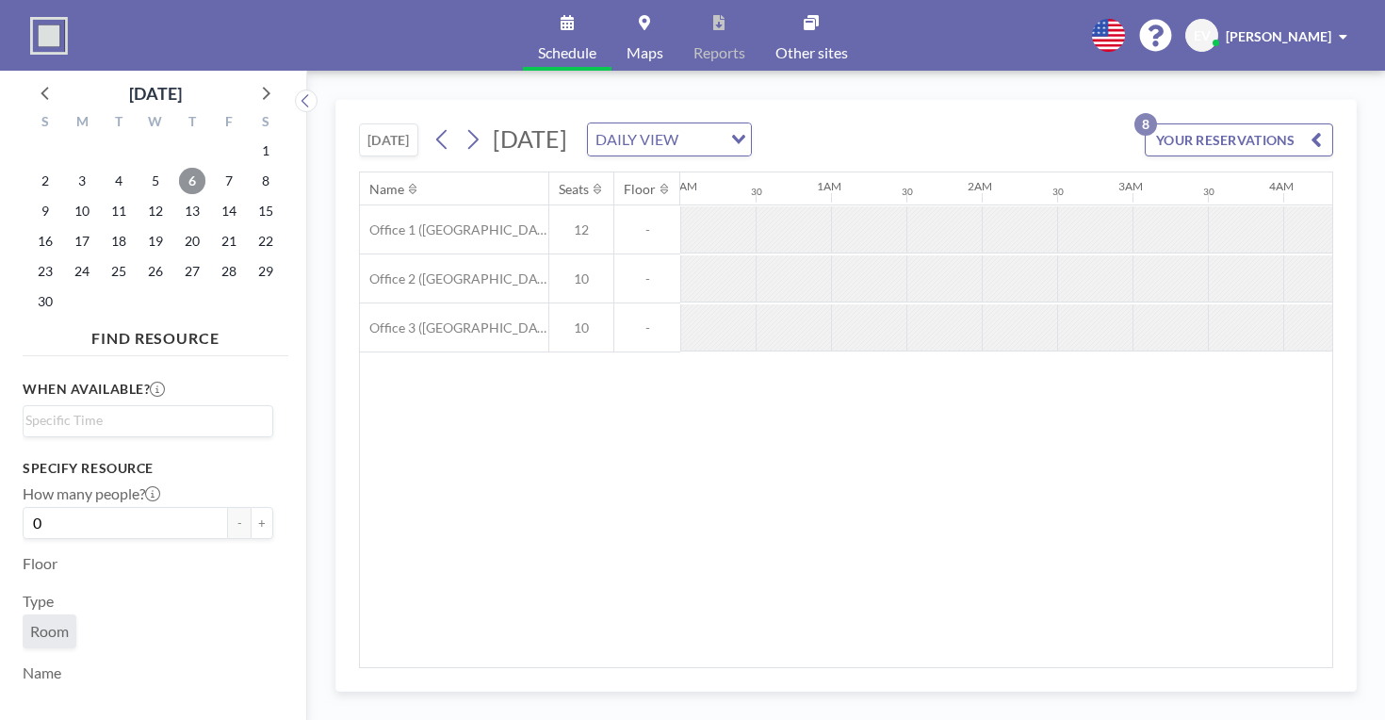
scroll to position [0, 919]
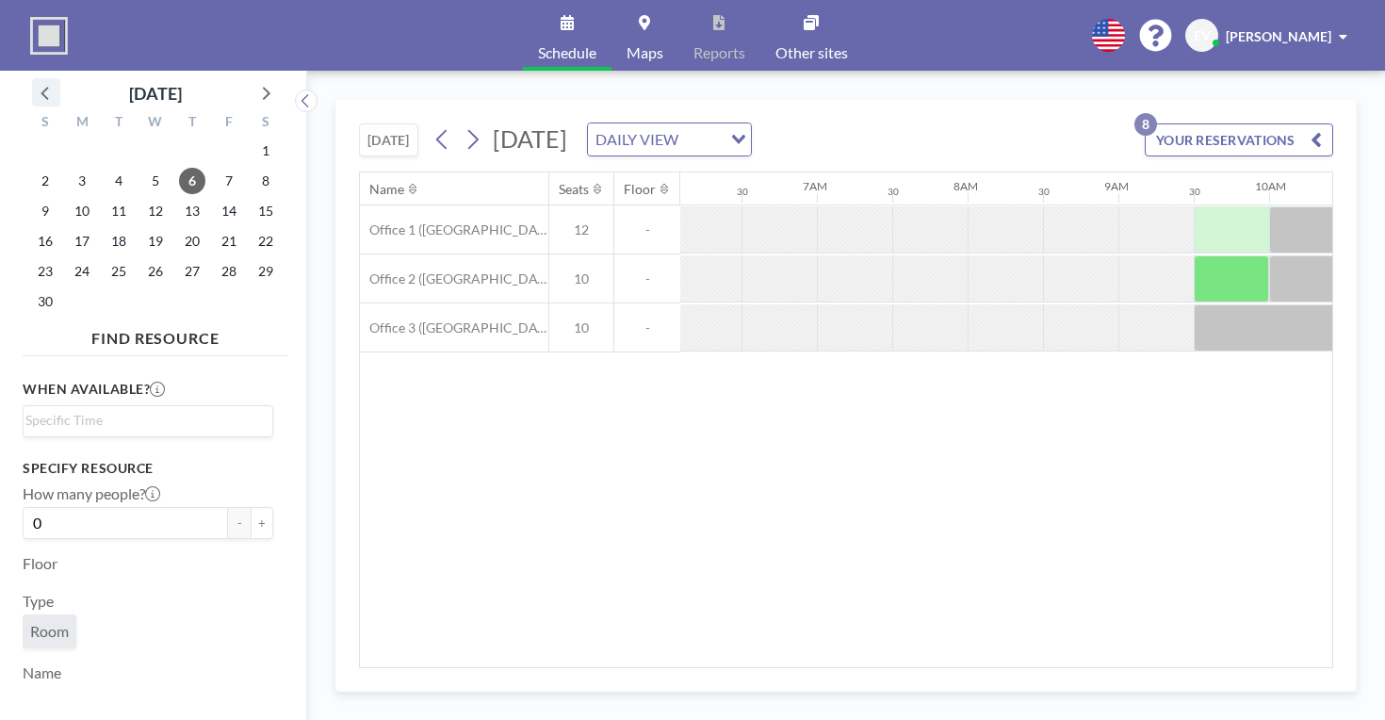
click at [46, 80] on icon at bounding box center [46, 92] width 25 height 25
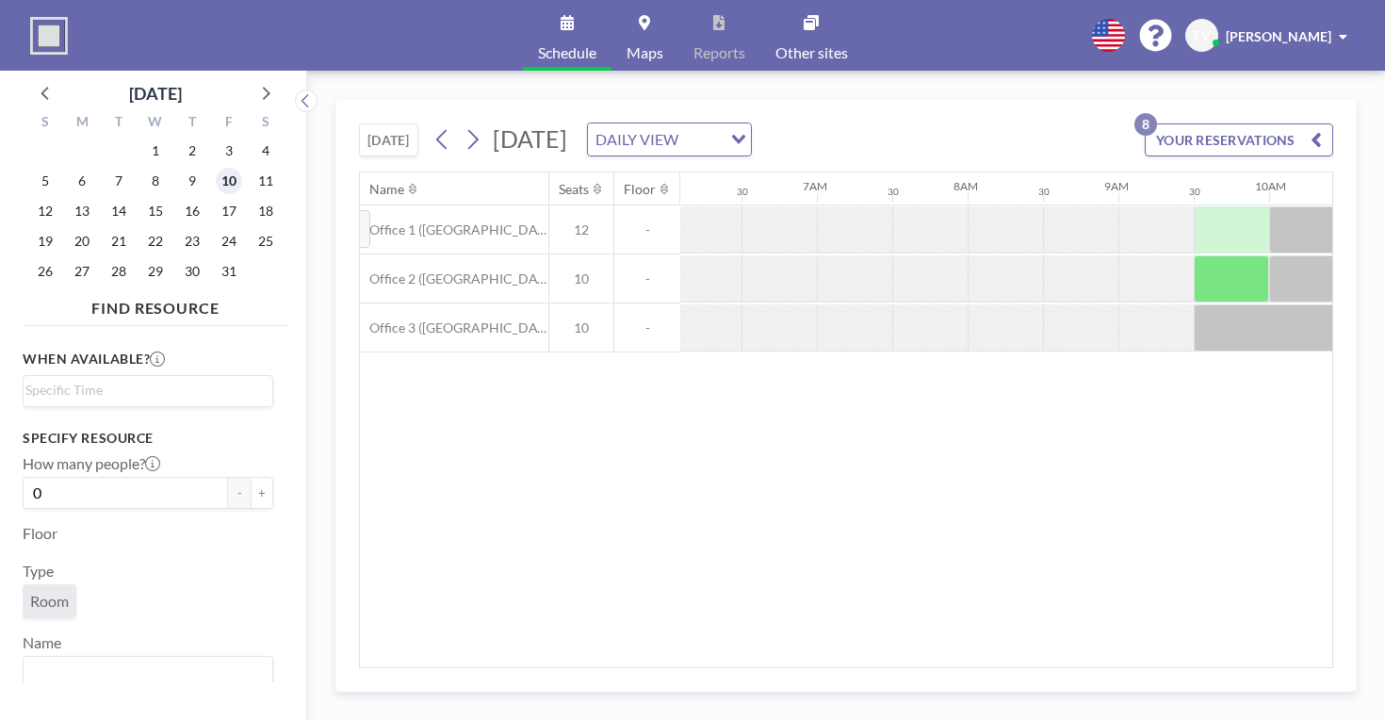
click at [216, 168] on span "10" at bounding box center [229, 181] width 26 height 26
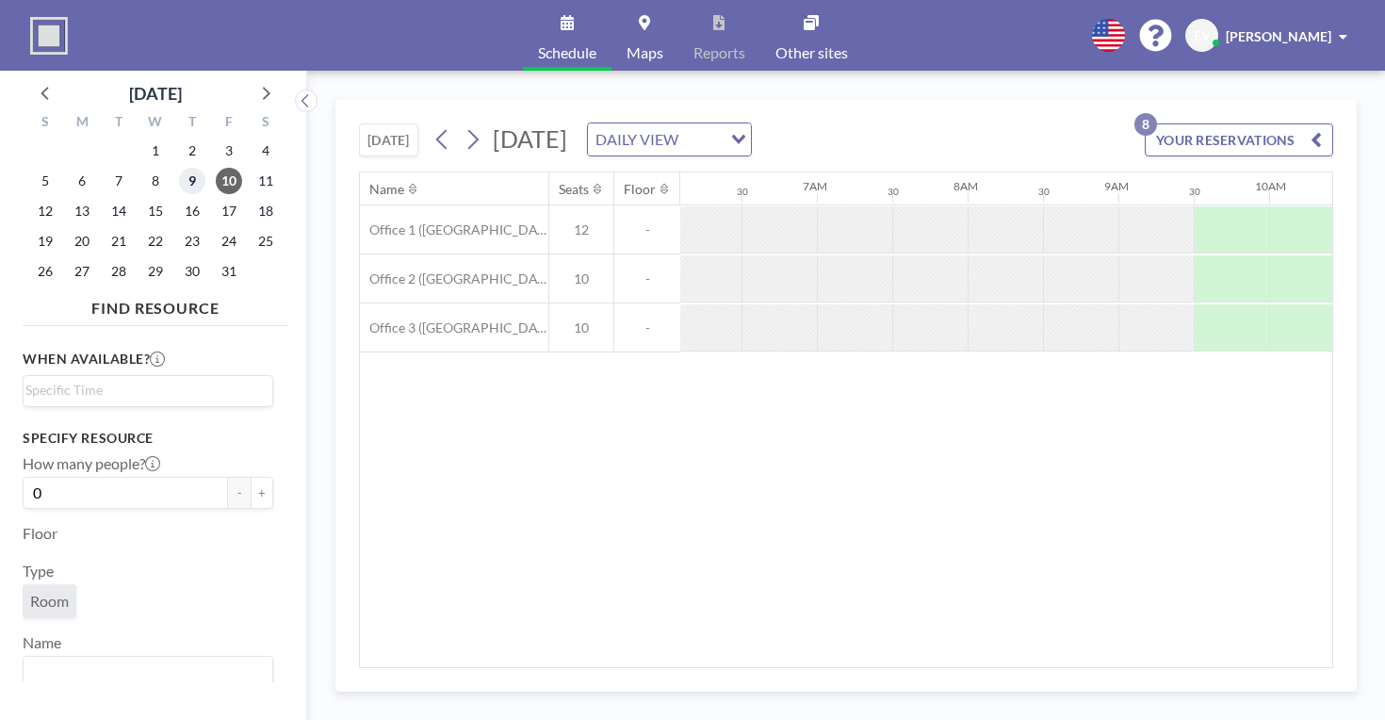
click at [179, 168] on span "9" at bounding box center [192, 181] width 26 height 26
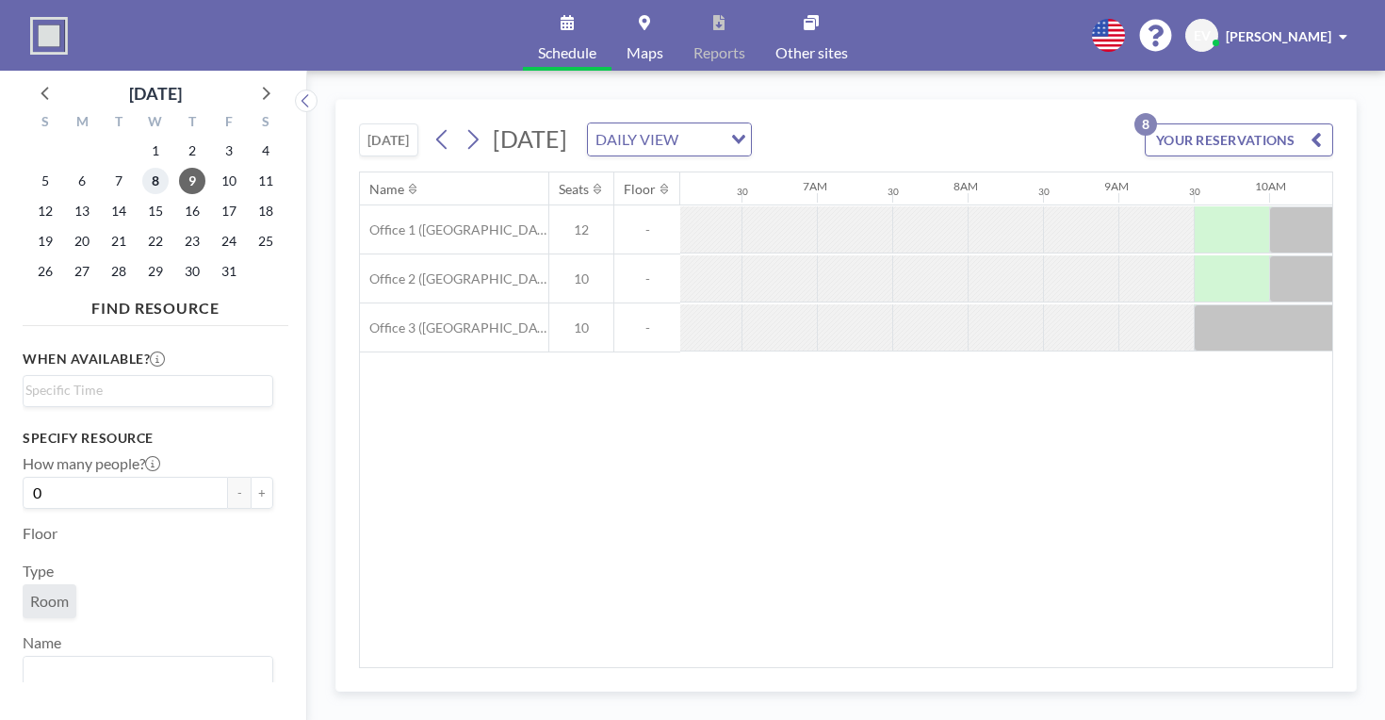
click at [142, 168] on span "8" at bounding box center [155, 181] width 26 height 26
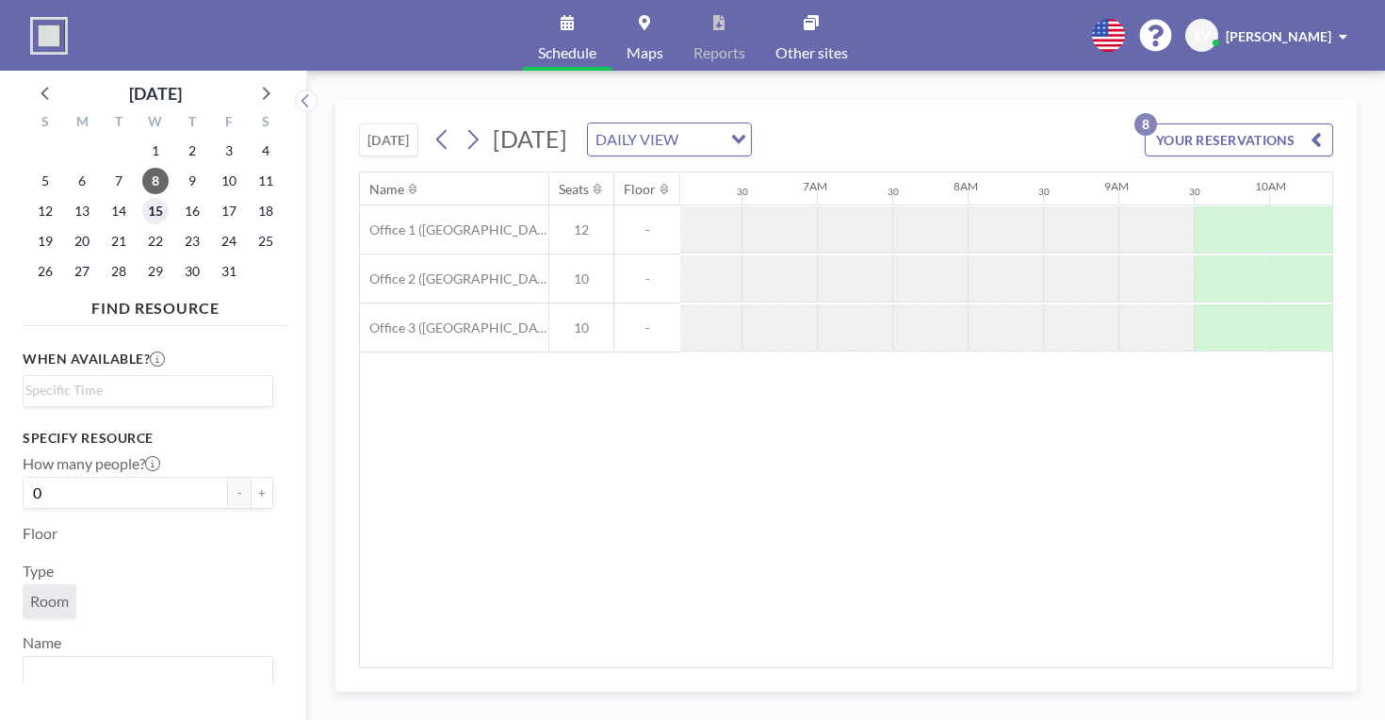
click at [142, 198] on span "15" at bounding box center [155, 211] width 26 height 26
click at [142, 228] on span "22" at bounding box center [155, 241] width 26 height 26
click at [106, 228] on span "21" at bounding box center [119, 241] width 26 height 26
click at [35, 84] on icon at bounding box center [46, 92] width 25 height 25
click at [70, 169] on span "8" at bounding box center [82, 181] width 26 height 26
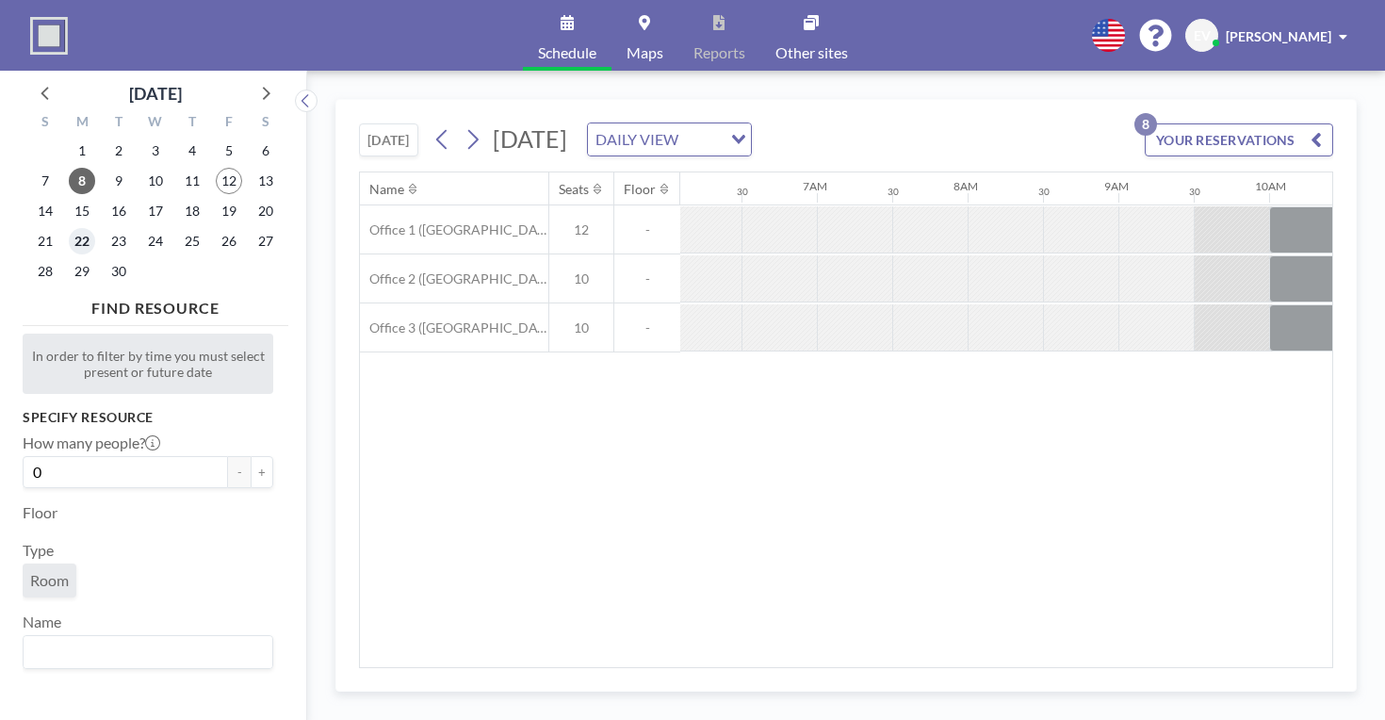
click at [69, 228] on span "22" at bounding box center [82, 241] width 26 height 26
